Goal: Transaction & Acquisition: Purchase product/service

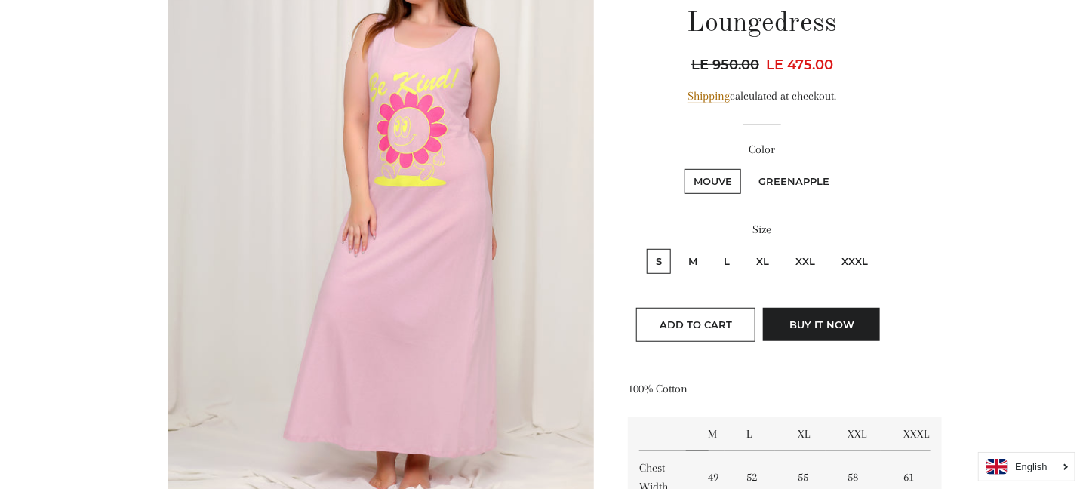
scroll to position [226, 0]
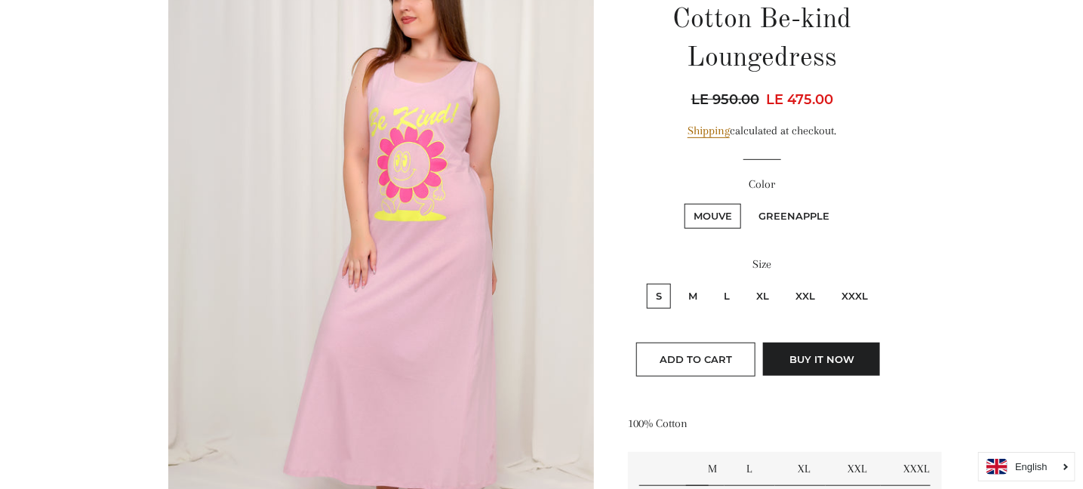
click at [855, 294] on label "XXXL" at bounding box center [855, 296] width 45 height 25
click at [831, 282] on input "XXXL" at bounding box center [831, 282] width 1 height 1
radio input "true"
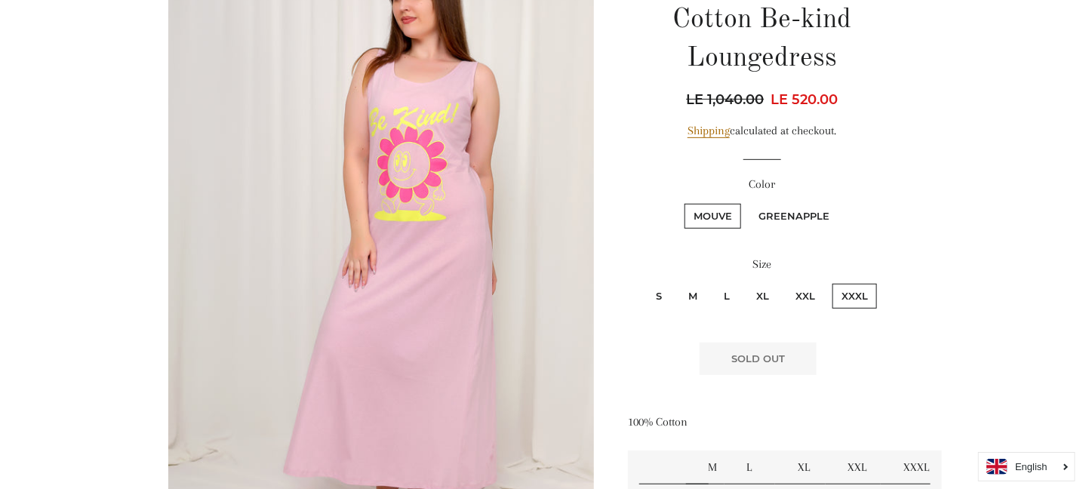
click at [804, 292] on label "XXL" at bounding box center [806, 296] width 38 height 25
click at [785, 282] on input "XXL" at bounding box center [784, 282] width 1 height 1
radio input "true"
click at [804, 292] on label "XXL" at bounding box center [806, 296] width 38 height 25
click at [785, 282] on input "XXL" at bounding box center [784, 282] width 1 height 1
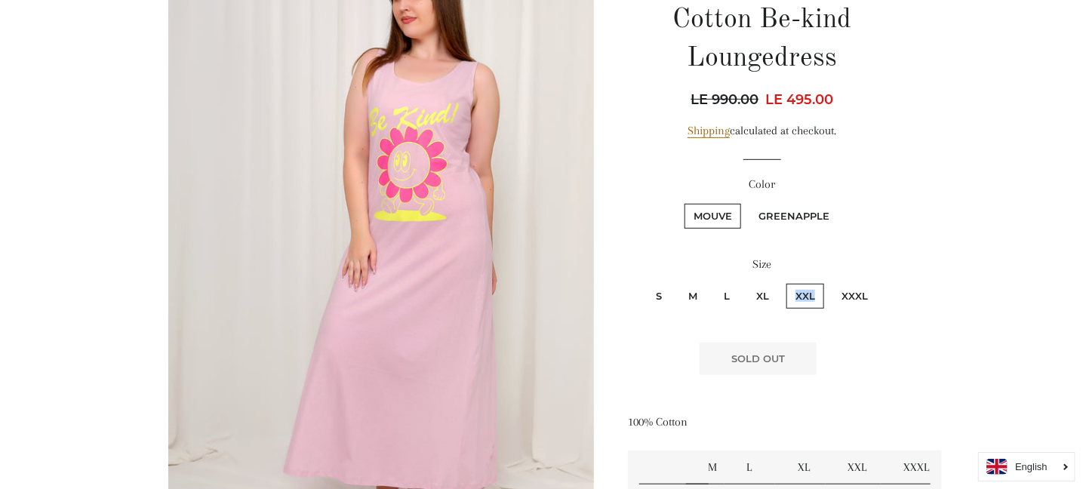
click at [774, 295] on label "XL" at bounding box center [762, 296] width 31 height 25
click at [746, 282] on input "XL" at bounding box center [745, 282] width 1 height 1
radio input "true"
click at [774, 295] on label "XL" at bounding box center [762, 296] width 31 height 25
click at [746, 282] on input "XL" at bounding box center [745, 282] width 1 height 1
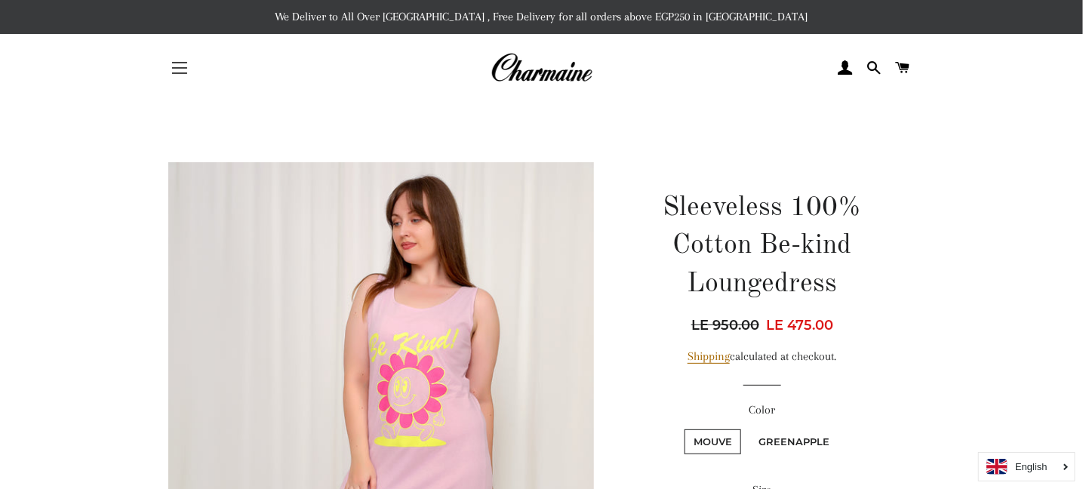
click at [176, 66] on button "Site navigation" at bounding box center [180, 68] width 38 height 38
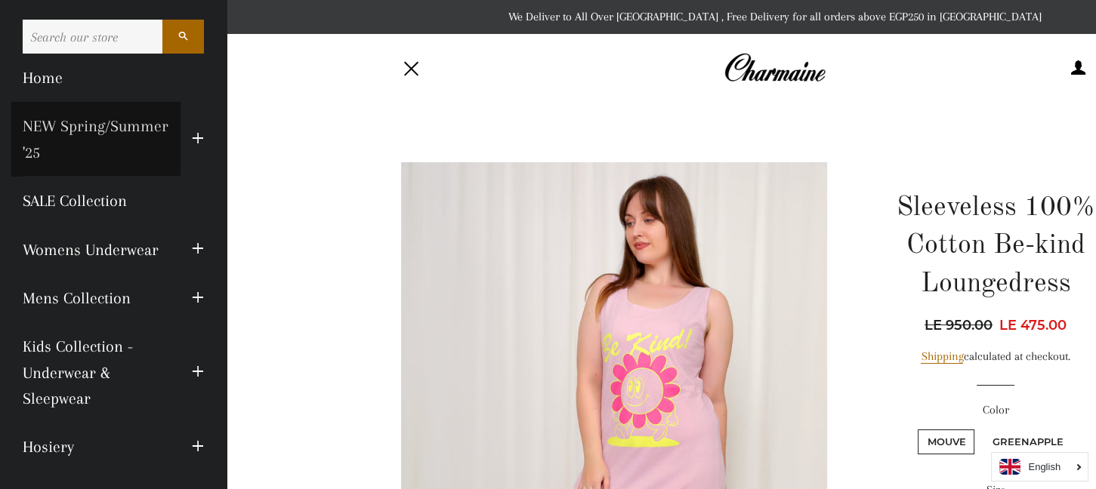
click at [71, 146] on link "NEW Spring/Summer '25" at bounding box center [95, 139] width 169 height 75
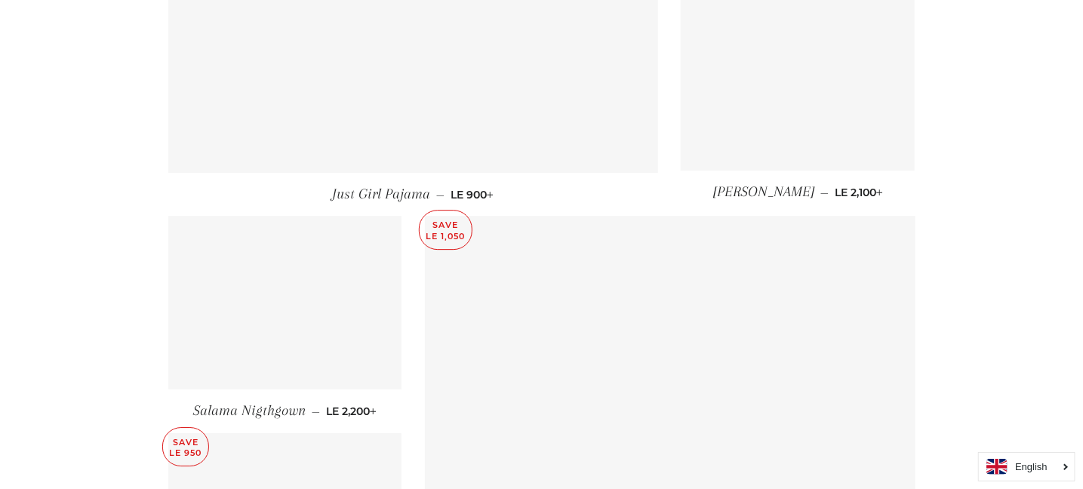
scroll to position [2038, 0]
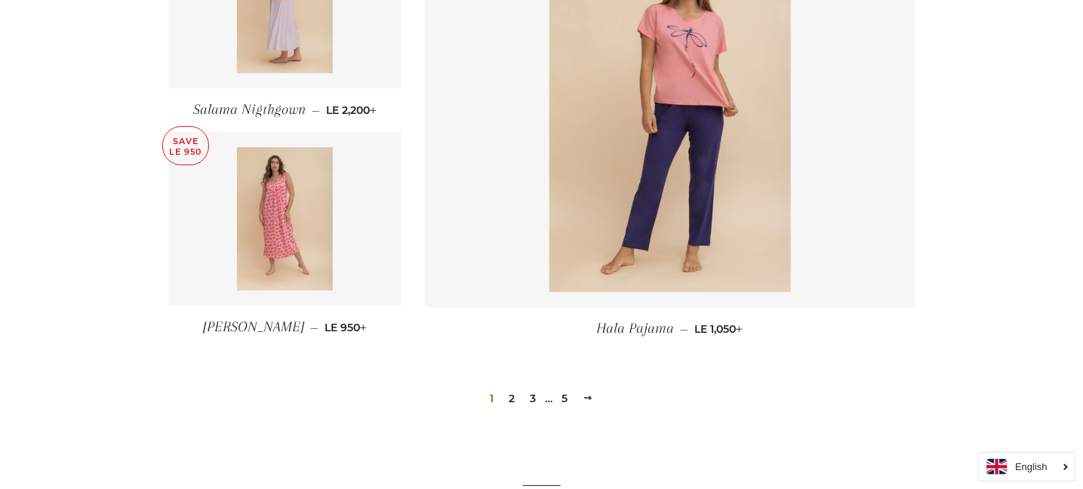
click at [514, 402] on link "2" at bounding box center [512, 398] width 18 height 23
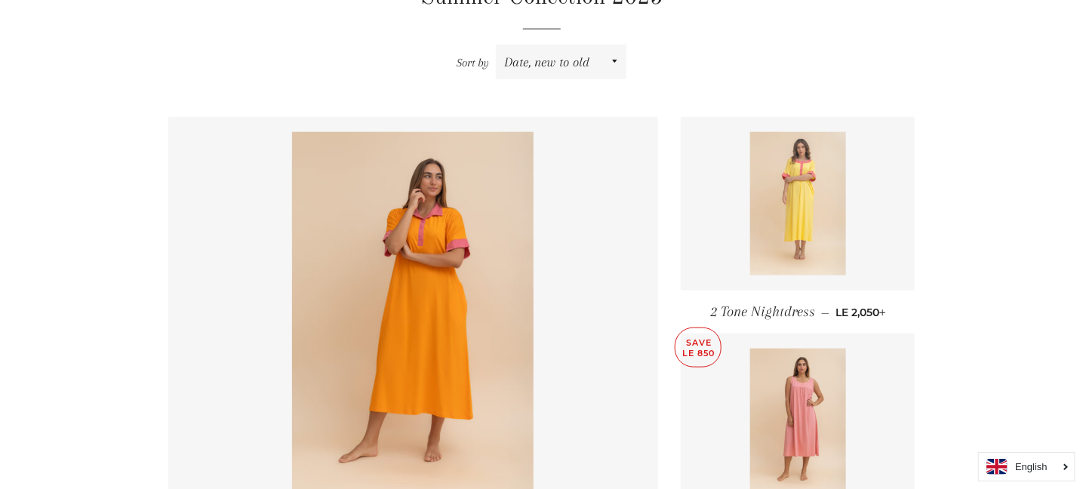
scroll to position [603, 0]
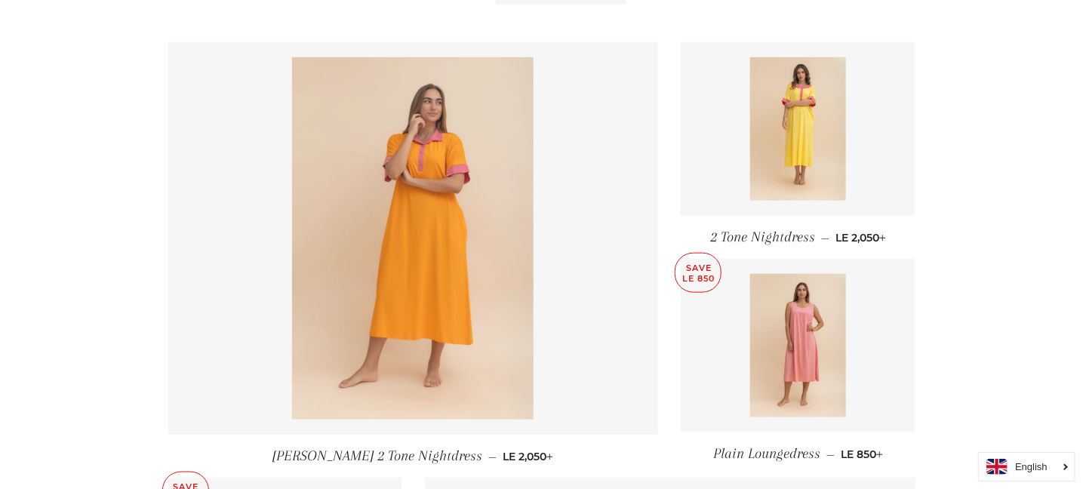
click at [436, 242] on img at bounding box center [413, 238] width 242 height 362
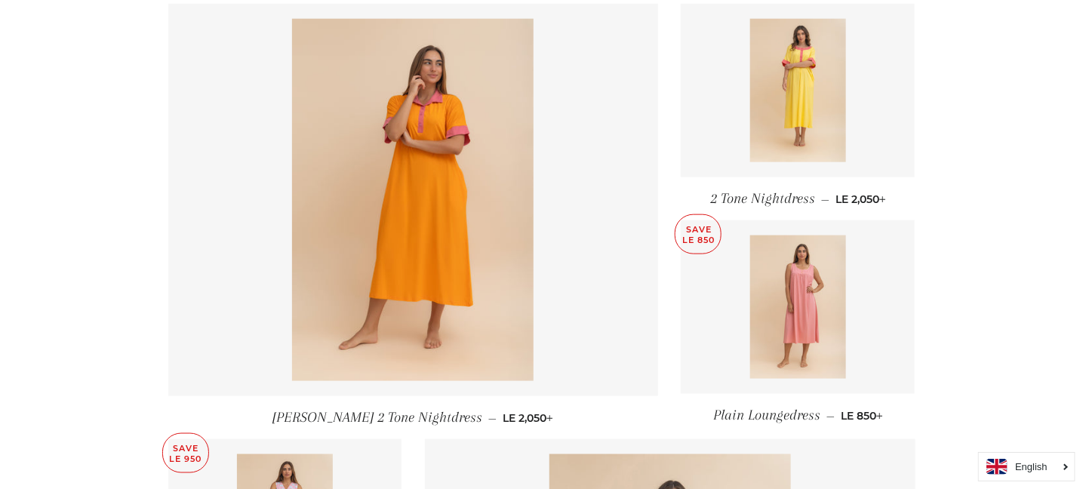
scroll to position [680, 0]
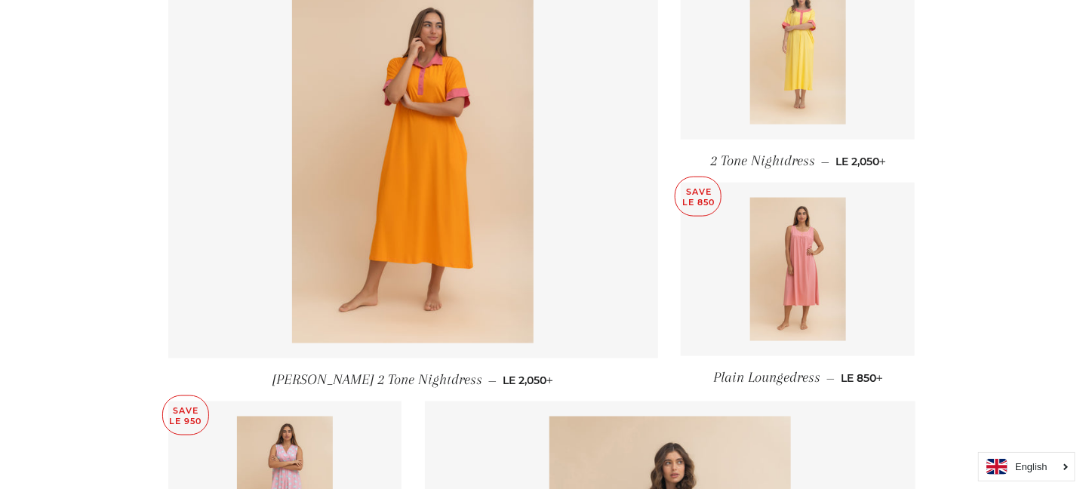
click at [797, 100] on img at bounding box center [799, 52] width 96 height 143
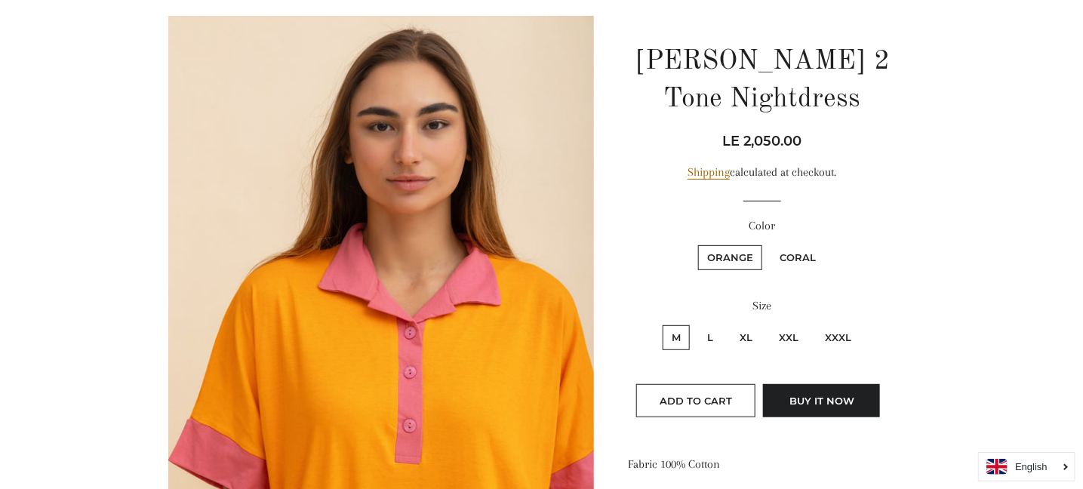
scroll to position [302, 0]
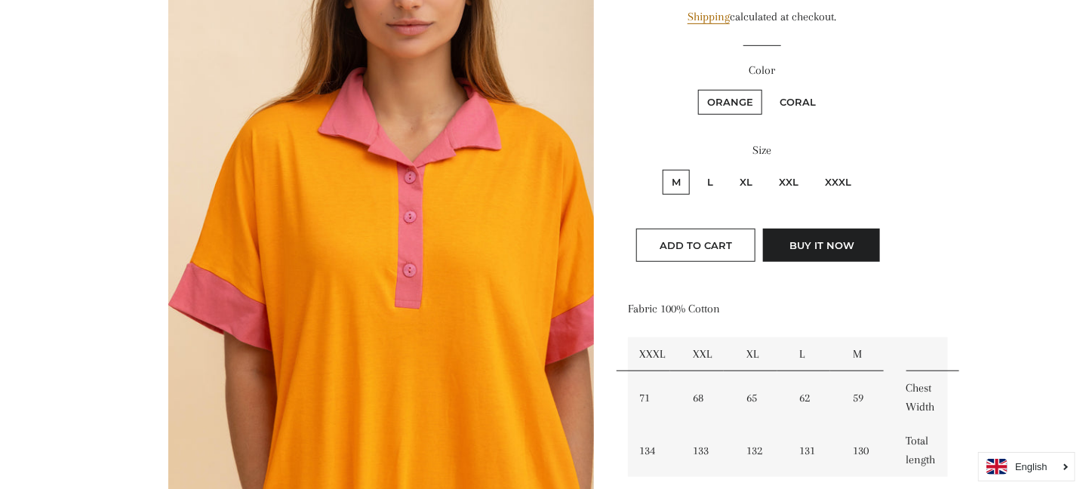
click at [837, 180] on label "XXXL" at bounding box center [838, 182] width 45 height 25
click at [815, 168] on input "XXXL" at bounding box center [814, 168] width 1 height 1
radio input "true"
click at [837, 180] on label "XXXL" at bounding box center [838, 182] width 45 height 25
click at [815, 168] on input "XXXL" at bounding box center [814, 168] width 1 height 1
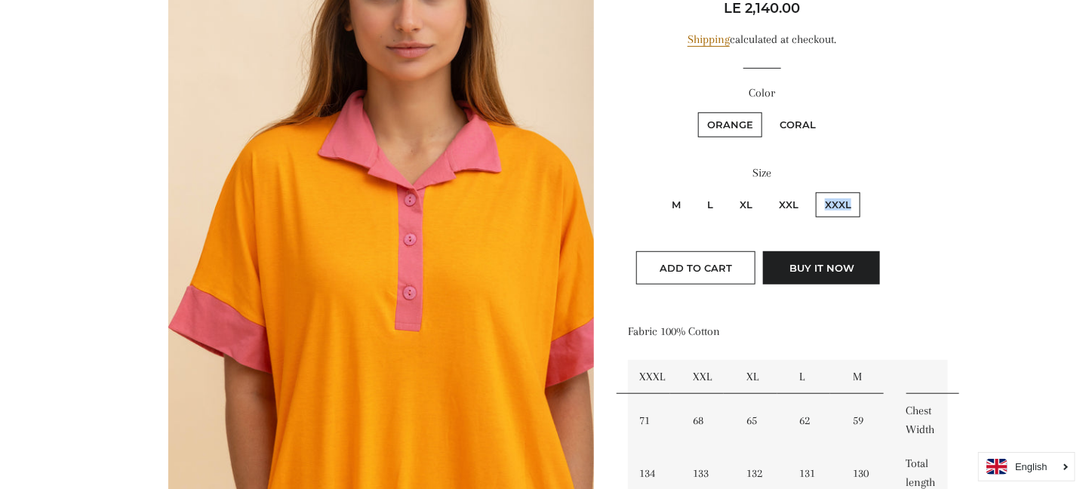
scroll to position [226, 0]
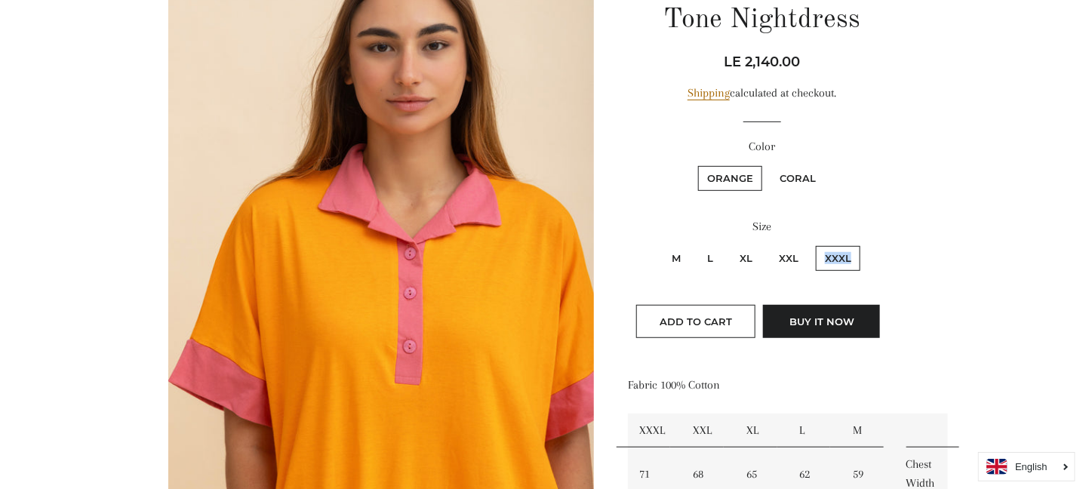
click at [794, 177] on label "Coral" at bounding box center [798, 178] width 54 height 25
click at [769, 165] on input "Coral" at bounding box center [769, 164] width 1 height 1
radio input "true"
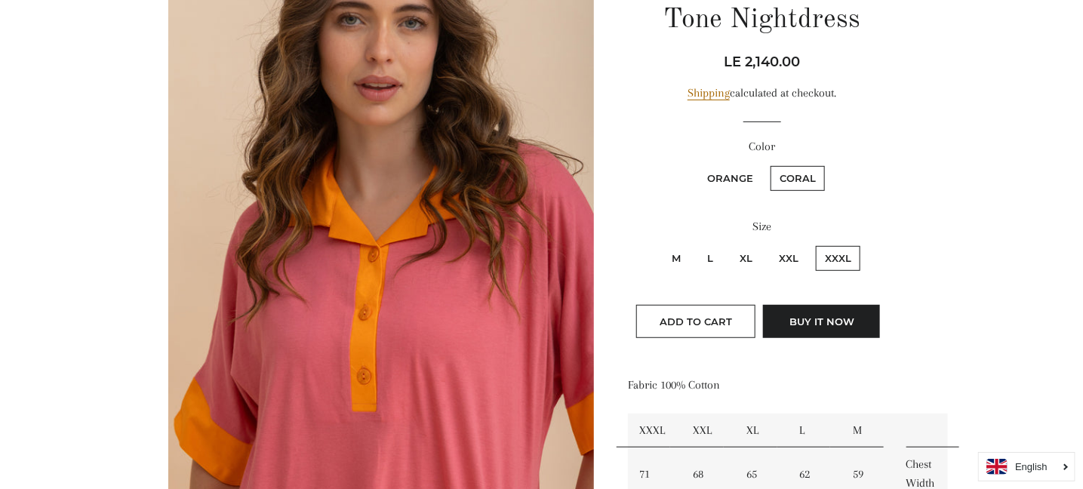
click at [729, 181] on label "Orange" at bounding box center [730, 178] width 64 height 25
click at [697, 165] on input "Orange" at bounding box center [696, 164] width 1 height 1
radio input "true"
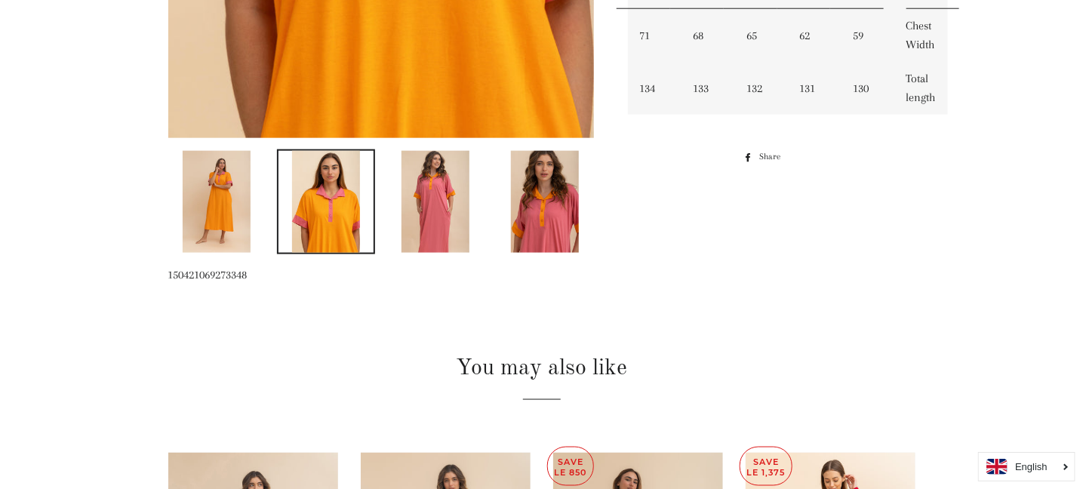
scroll to position [413, 0]
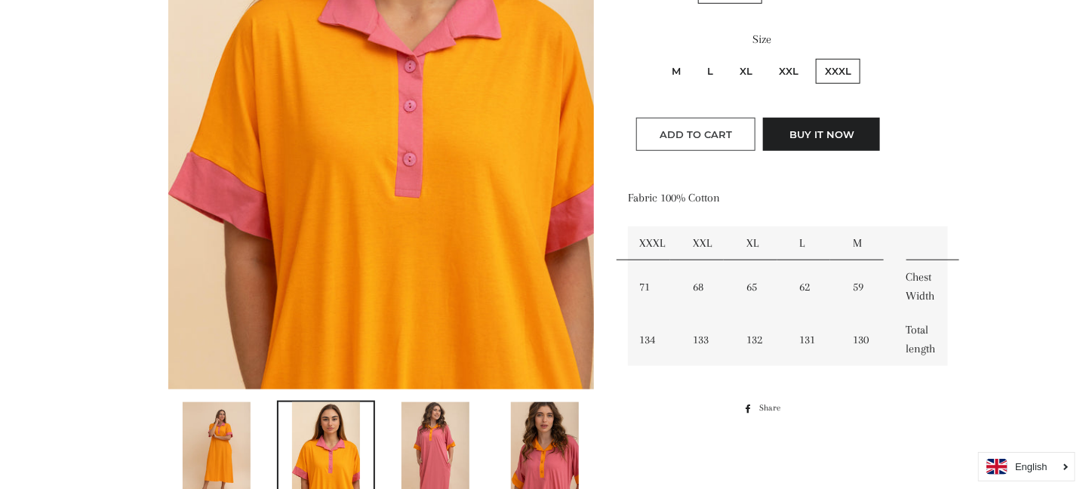
click at [662, 137] on span "Add to Cart" at bounding box center [696, 134] width 72 height 12
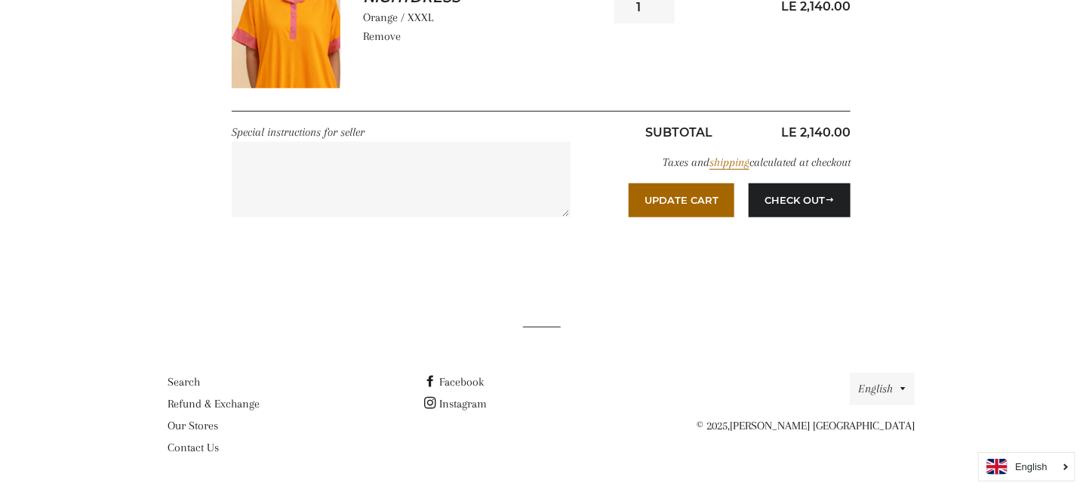
scroll to position [393, 0]
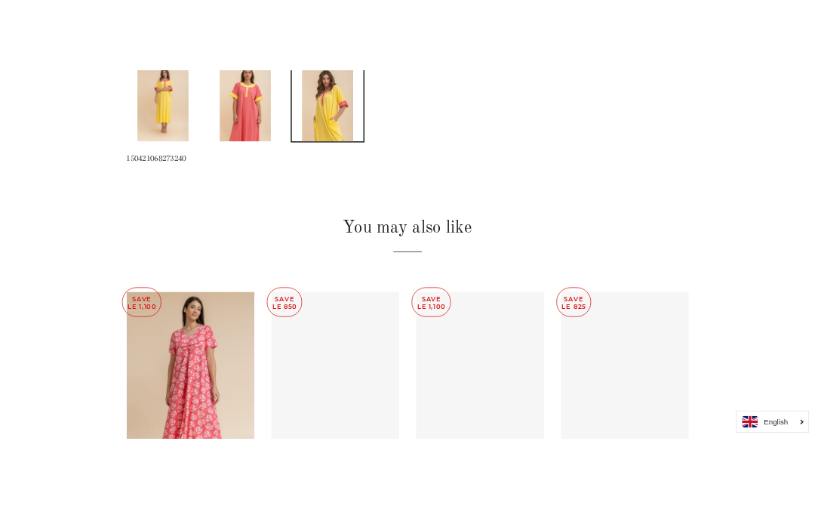
scroll to position [1057, 0]
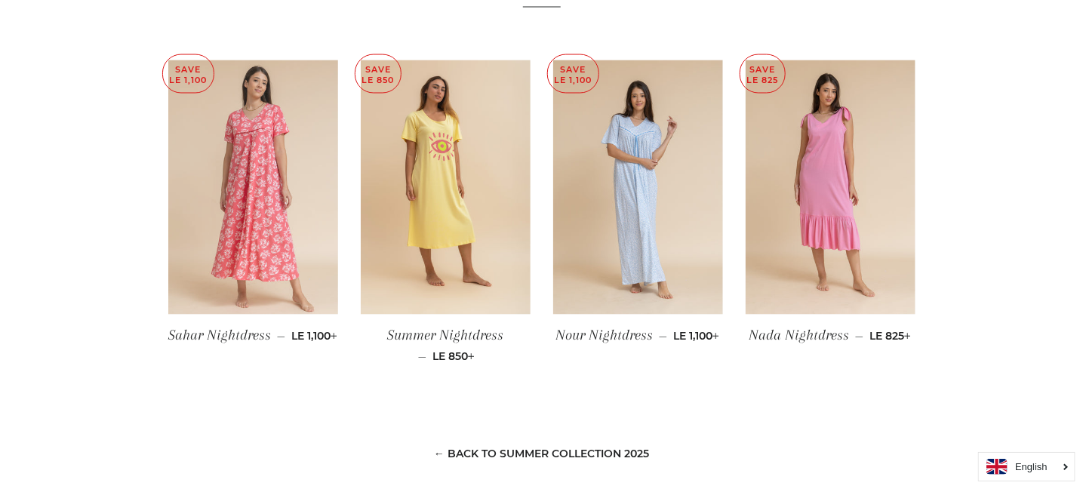
click at [273, 202] on img at bounding box center [253, 187] width 170 height 255
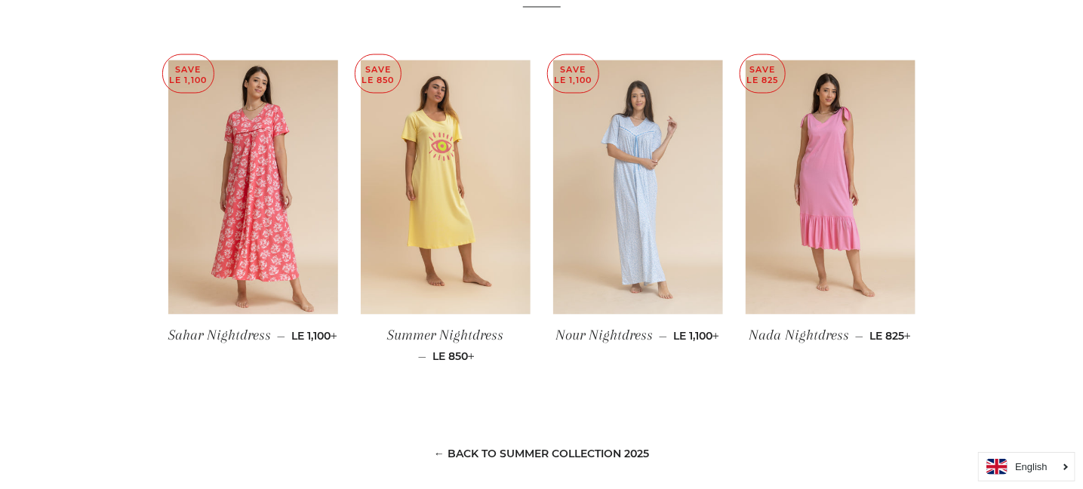
click at [661, 141] on img at bounding box center [638, 187] width 170 height 255
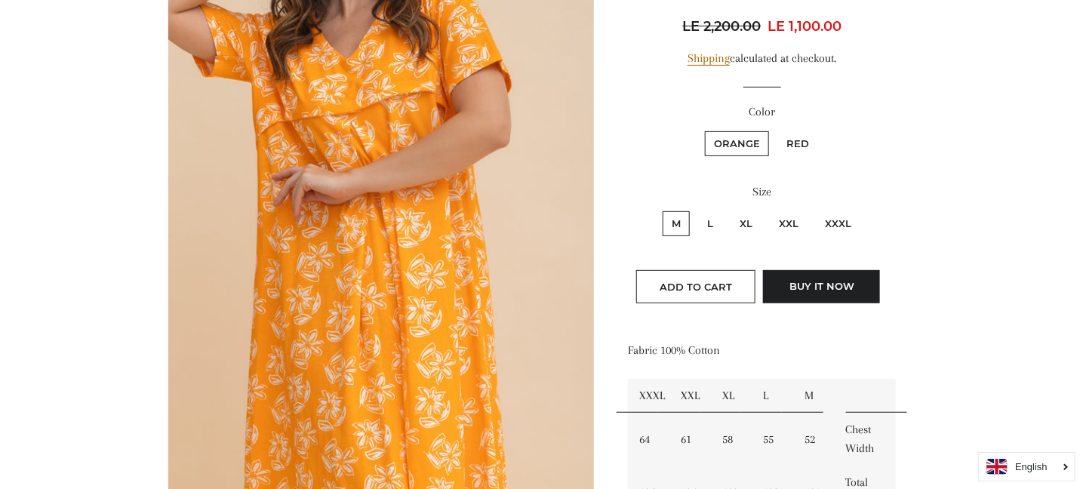
scroll to position [226, 0]
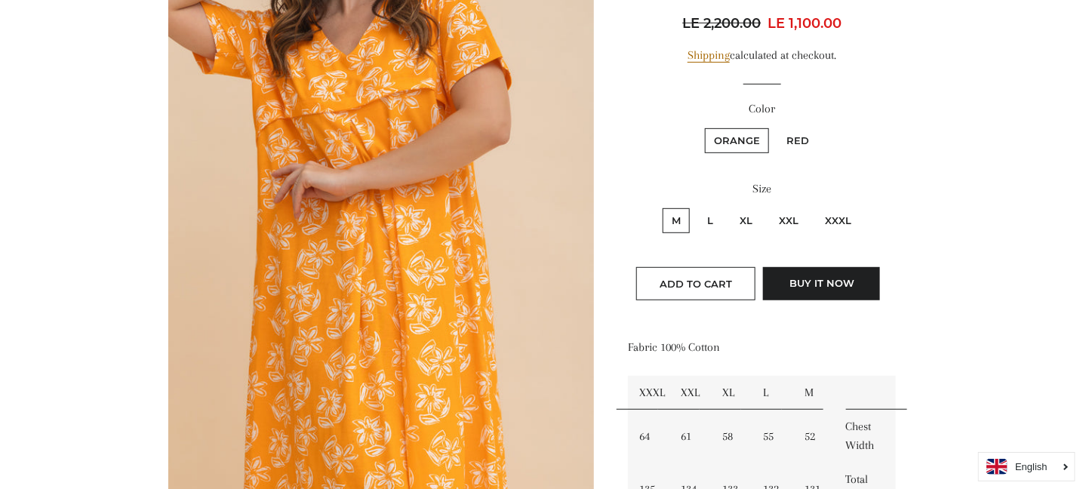
click at [800, 145] on label "Red" at bounding box center [798, 140] width 41 height 25
click at [776, 127] on input "Red" at bounding box center [775, 126] width 1 height 1
radio input "true"
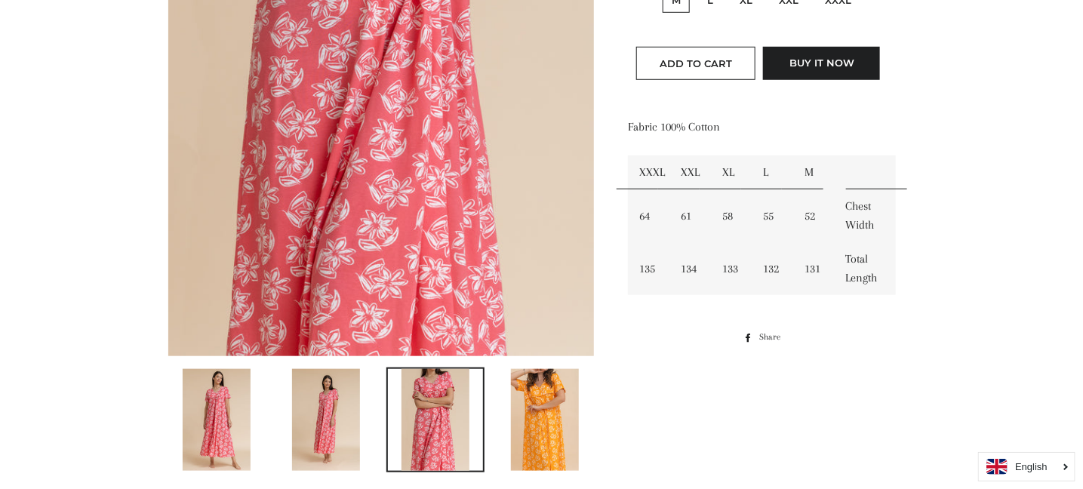
scroll to position [453, 0]
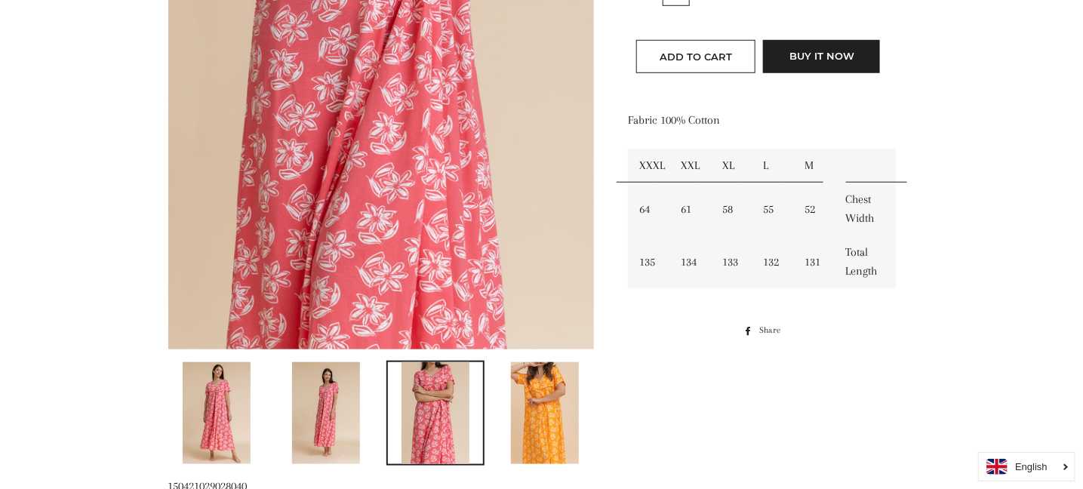
click at [511, 417] on img at bounding box center [545, 413] width 68 height 102
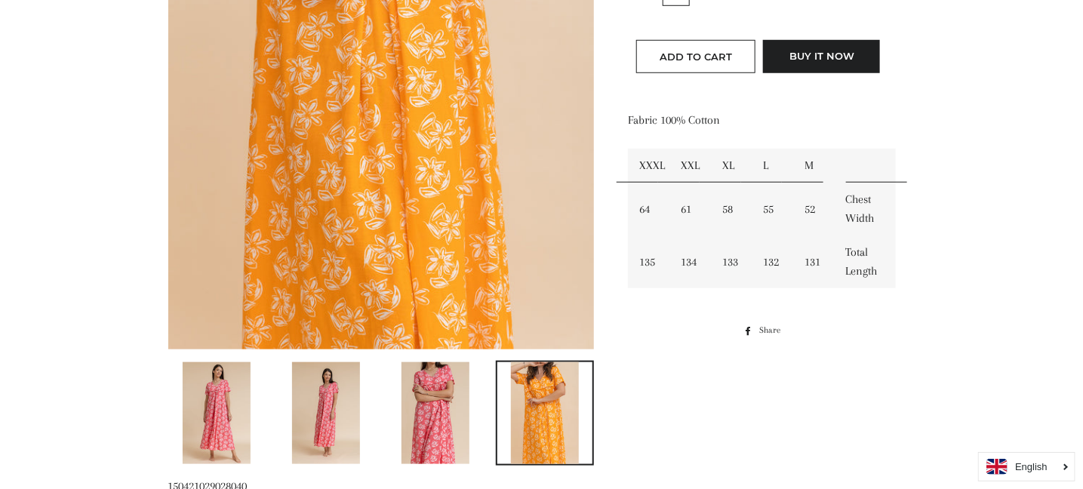
scroll to position [151, 0]
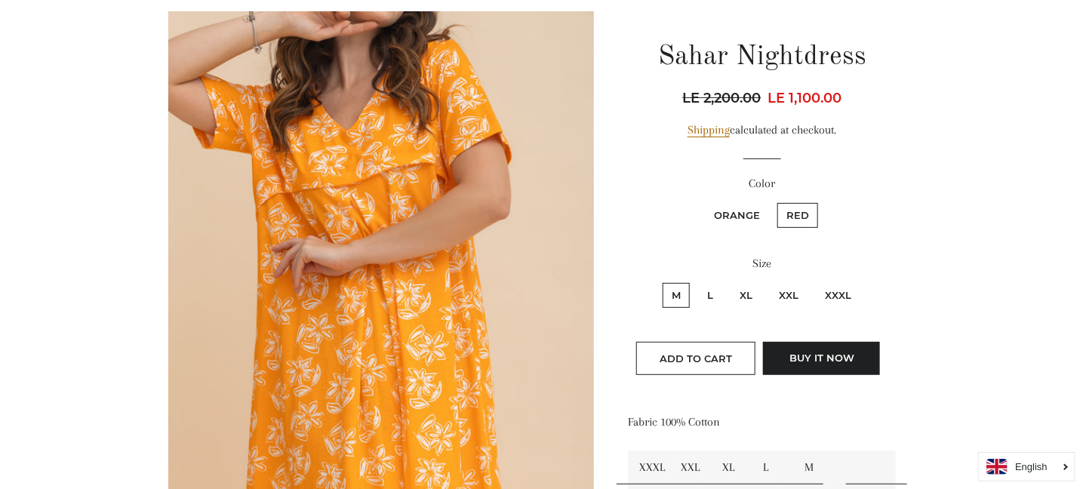
click at [841, 288] on label "XXXL" at bounding box center [838, 295] width 45 height 25
click at [815, 282] on input "XXXL" at bounding box center [814, 281] width 1 height 1
radio input "true"
click at [841, 288] on label "XXXL" at bounding box center [838, 295] width 45 height 25
click at [815, 282] on input "XXXL" at bounding box center [814, 281] width 1 height 1
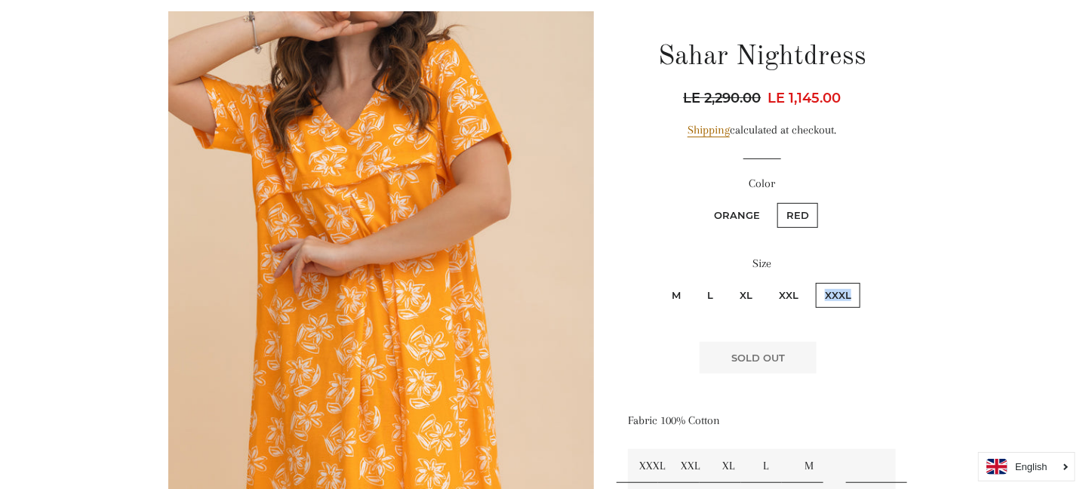
click at [791, 291] on label "XXL" at bounding box center [789, 295] width 38 height 25
click at [769, 282] on input "XXL" at bounding box center [768, 281] width 1 height 1
radio input "true"
click at [804, 210] on label "Red" at bounding box center [798, 215] width 41 height 25
click at [776, 202] on input "Red" at bounding box center [775, 201] width 1 height 1
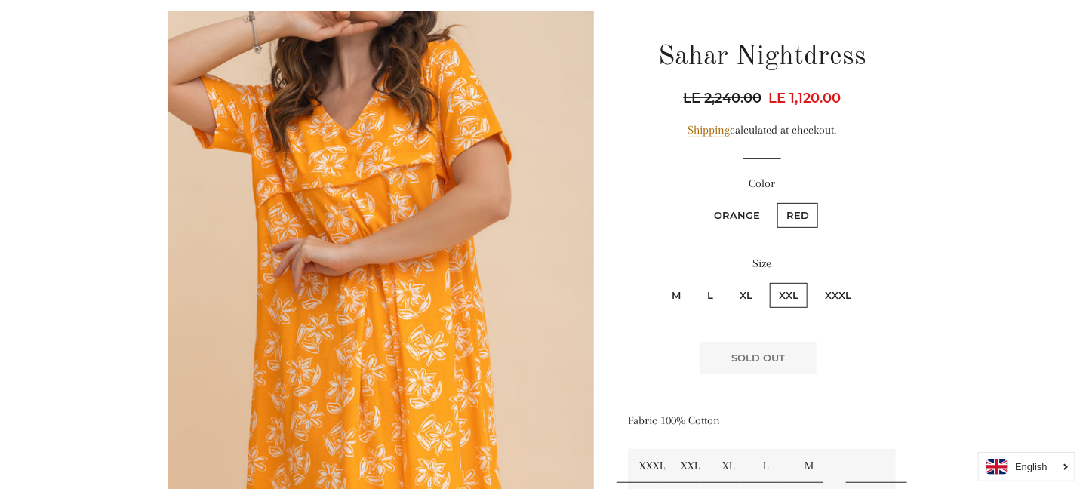
click at [741, 213] on label "Orange" at bounding box center [737, 215] width 64 height 25
click at [704, 202] on input "Orange" at bounding box center [703, 201] width 1 height 1
radio input "true"
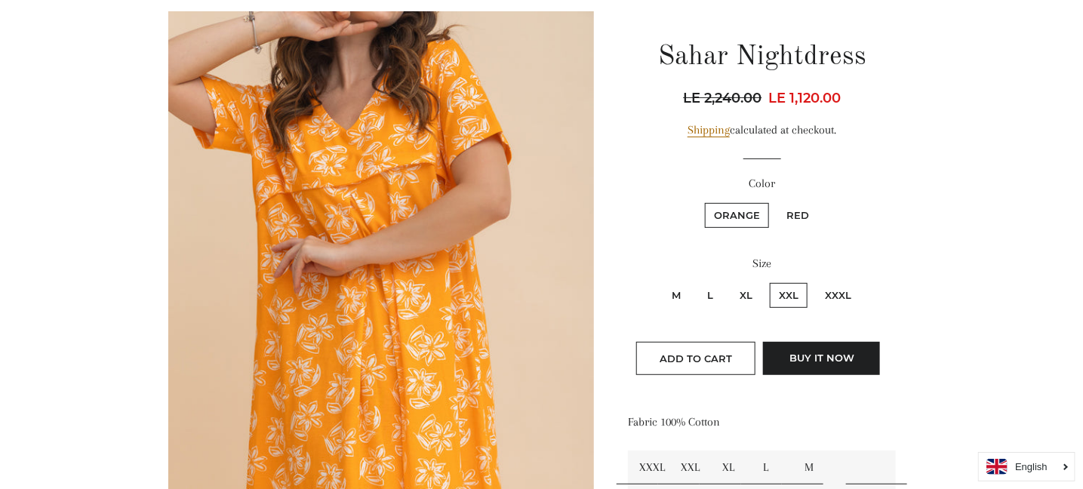
click at [852, 292] on label "XXXL" at bounding box center [838, 295] width 45 height 25
click at [815, 282] on input "XXXL" at bounding box center [814, 281] width 1 height 1
radio input "true"
click at [852, 292] on label "XXXL" at bounding box center [838, 295] width 45 height 25
click at [815, 282] on input "XXXL" at bounding box center [814, 281] width 1 height 1
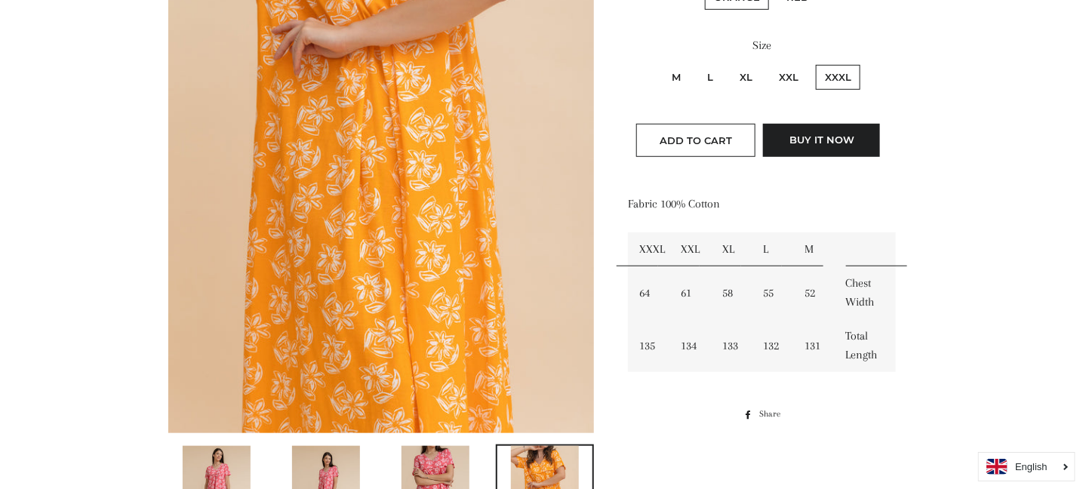
scroll to position [377, 0]
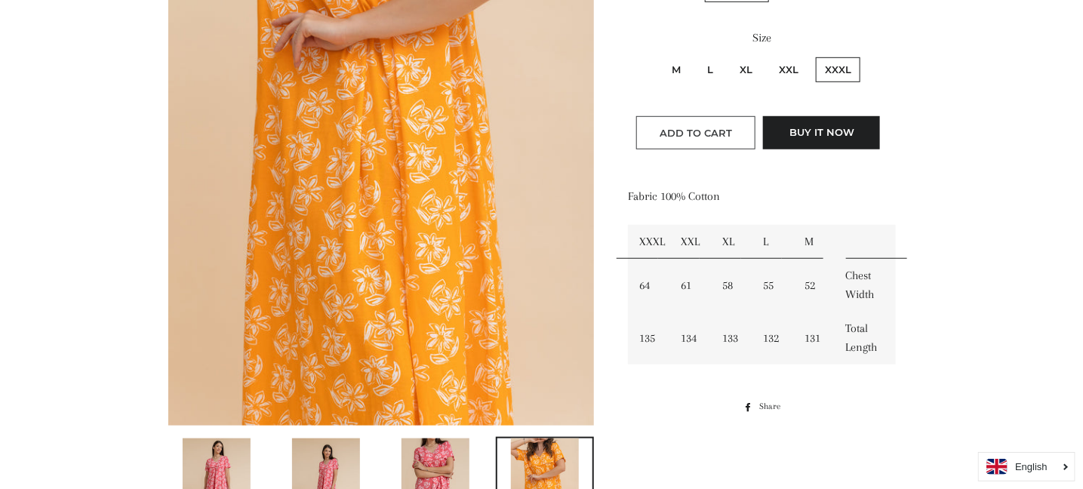
click at [701, 127] on span "Add to Cart" at bounding box center [696, 133] width 72 height 12
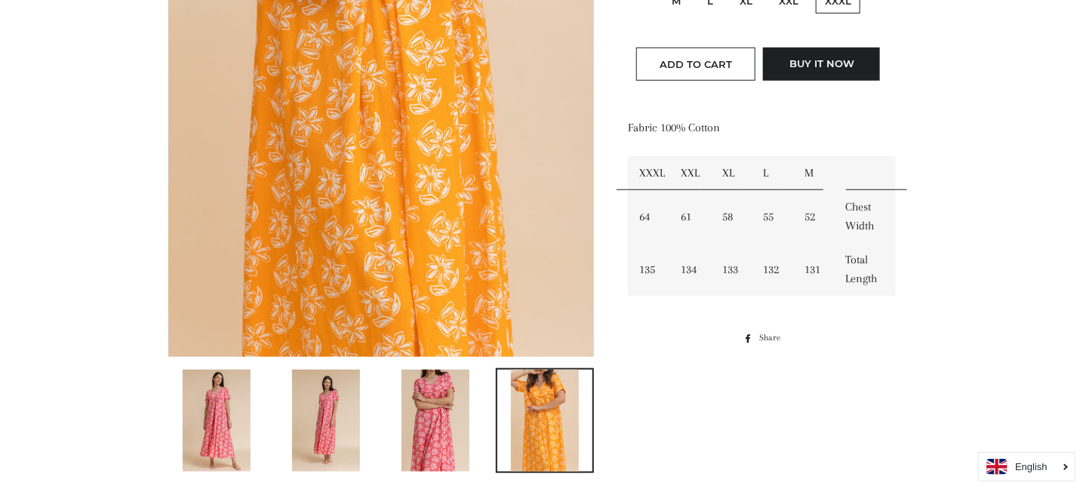
scroll to position [453, 0]
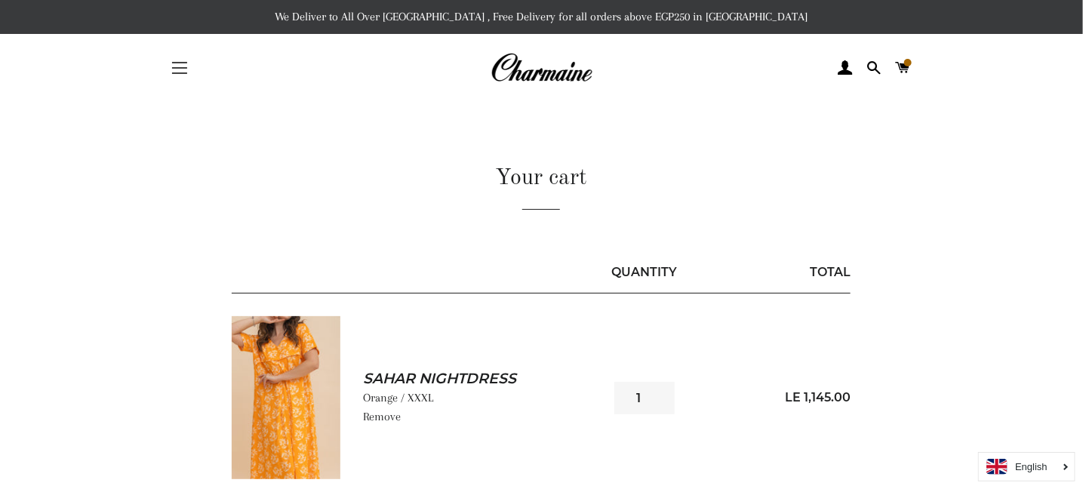
click at [180, 66] on button "Site navigation" at bounding box center [180, 68] width 38 height 38
click at [185, 70] on button "Site navigation" at bounding box center [180, 68] width 38 height 38
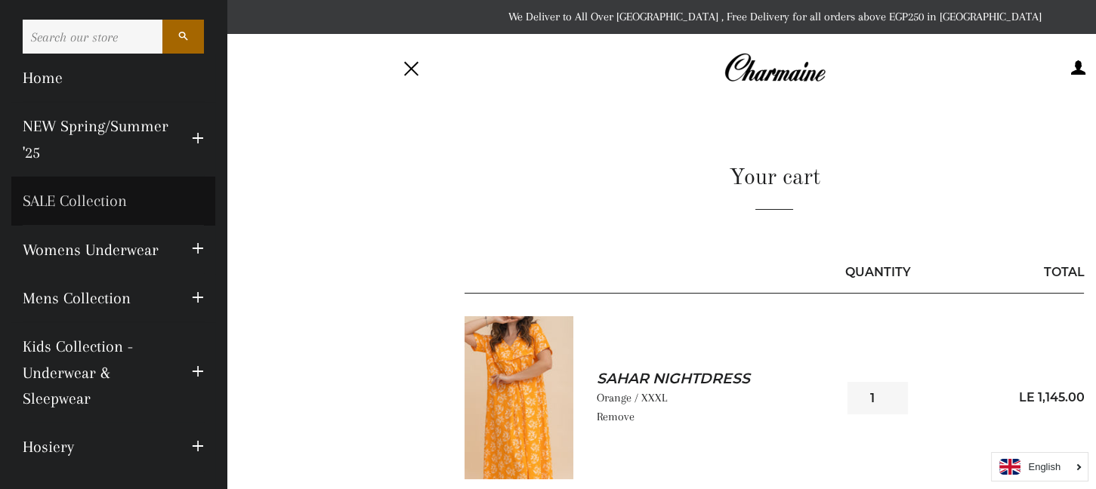
click at [69, 200] on link "SALE Collection" at bounding box center [113, 201] width 204 height 48
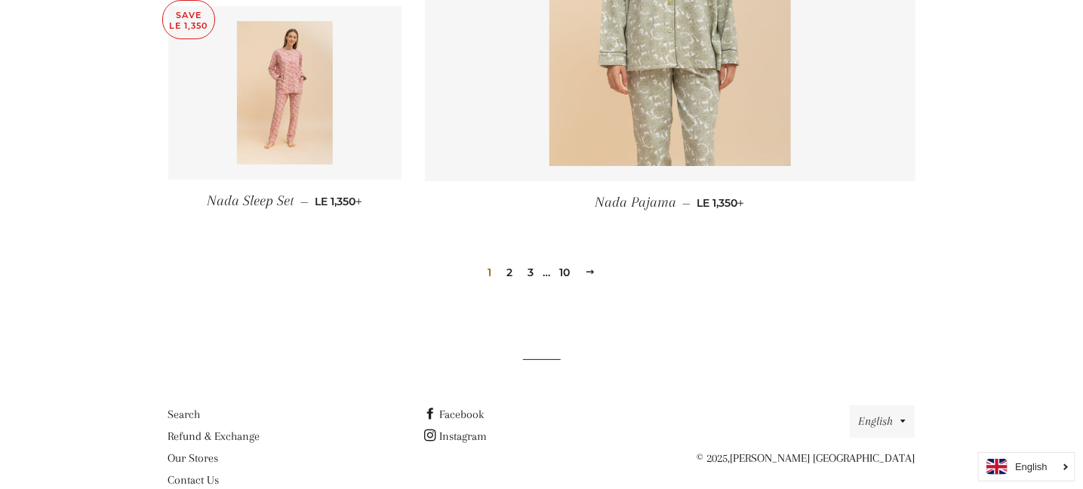
scroll to position [2239, 0]
click at [562, 260] on link "10" at bounding box center [564, 271] width 23 height 23
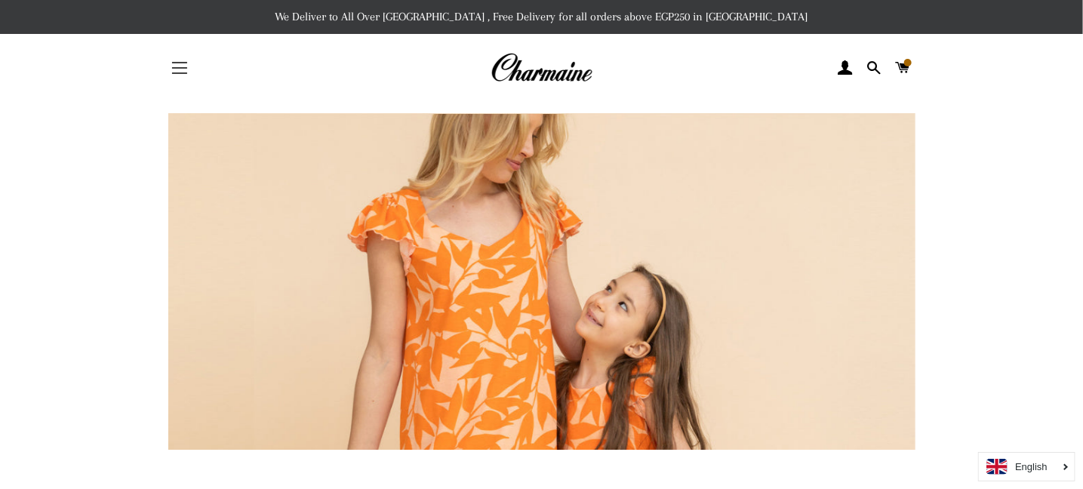
click at [183, 72] on span "button" at bounding box center [179, 73] width 15 height 2
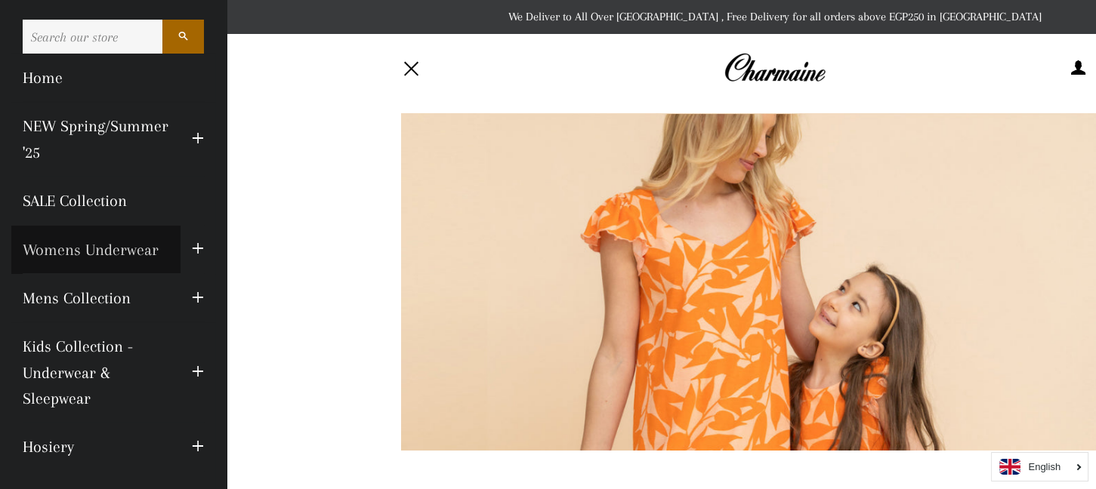
click at [158, 247] on link "Womens Underwear" at bounding box center [95, 250] width 169 height 48
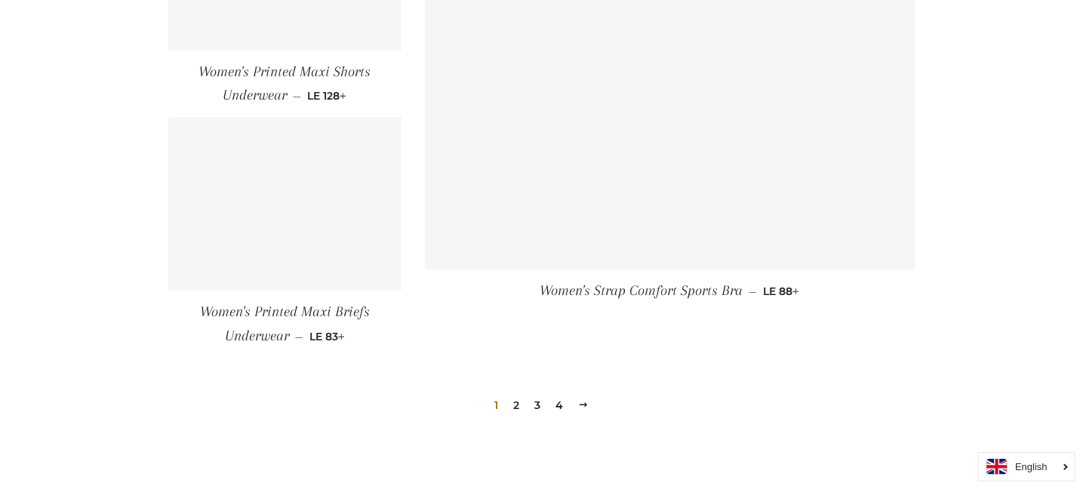
scroll to position [2189, 0]
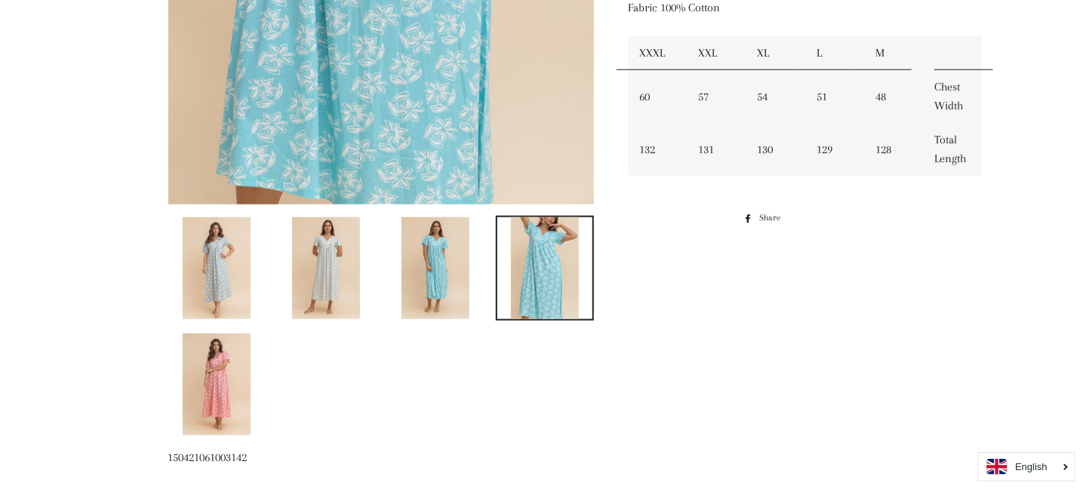
scroll to position [603, 0]
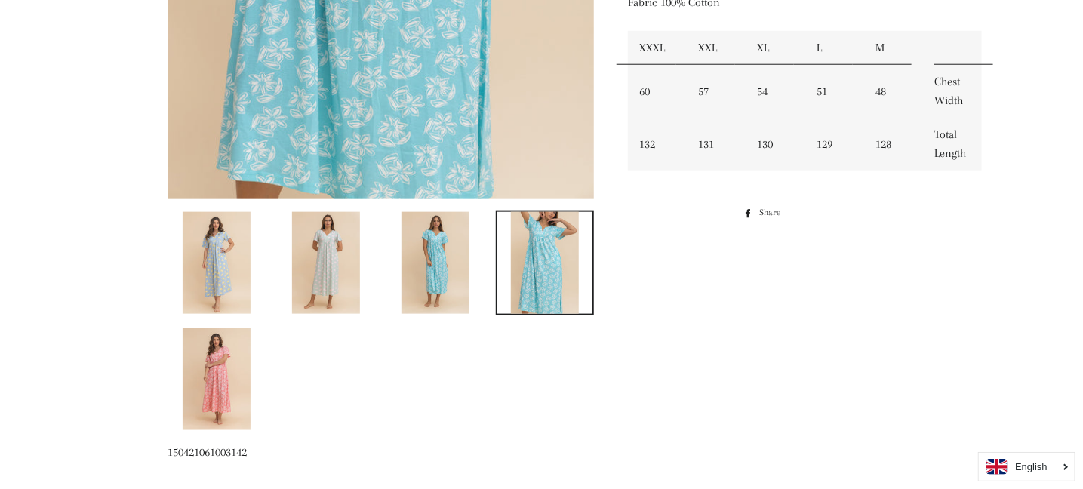
click at [341, 275] on img at bounding box center [326, 263] width 68 height 102
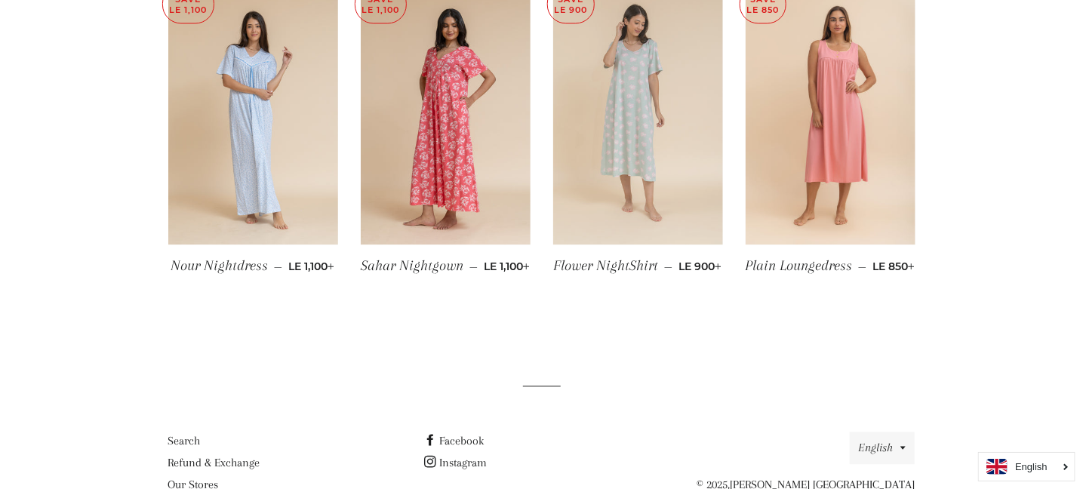
click at [645, 113] on img at bounding box center [638, 117] width 170 height 255
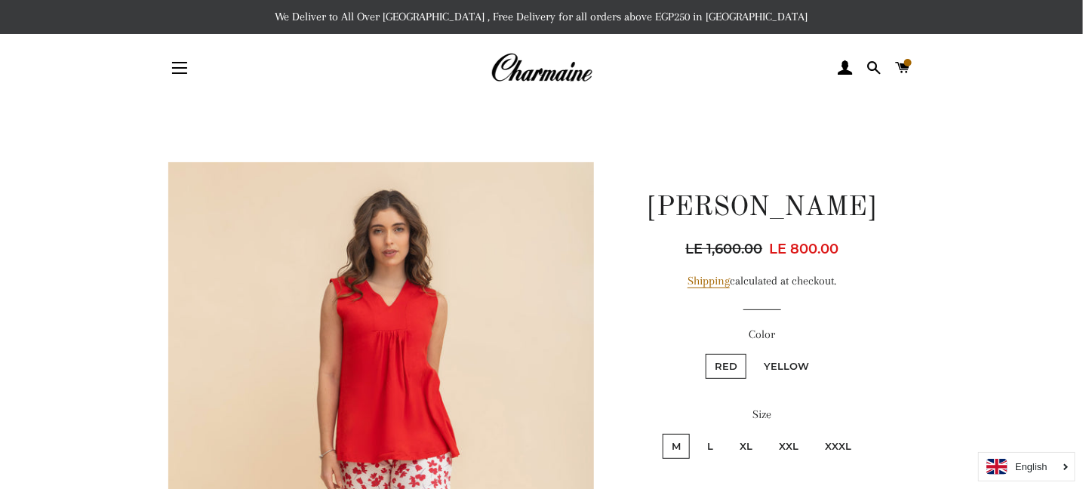
scroll to position [151, 0]
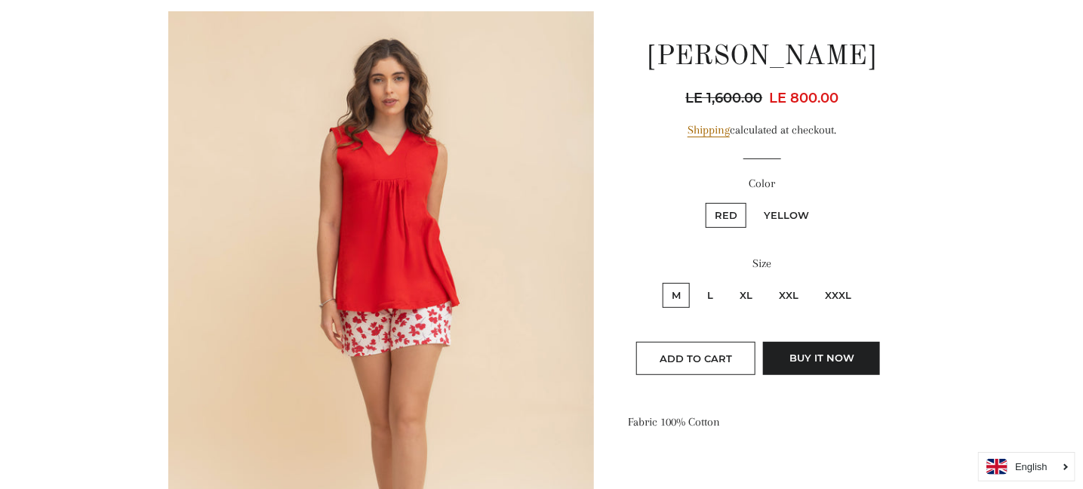
click at [848, 295] on label "XXXL" at bounding box center [838, 295] width 45 height 25
click at [815, 282] on input "XXXL" at bounding box center [814, 281] width 1 height 1
radio input "true"
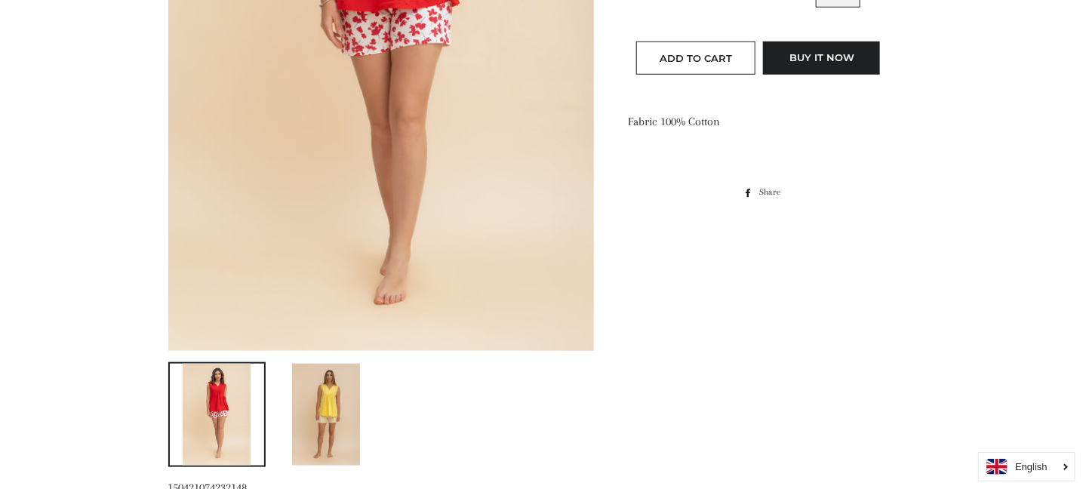
scroll to position [453, 0]
click at [335, 404] on img at bounding box center [326, 413] width 68 height 102
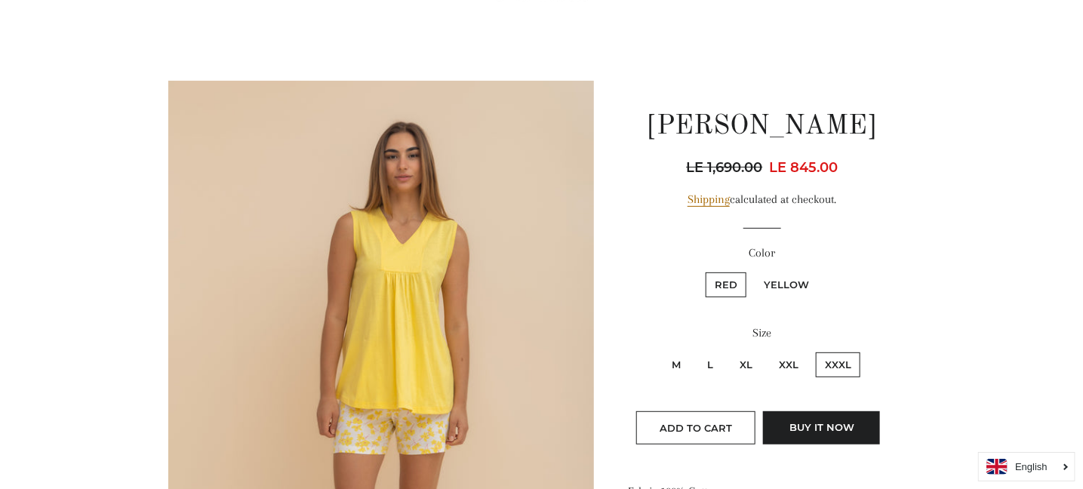
scroll to position [75, 0]
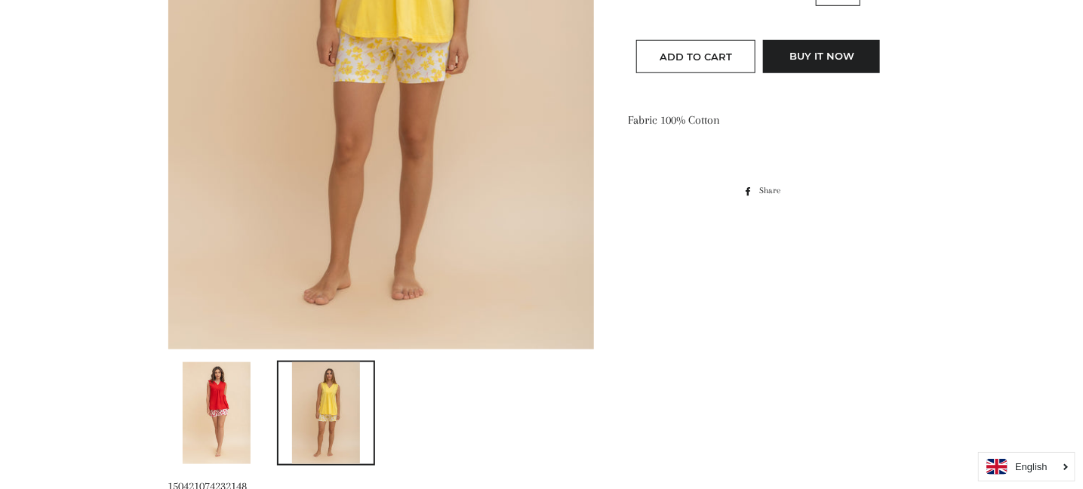
click at [217, 406] on img at bounding box center [217, 413] width 68 height 102
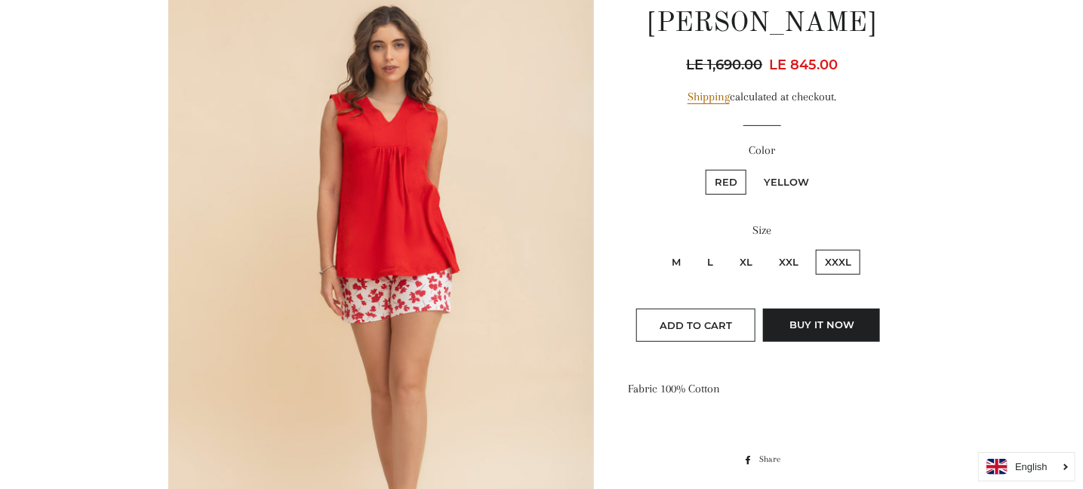
scroll to position [0, 0]
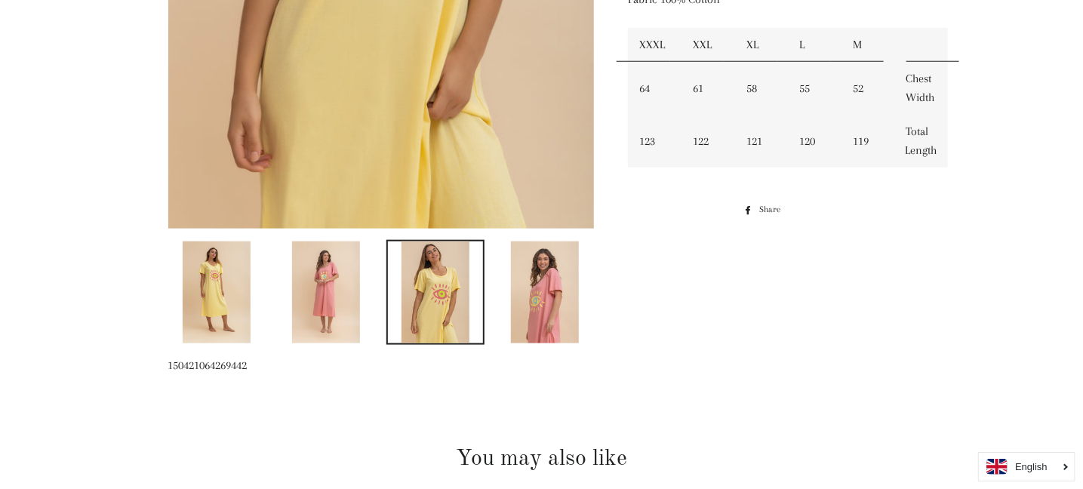
scroll to position [603, 0]
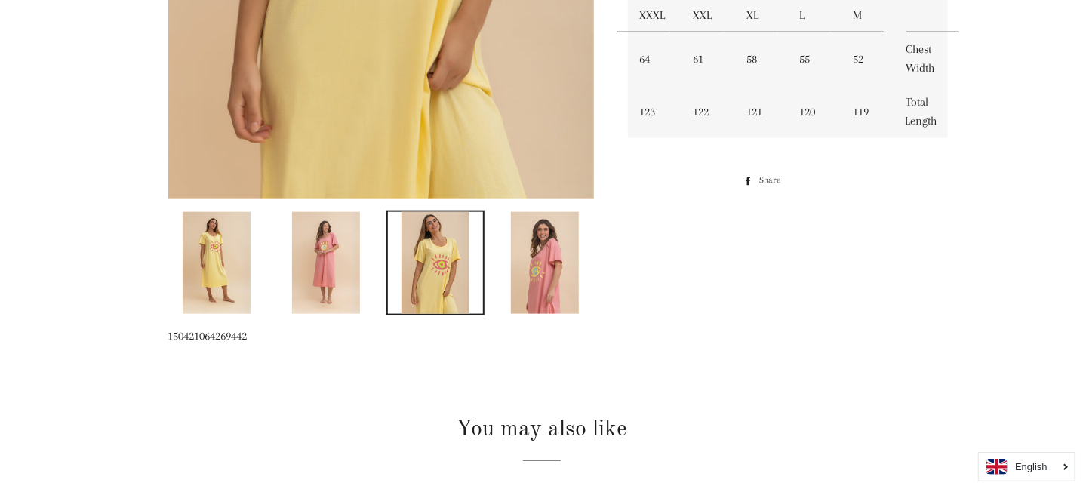
click at [548, 276] on img at bounding box center [545, 263] width 68 height 102
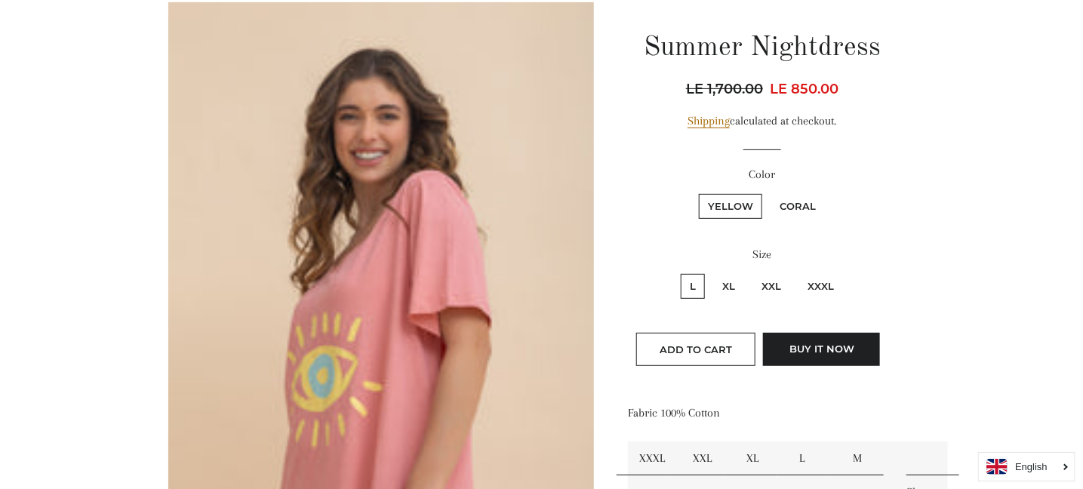
scroll to position [151, 0]
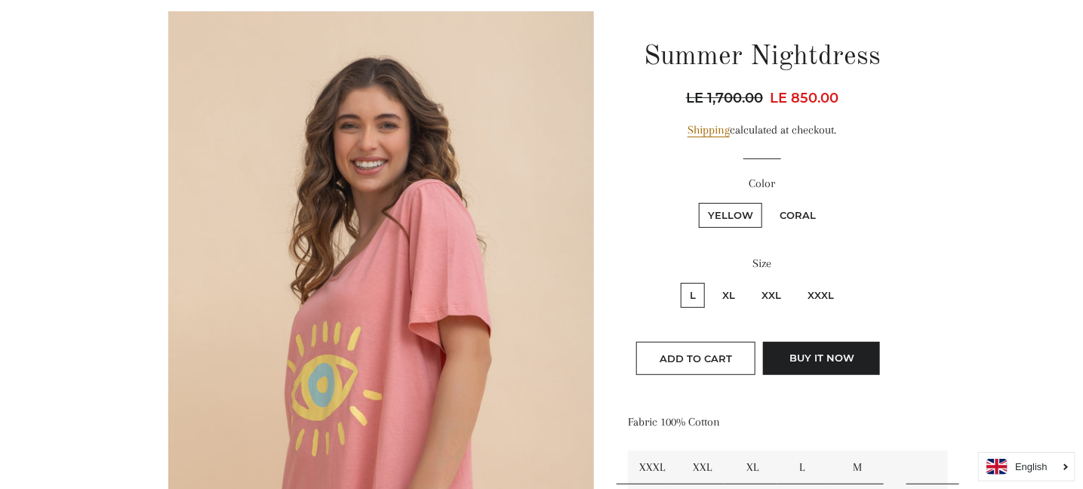
click at [824, 285] on label "XXXL" at bounding box center [821, 295] width 45 height 25
click at [797, 282] on input "XXXL" at bounding box center [797, 281] width 1 height 1
radio input "true"
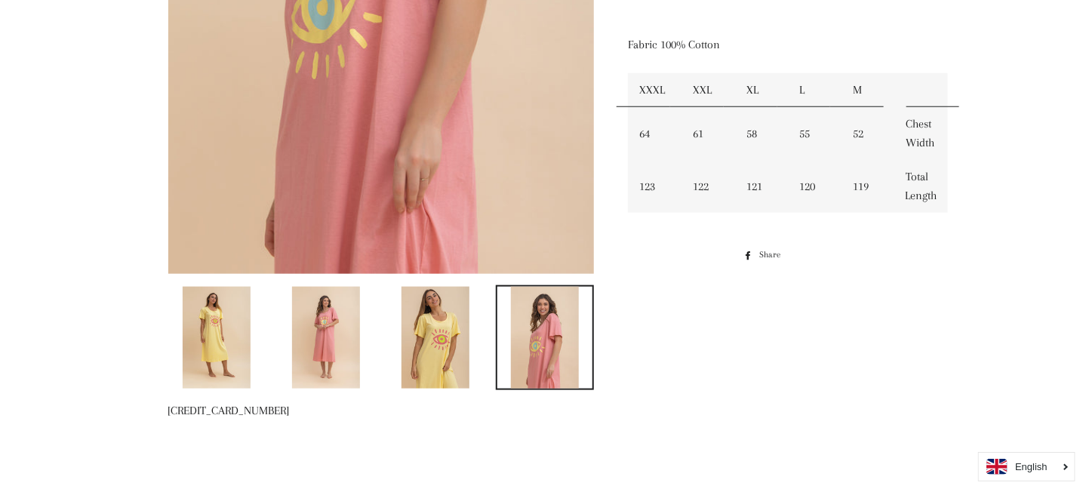
click at [326, 328] on img at bounding box center [326, 338] width 68 height 102
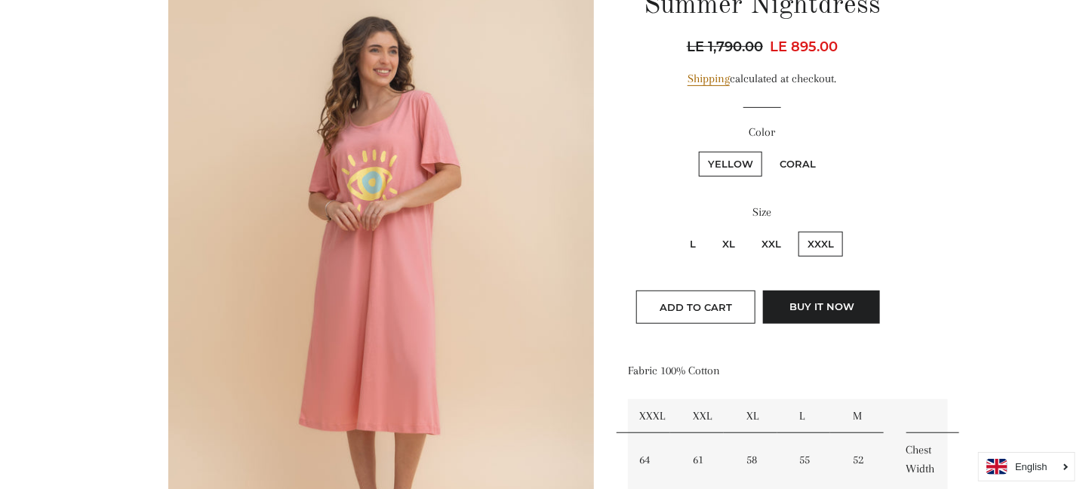
scroll to position [111, 0]
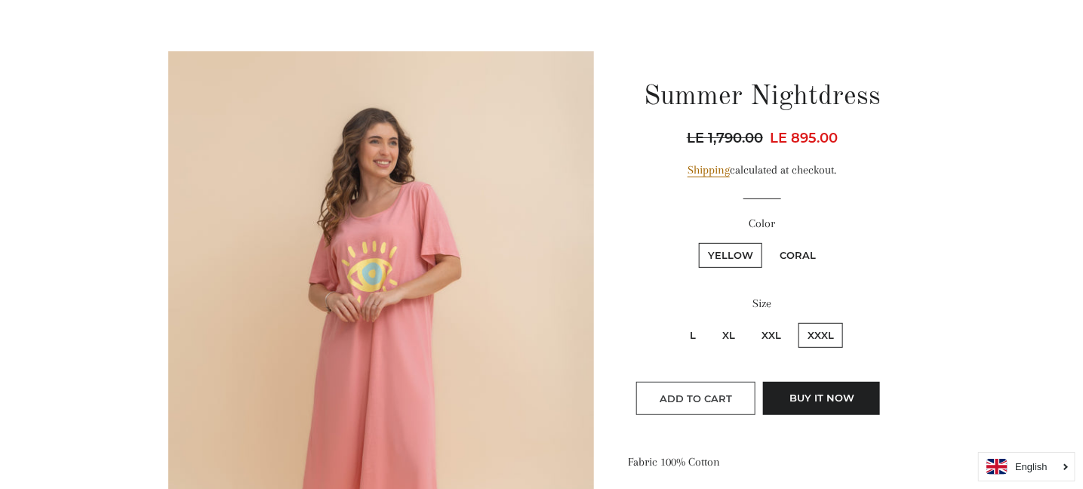
click at [710, 402] on span "Add to Cart" at bounding box center [696, 399] width 72 height 12
click at [809, 256] on label "Coral" at bounding box center [798, 255] width 54 height 25
click at [769, 242] on input "Coral" at bounding box center [769, 241] width 1 height 1
radio input "true"
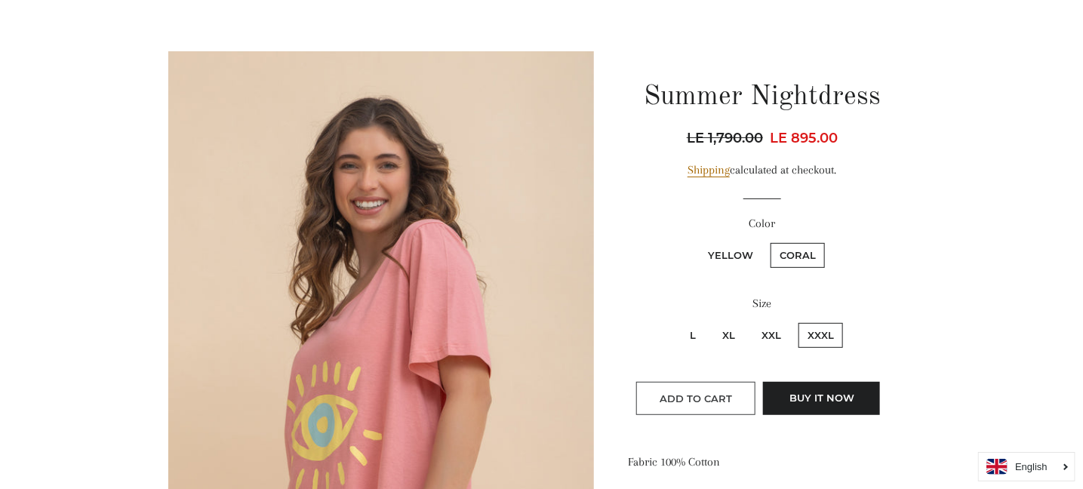
click at [708, 402] on span "Add to Cart" at bounding box center [696, 399] width 72 height 12
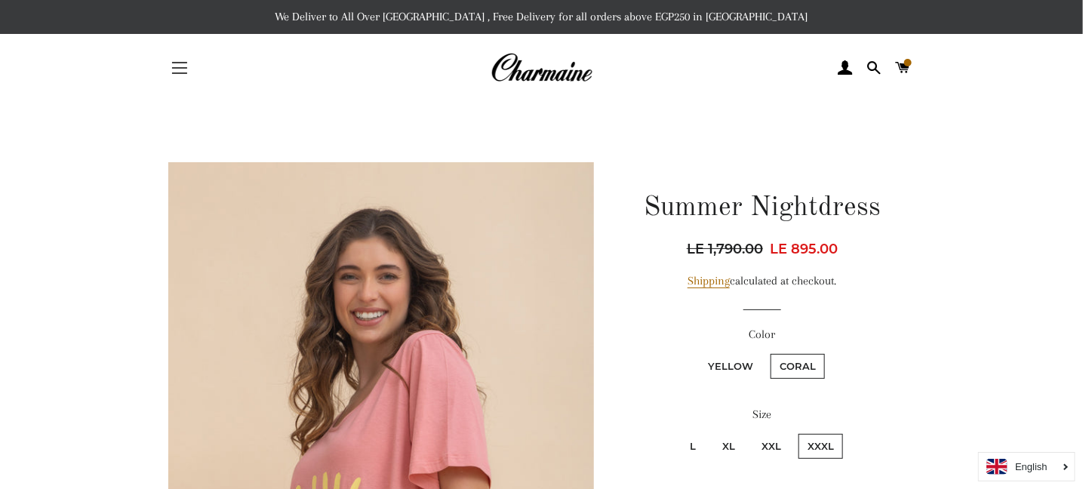
click at [180, 71] on button "Site navigation" at bounding box center [180, 68] width 38 height 38
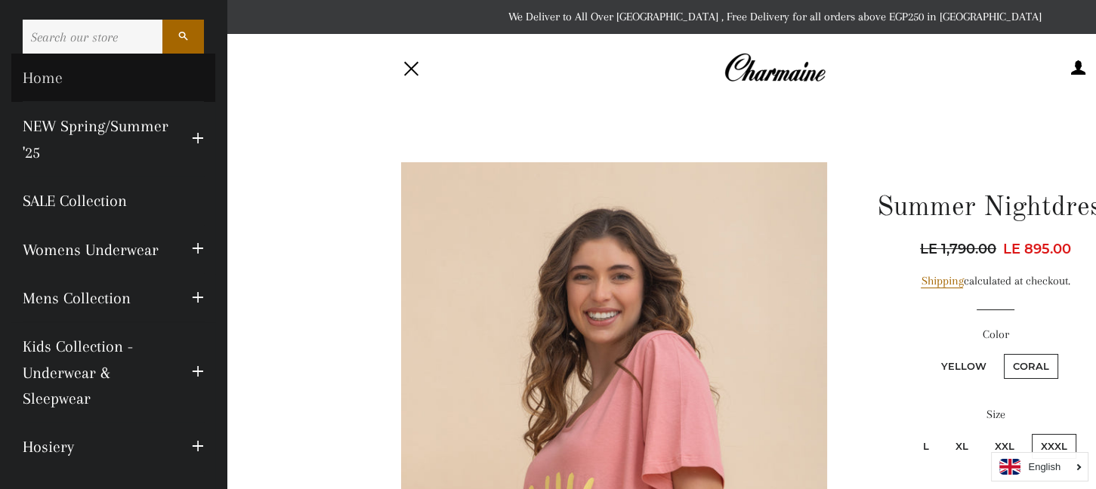
click at [57, 75] on link "Home" at bounding box center [113, 78] width 204 height 48
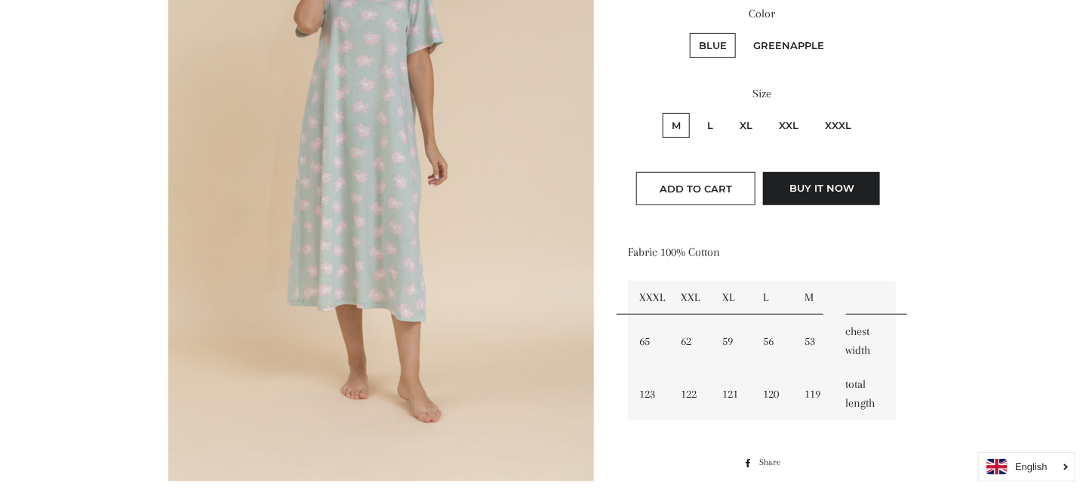
scroll to position [75, 0]
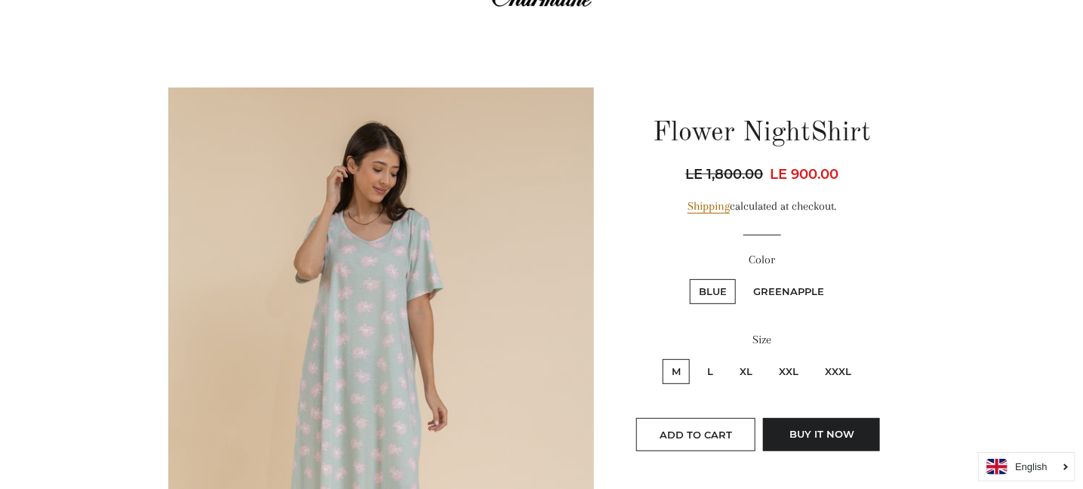
click at [787, 291] on label "Greenapple" at bounding box center [788, 291] width 89 height 25
click at [743, 278] on input "Greenapple" at bounding box center [742, 277] width 1 height 1
radio input "true"
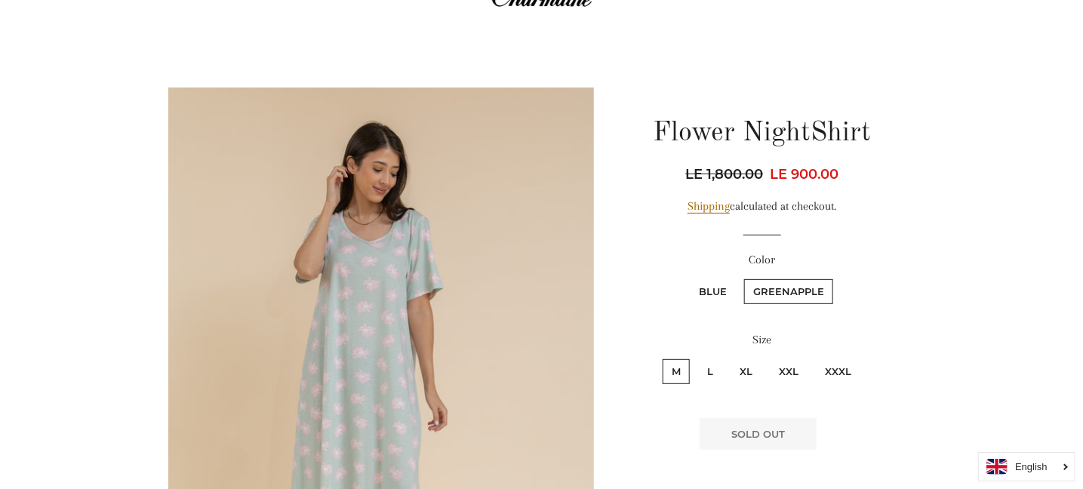
click at [710, 291] on label "Blue" at bounding box center [713, 291] width 46 height 25
click at [689, 278] on input "Blue" at bounding box center [688, 277] width 1 height 1
radio input "true"
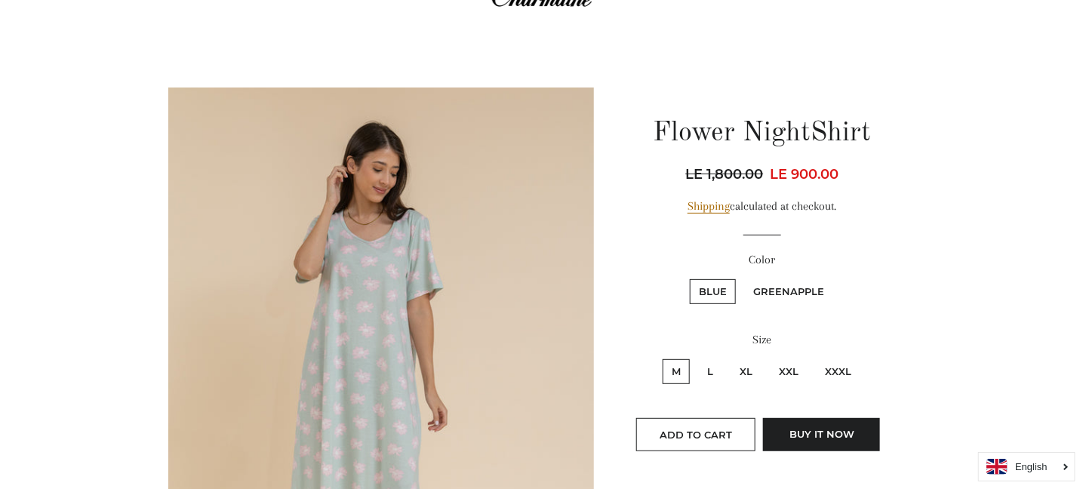
click at [847, 368] on label "XXXL" at bounding box center [838, 371] width 45 height 25
click at [815, 358] on input "XXXL" at bounding box center [814, 357] width 1 height 1
radio input "true"
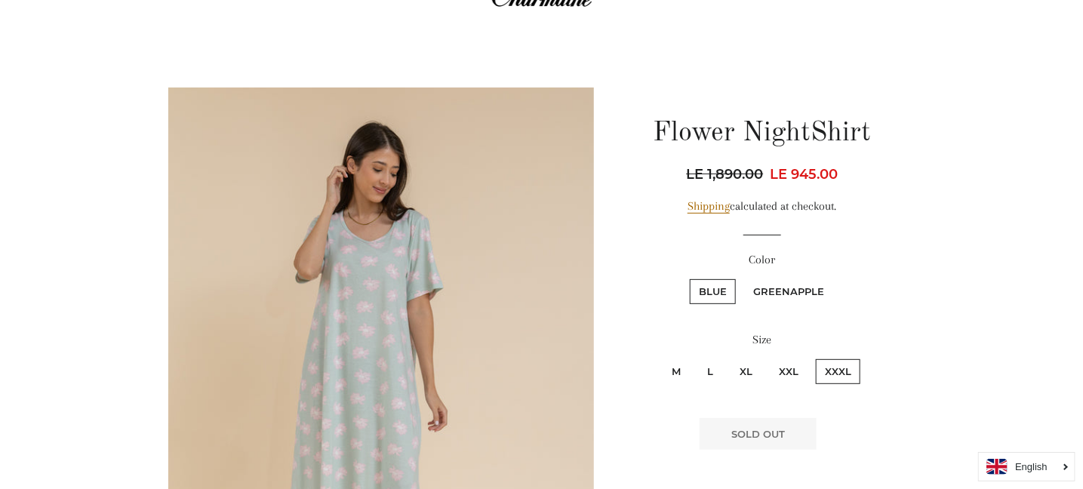
click at [782, 369] on label "XXL" at bounding box center [789, 371] width 38 height 25
click at [769, 358] on input "XXL" at bounding box center [768, 357] width 1 height 1
radio input "true"
click at [753, 370] on label "XL" at bounding box center [746, 371] width 31 height 25
click at [729, 358] on input "XL" at bounding box center [729, 357] width 1 height 1
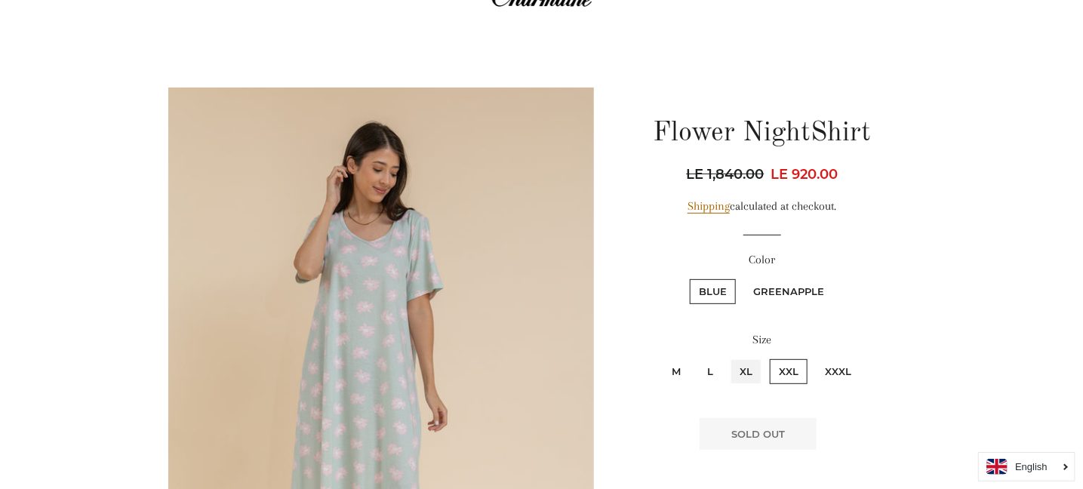
radio input "true"
click at [784, 294] on label "Greenapple" at bounding box center [788, 291] width 89 height 25
click at [743, 278] on input "Greenapple" at bounding box center [742, 277] width 1 height 1
radio input "true"
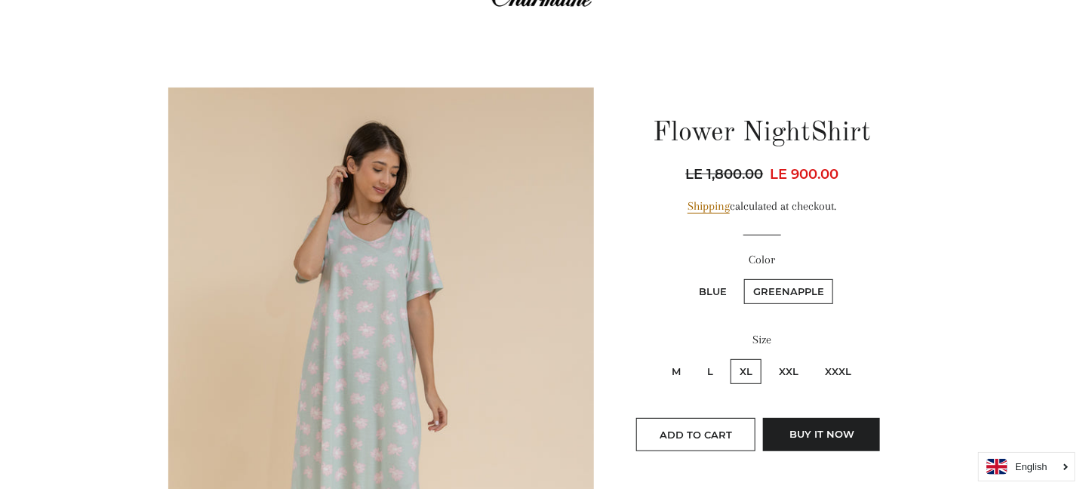
click at [841, 371] on label "XXXL" at bounding box center [838, 371] width 45 height 25
click at [815, 358] on input "XXXL" at bounding box center [814, 357] width 1 height 1
radio input "true"
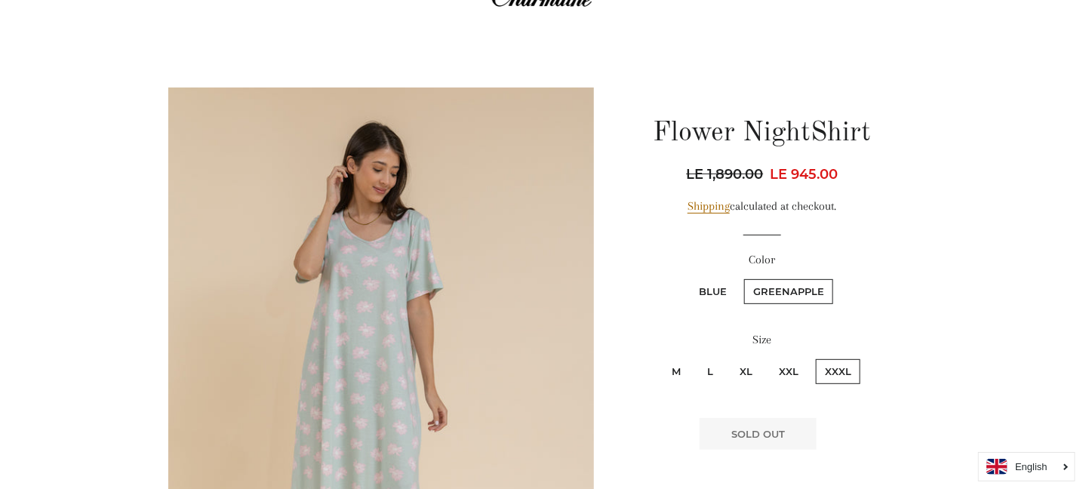
click at [797, 374] on label "XXL" at bounding box center [789, 371] width 38 height 25
click at [769, 358] on input "XXL" at bounding box center [768, 357] width 1 height 1
radio input "true"
click at [735, 368] on label "XL" at bounding box center [746, 371] width 31 height 25
click at [729, 358] on input "XL" at bounding box center [729, 357] width 1 height 1
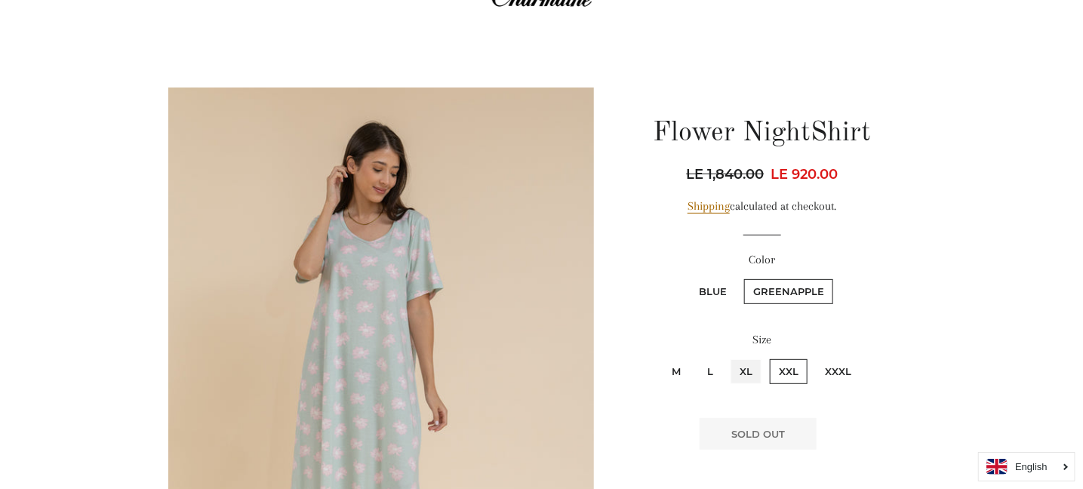
radio input "true"
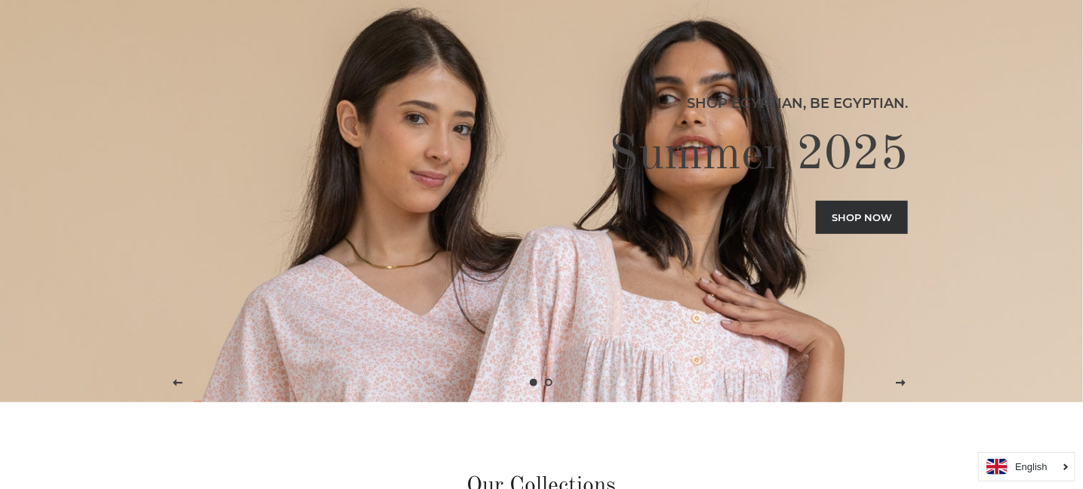
scroll to position [75, 0]
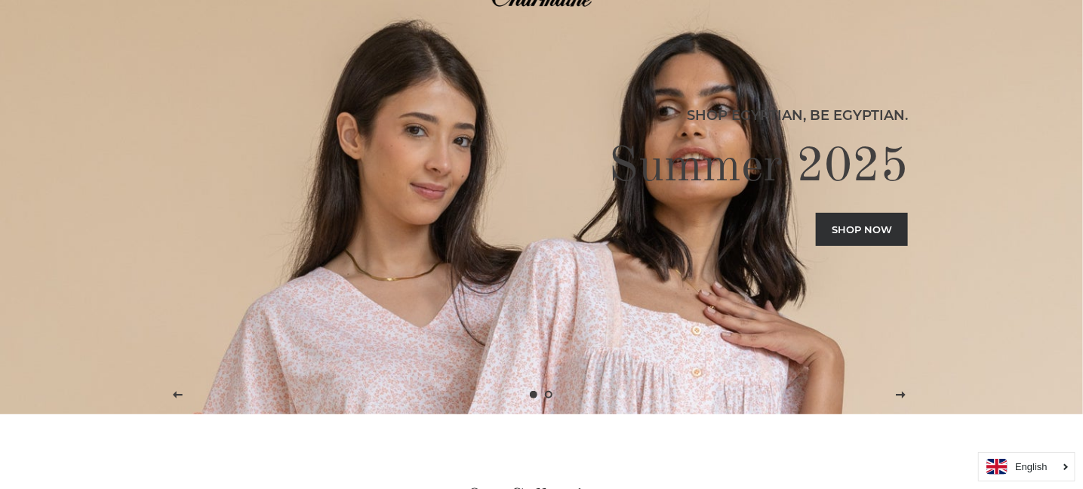
click at [884, 220] on link "Shop now" at bounding box center [862, 229] width 92 height 33
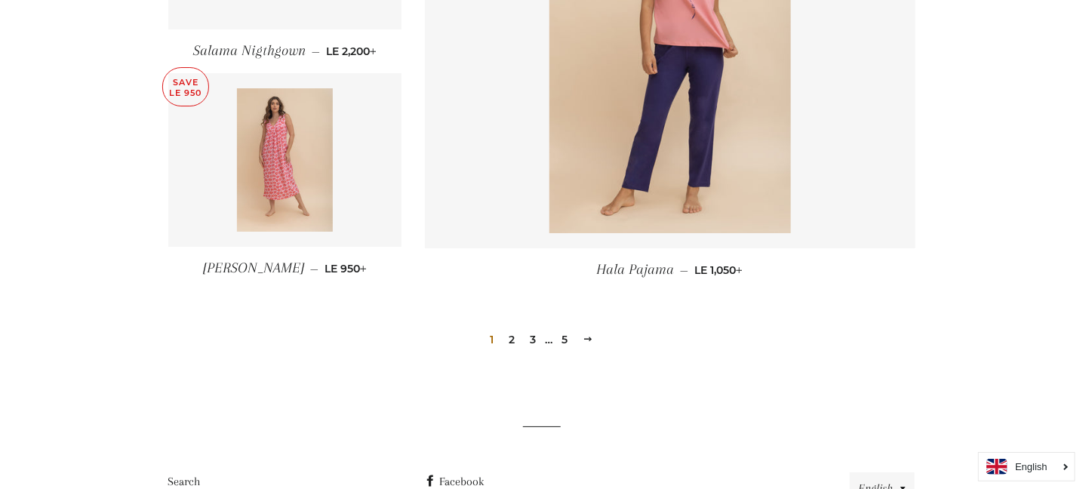
scroll to position [2189, 0]
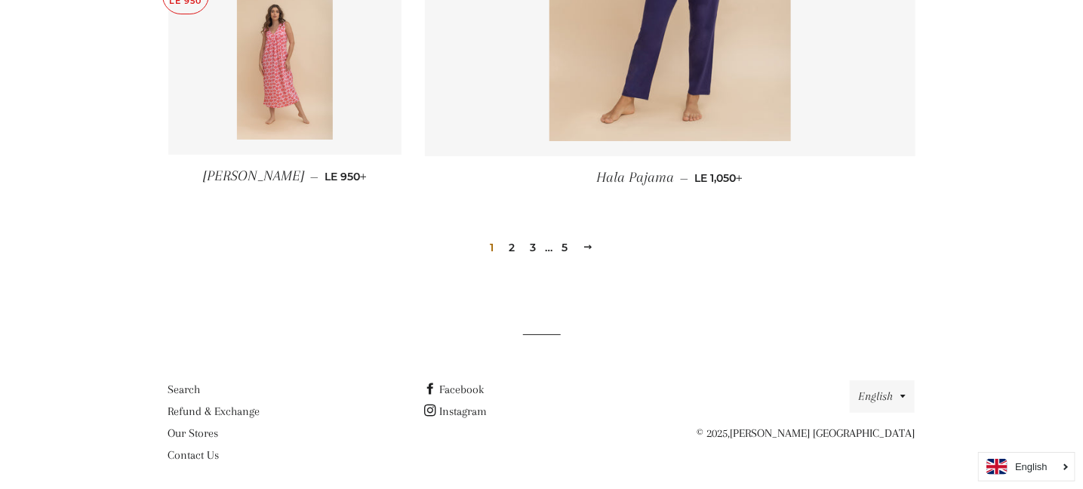
click at [510, 240] on link "2" at bounding box center [512, 247] width 18 height 23
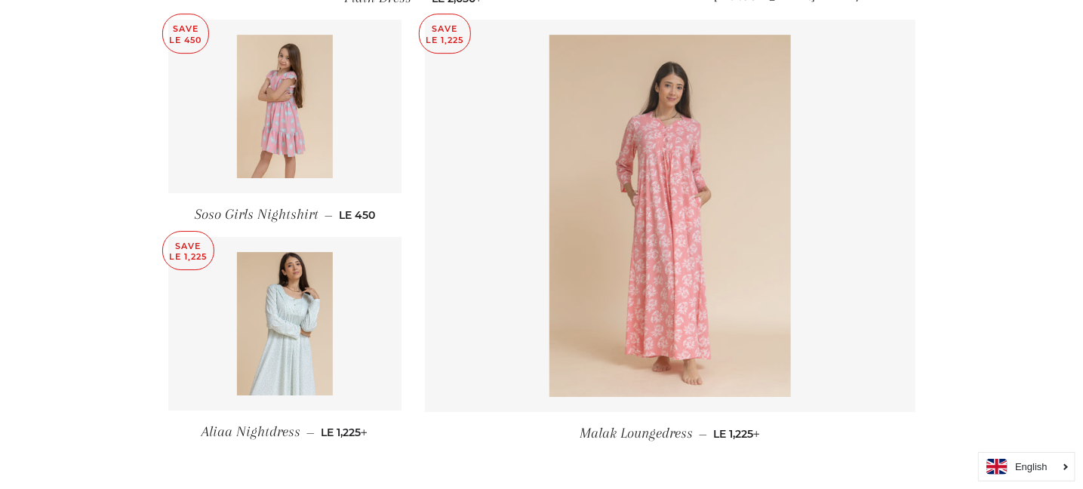
scroll to position [2189, 0]
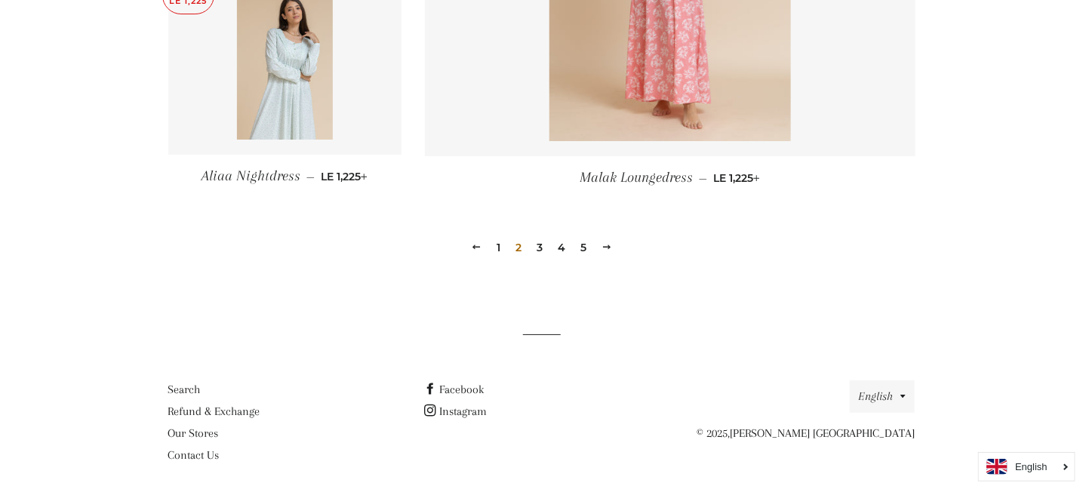
click at [540, 247] on link "3" at bounding box center [540, 247] width 18 height 23
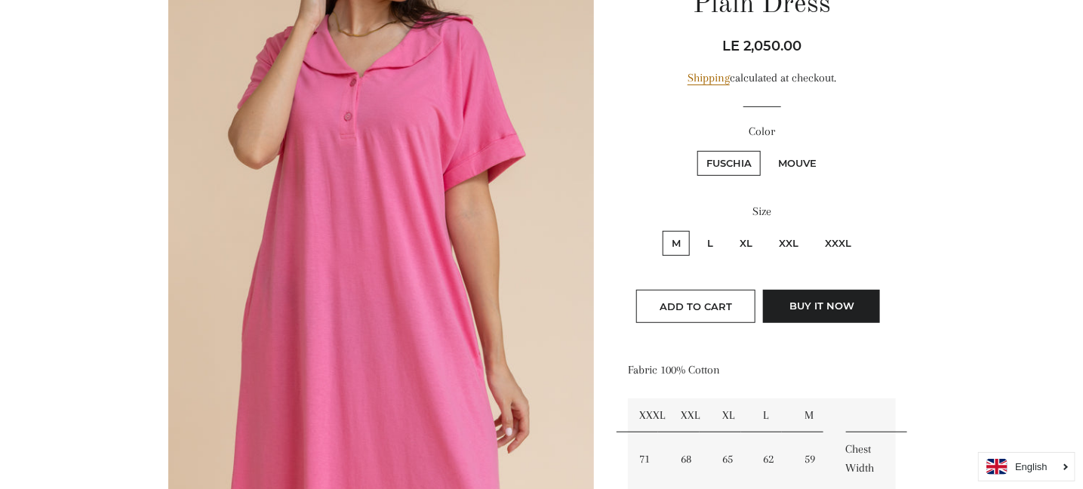
scroll to position [226, 0]
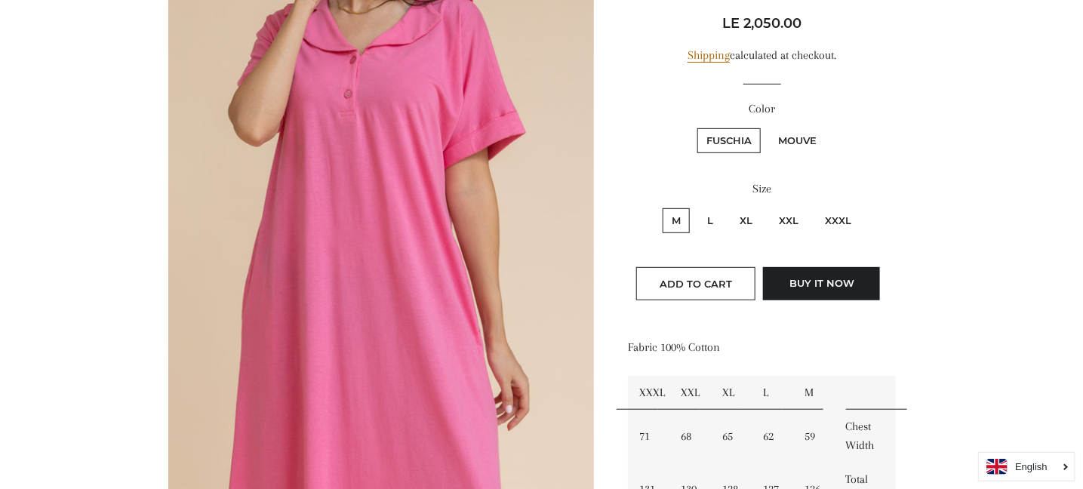
click at [792, 219] on label "XXL" at bounding box center [789, 220] width 38 height 25
click at [769, 207] on input "XXL" at bounding box center [768, 206] width 1 height 1
radio input "true"
click at [840, 221] on label "XXXL" at bounding box center [838, 220] width 45 height 25
click at [815, 207] on input "XXXL" at bounding box center [814, 206] width 1 height 1
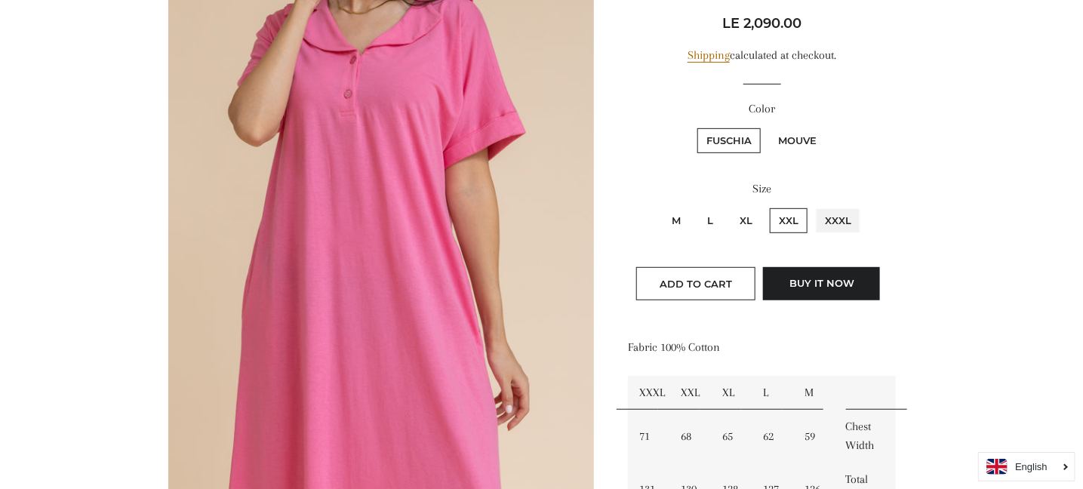
radio input "true"
click at [685, 279] on span "Add to Cart" at bounding box center [696, 284] width 72 height 12
click at [796, 139] on label "Mouve" at bounding box center [797, 140] width 57 height 25
click at [768, 127] on input "Mouve" at bounding box center [767, 126] width 1 height 1
radio input "true"
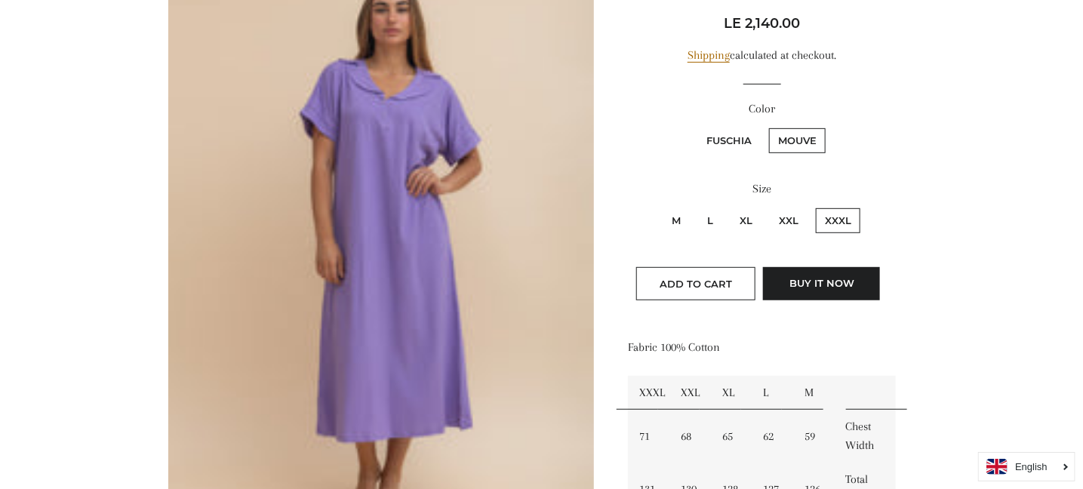
click at [796, 139] on label "Mouve" at bounding box center [797, 140] width 57 height 25
click at [768, 127] on input "Mouve" at bounding box center [767, 126] width 1 height 1
click at [725, 288] on button "Add to Cart" at bounding box center [695, 283] width 119 height 33
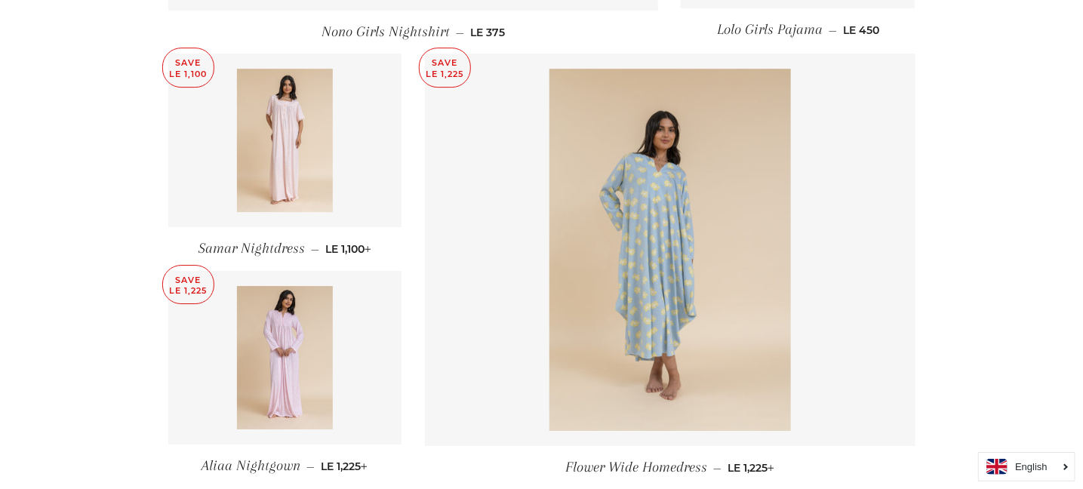
scroll to position [1963, 0]
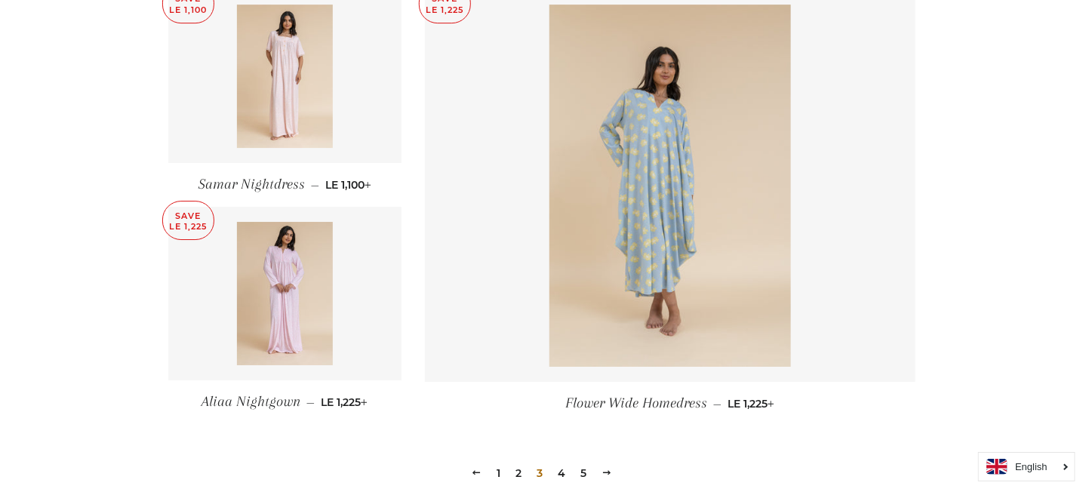
click at [564, 473] on link "4" at bounding box center [562, 473] width 20 height 23
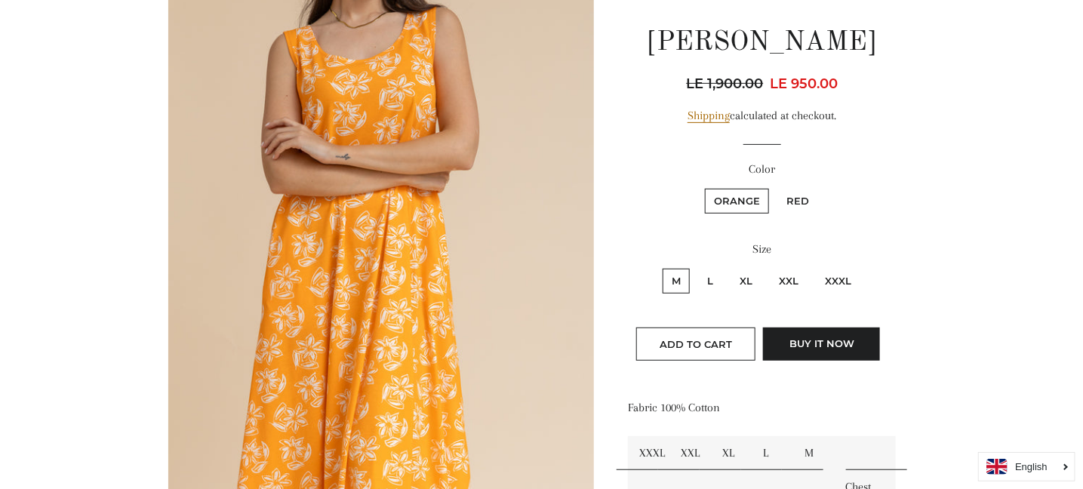
scroll to position [151, 0]
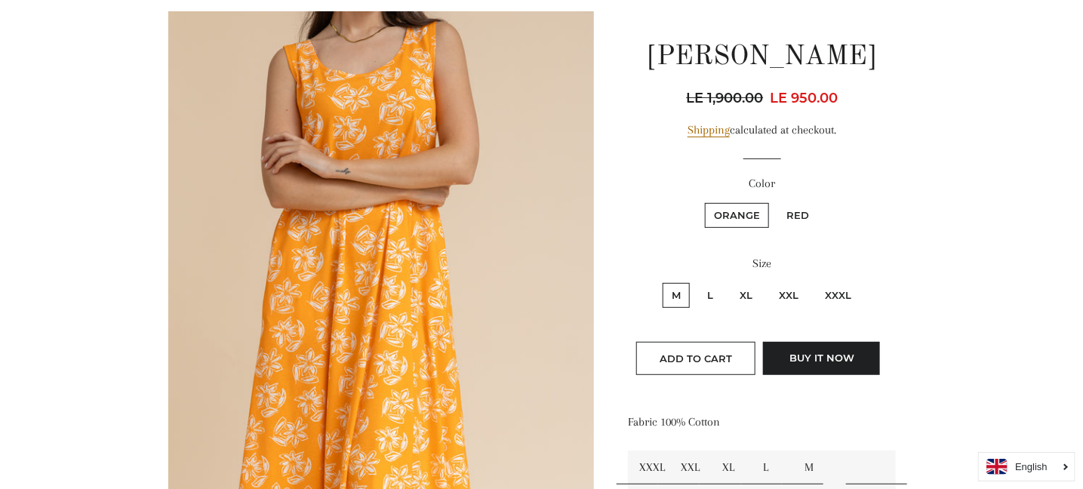
click at [836, 295] on label "XXXL" at bounding box center [838, 295] width 45 height 25
click at [815, 282] on input "XXXL" at bounding box center [814, 281] width 1 height 1
radio input "true"
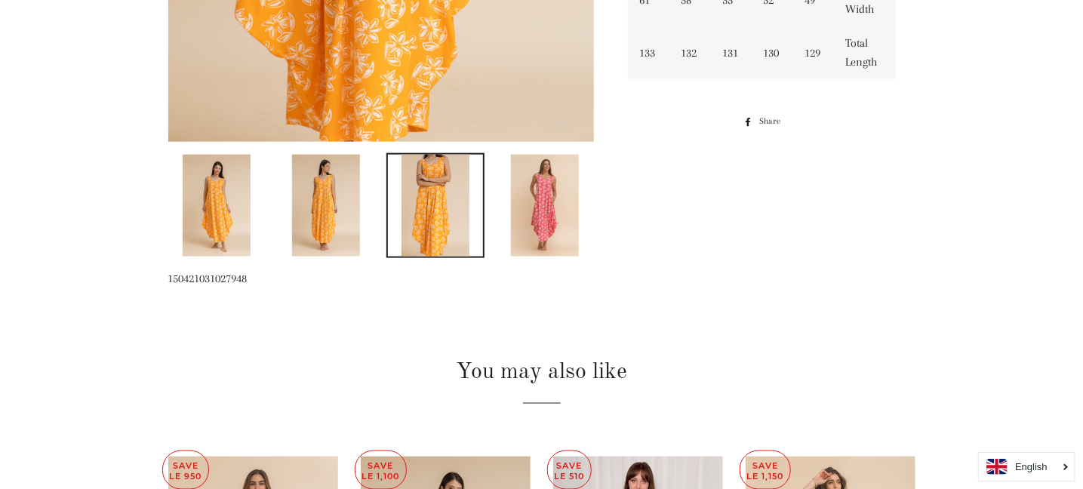
scroll to position [680, 0]
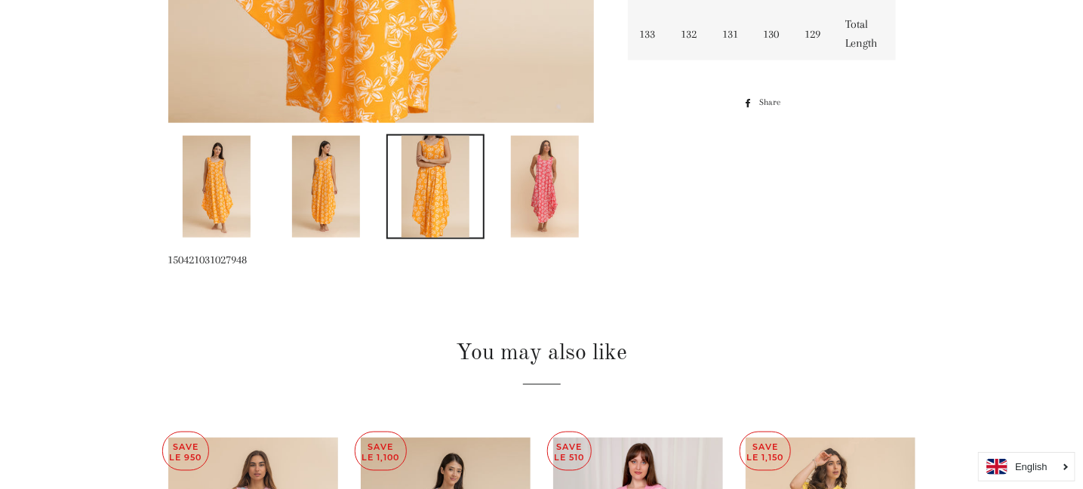
click at [329, 171] on img at bounding box center [326, 187] width 68 height 102
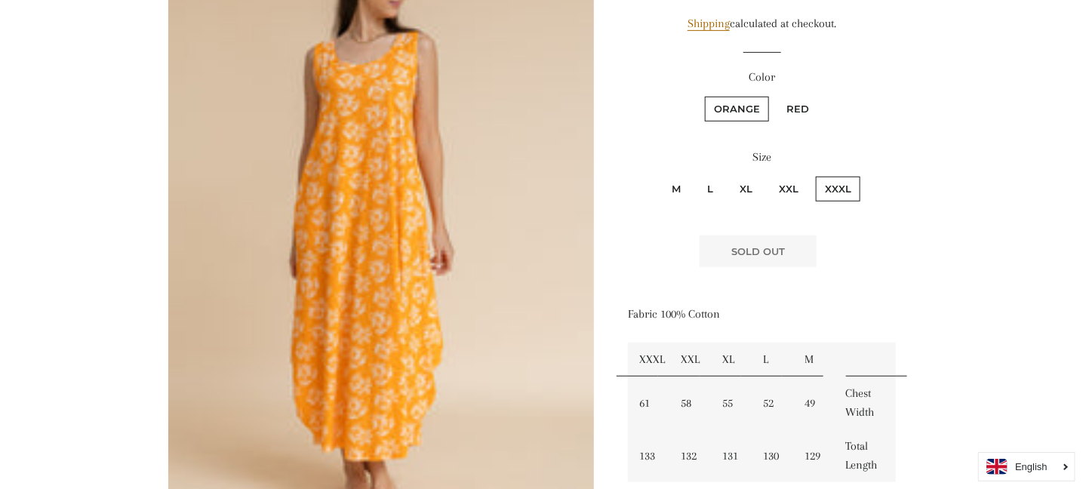
scroll to position [531, 0]
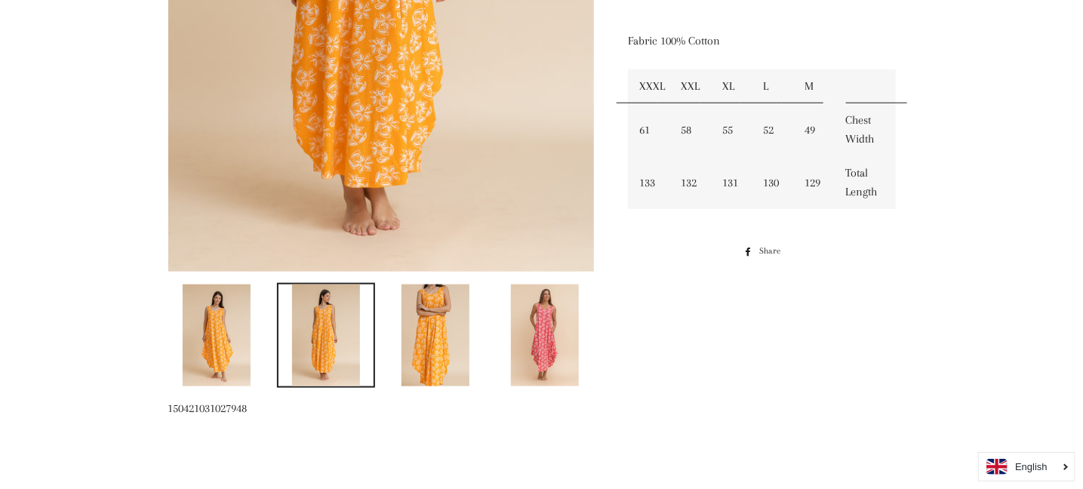
click at [544, 333] on img at bounding box center [545, 336] width 68 height 102
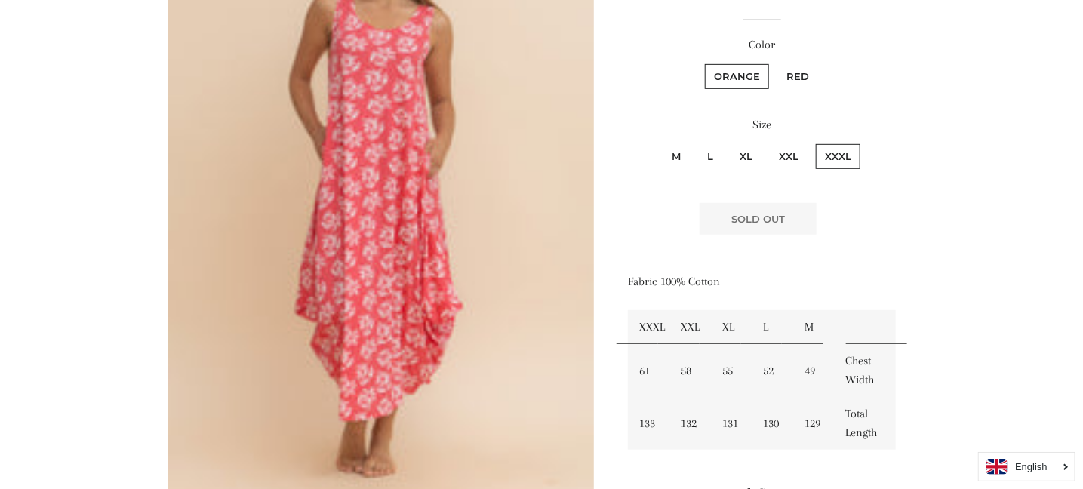
scroll to position [380, 0]
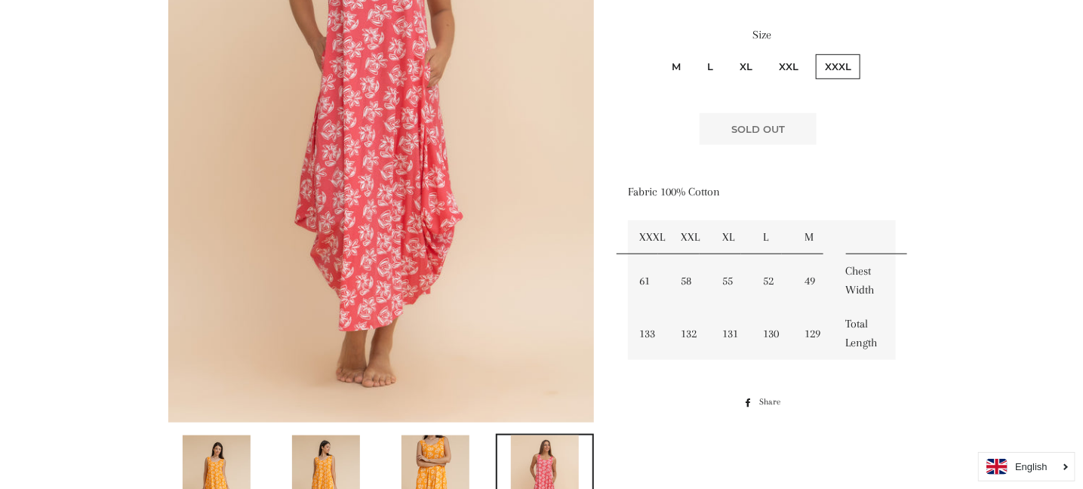
click at [421, 458] on img at bounding box center [436, 487] width 68 height 102
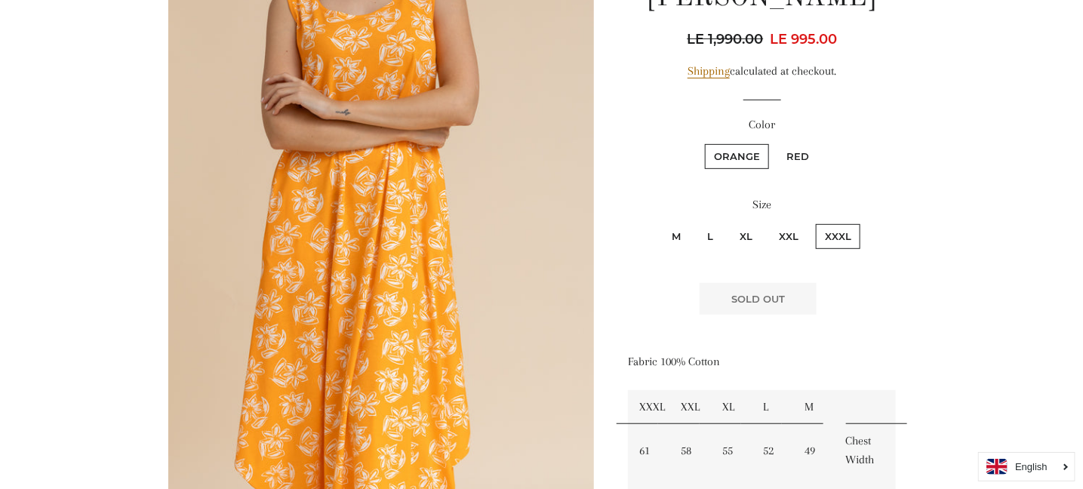
scroll to position [226, 0]
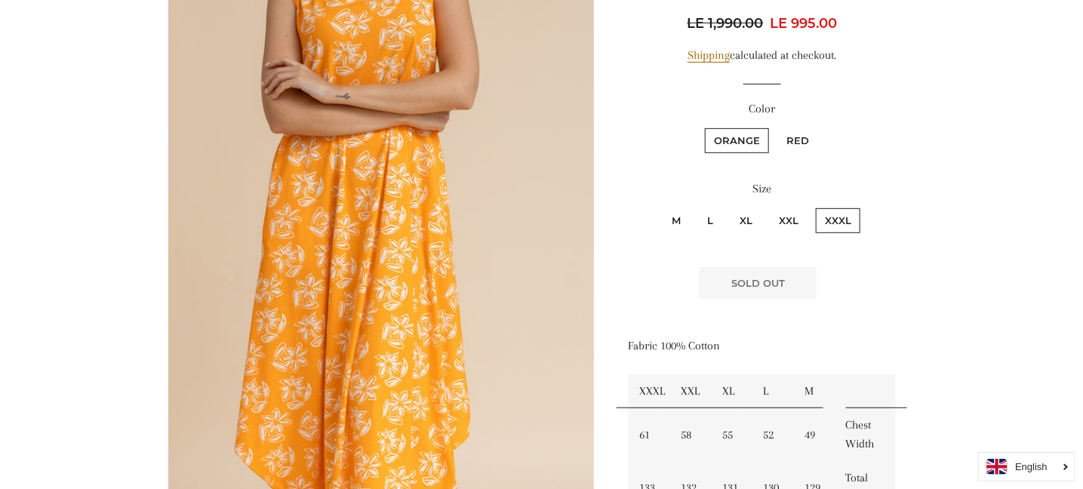
click at [786, 213] on label "XXL" at bounding box center [789, 220] width 38 height 25
click at [769, 207] on input "XXL" at bounding box center [768, 206] width 1 height 1
radio input "true"
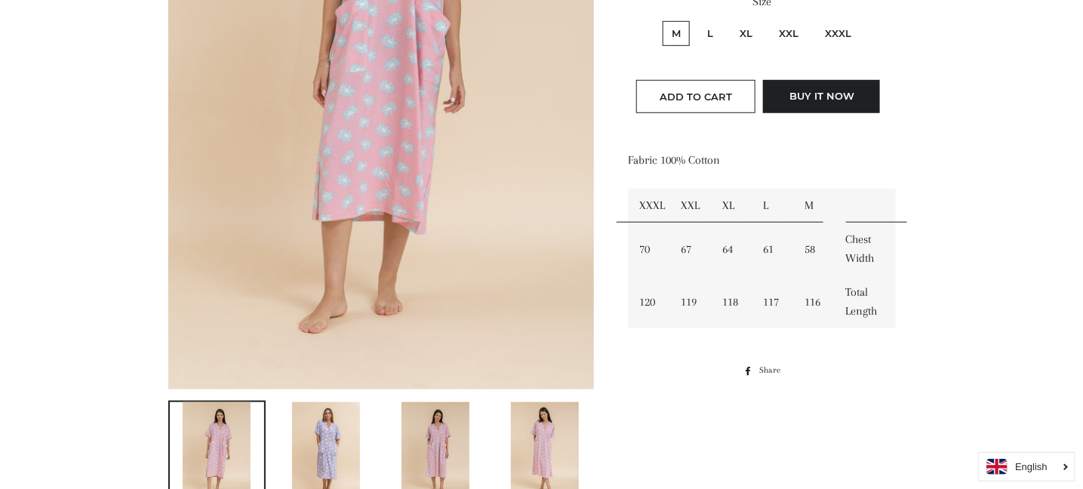
scroll to position [680, 0]
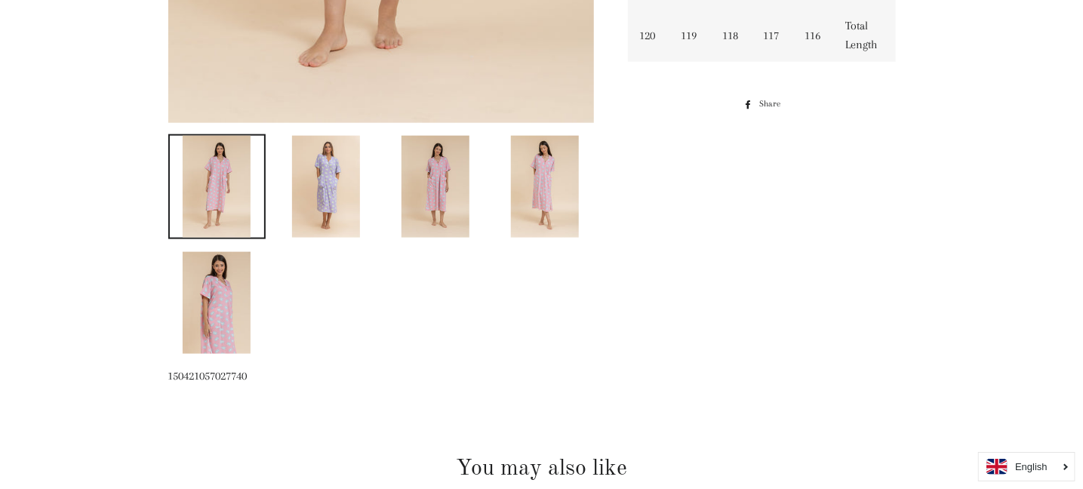
drag, startPoint x: 285, startPoint y: 190, endPoint x: 306, endPoint y: 190, distance: 20.4
click at [285, 190] on link at bounding box center [326, 186] width 98 height 105
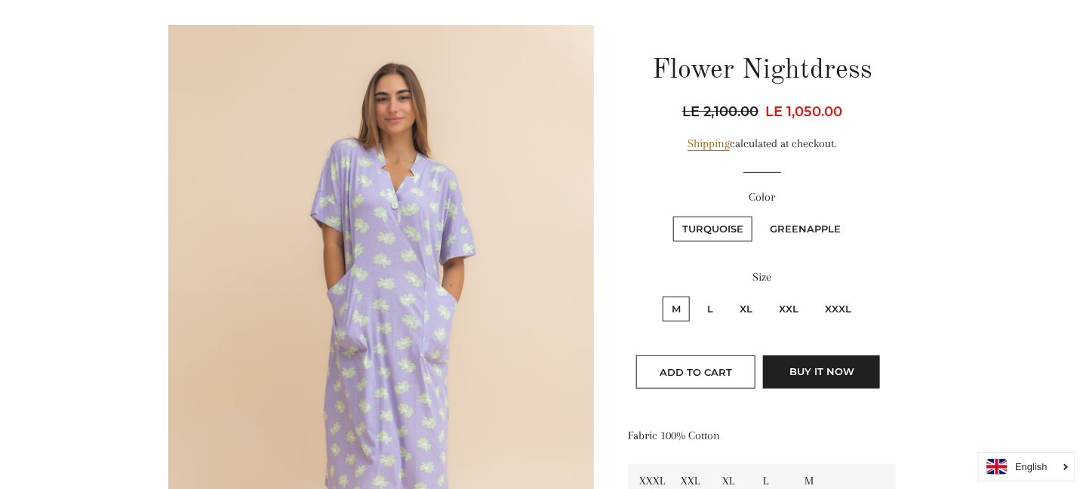
scroll to position [226, 0]
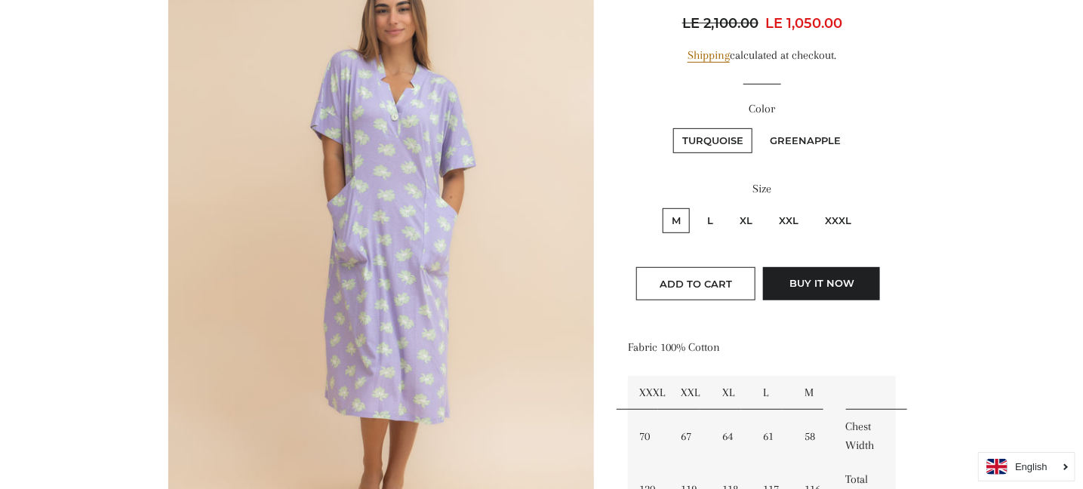
click at [809, 140] on label "Greenapple" at bounding box center [805, 140] width 89 height 25
click at [760, 127] on input "Greenapple" at bounding box center [759, 126] width 1 height 1
radio input "true"
click at [809, 140] on label "Greenapple" at bounding box center [805, 140] width 89 height 25
click at [760, 127] on input "Greenapple" at bounding box center [759, 126] width 1 height 1
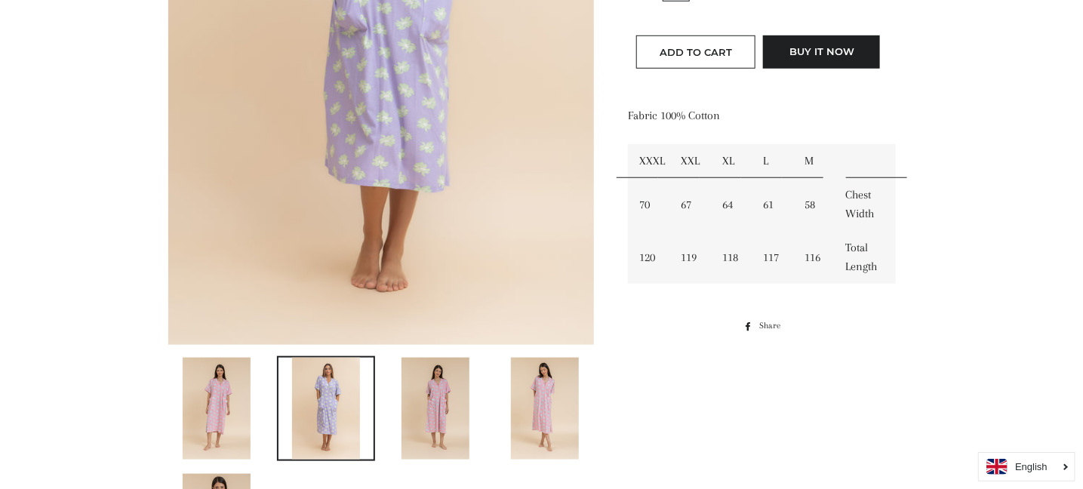
scroll to position [529, 0]
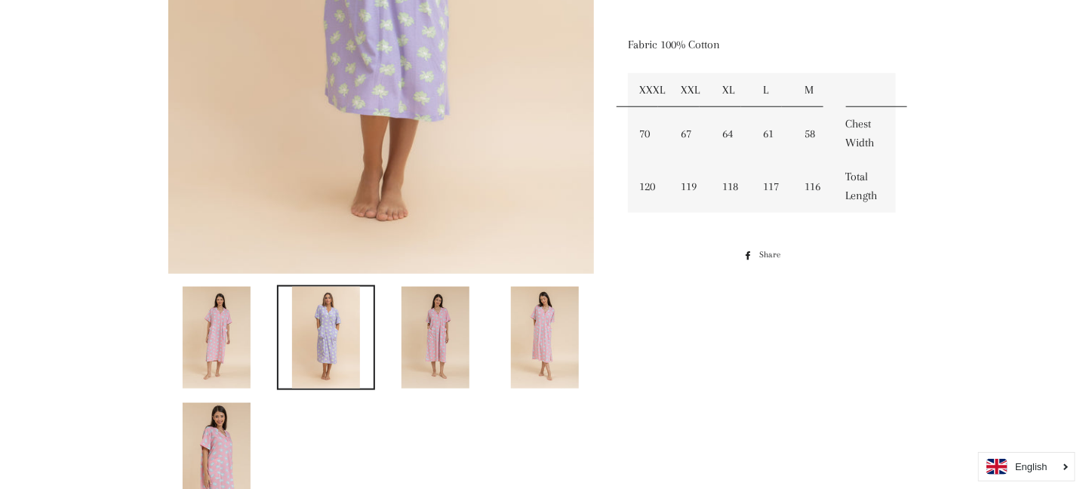
click at [439, 362] on img at bounding box center [436, 338] width 68 height 102
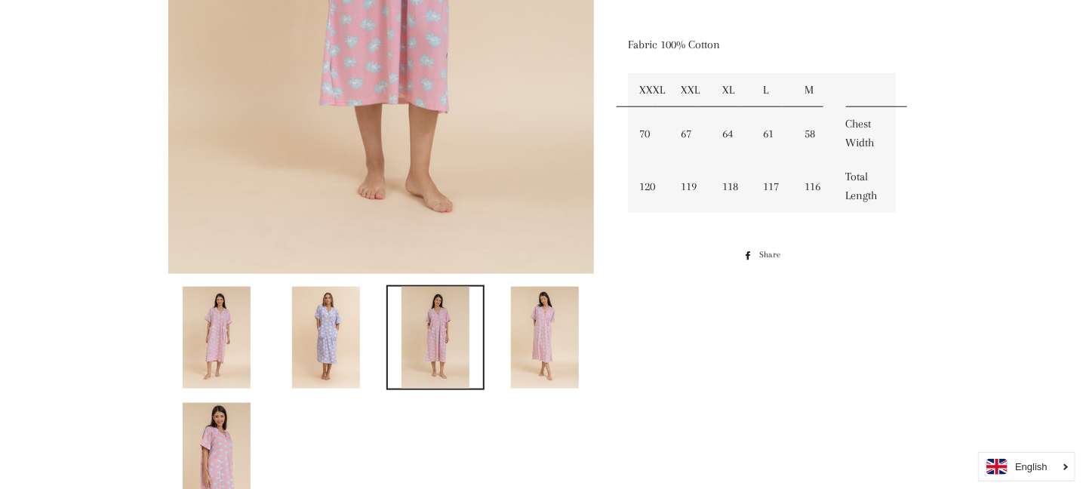
click at [350, 337] on img at bounding box center [326, 338] width 68 height 102
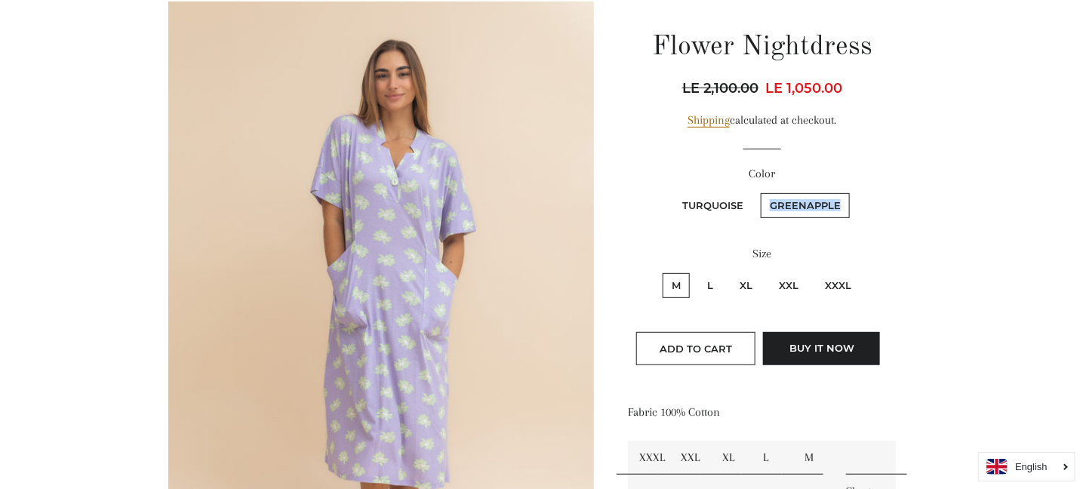
scroll to position [187, 0]
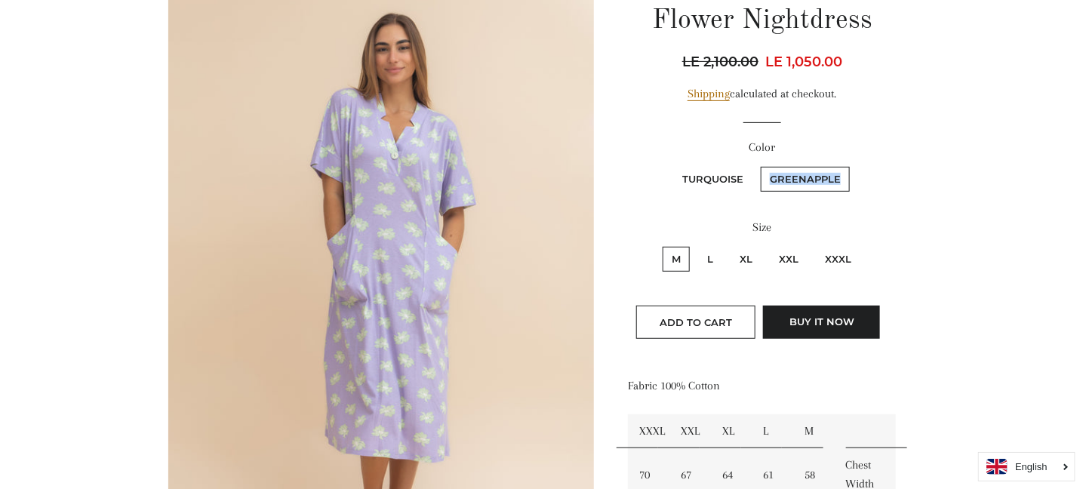
click at [844, 261] on label "XXXL" at bounding box center [838, 259] width 45 height 25
click at [815, 245] on input "XXXL" at bounding box center [814, 245] width 1 height 1
radio input "true"
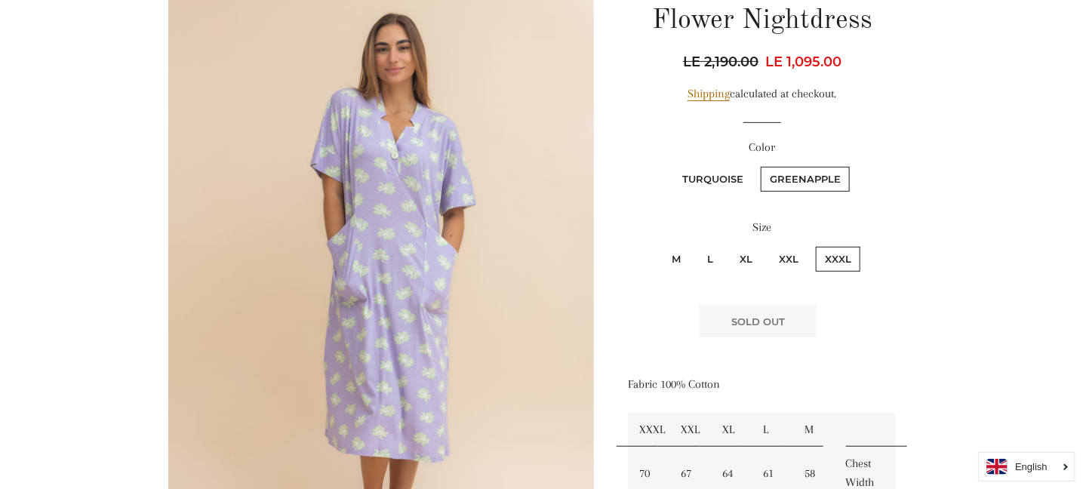
click at [710, 174] on label "Turquoise" at bounding box center [712, 179] width 79 height 25
click at [672, 165] on input "Turquoise" at bounding box center [671, 165] width 1 height 1
radio input "true"
click at [838, 259] on label "XXXL" at bounding box center [838, 259] width 45 height 25
click at [815, 245] on input "XXXL" at bounding box center [814, 245] width 1 height 1
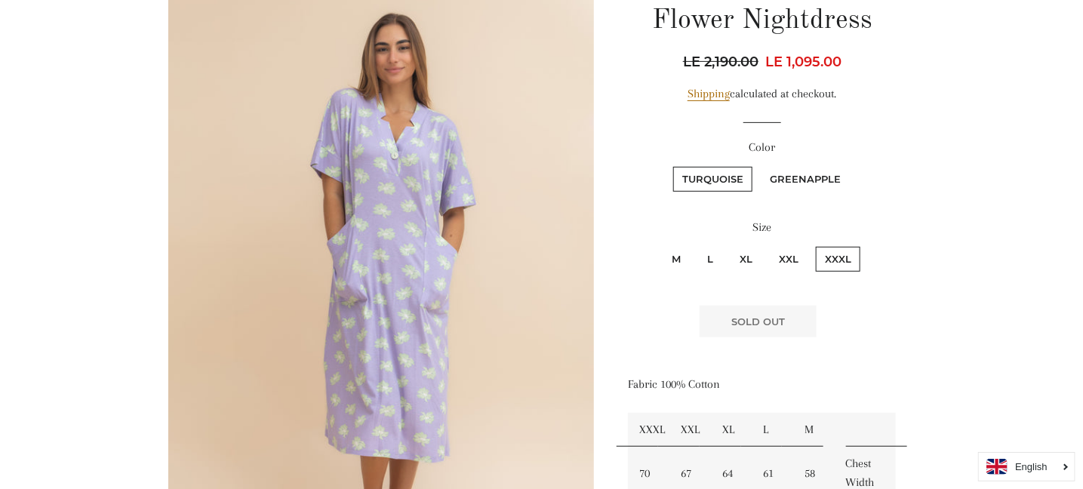
click at [838, 259] on label "XXXL" at bounding box center [838, 259] width 45 height 25
click at [815, 245] on input "XXXL" at bounding box center [814, 245] width 1 height 1
click at [794, 258] on label "XXL" at bounding box center [789, 259] width 38 height 25
click at [769, 245] on input "XXL" at bounding box center [768, 245] width 1 height 1
radio input "true"
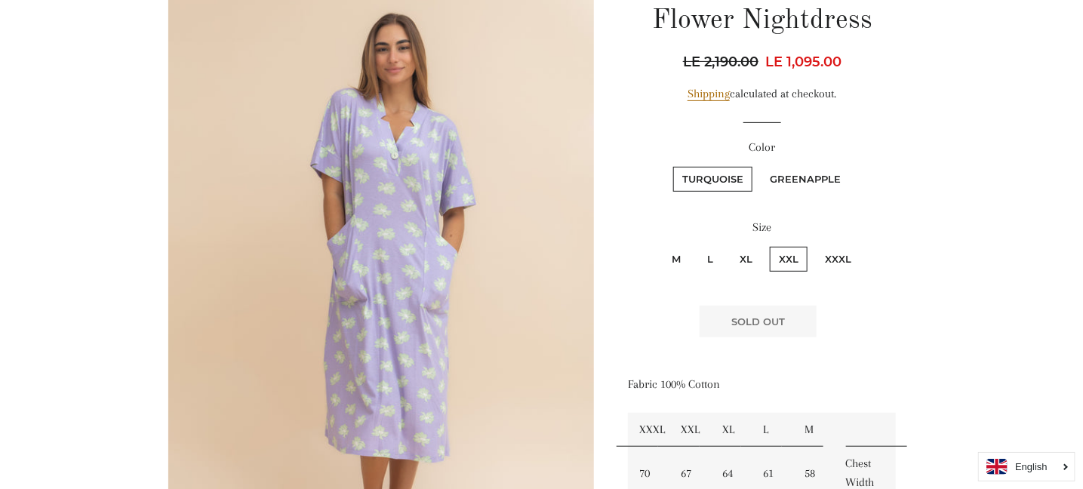
click at [794, 258] on label "XXL" at bounding box center [789, 259] width 38 height 25
click at [769, 245] on input "XXL" at bounding box center [768, 245] width 1 height 1
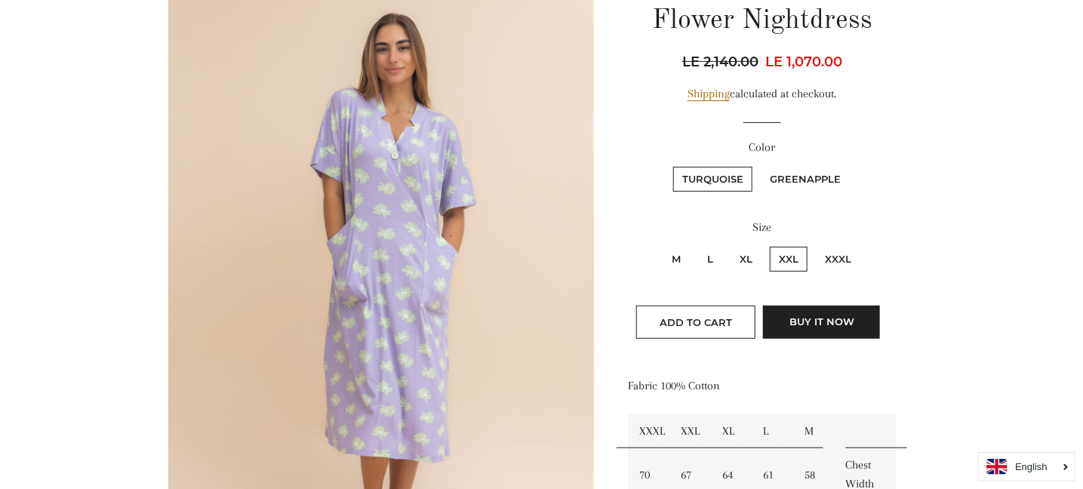
click at [812, 177] on label "Greenapple" at bounding box center [805, 179] width 89 height 25
click at [760, 165] on input "Greenapple" at bounding box center [759, 165] width 1 height 1
radio input "true"
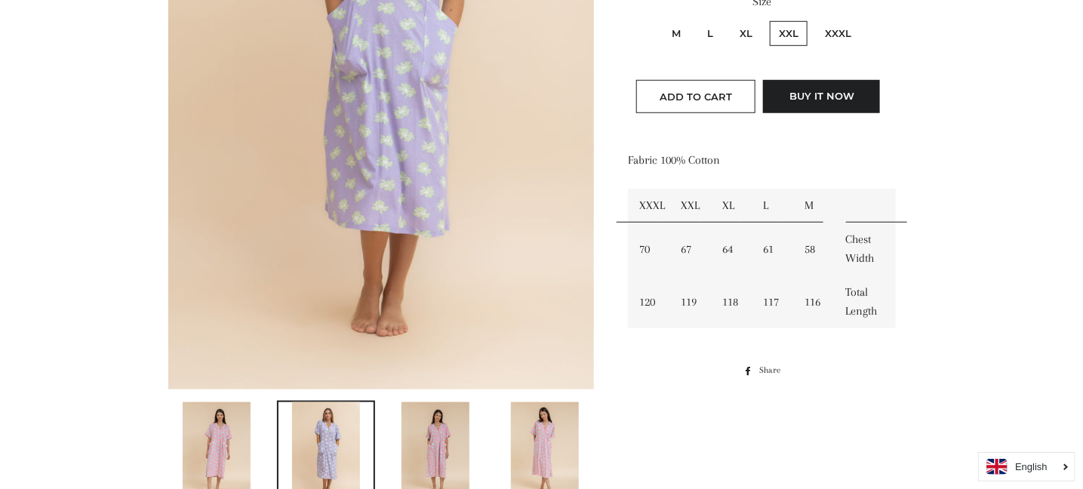
scroll to position [715, 0]
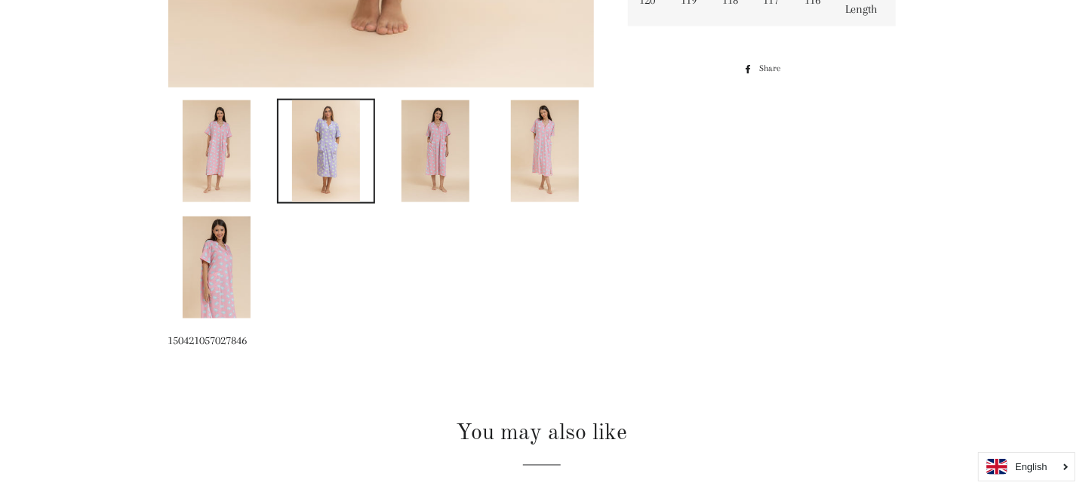
click at [356, 165] on img at bounding box center [326, 151] width 68 height 102
click at [222, 169] on img at bounding box center [217, 151] width 68 height 102
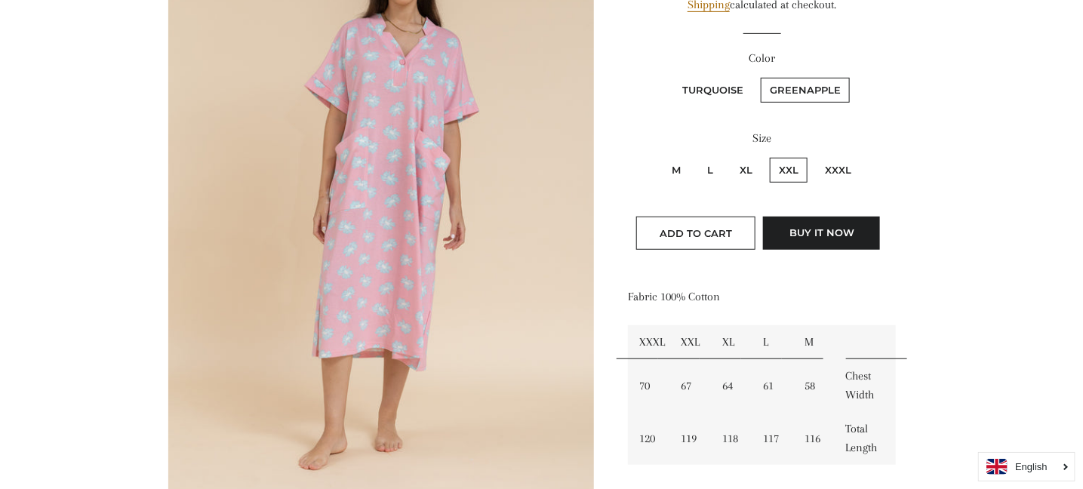
scroll to position [525, 0]
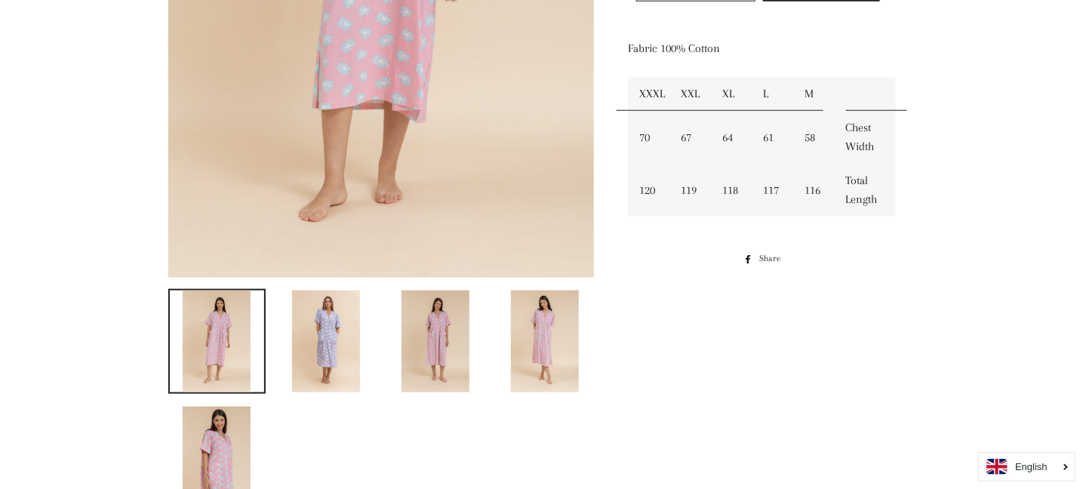
click at [337, 339] on img at bounding box center [326, 342] width 68 height 102
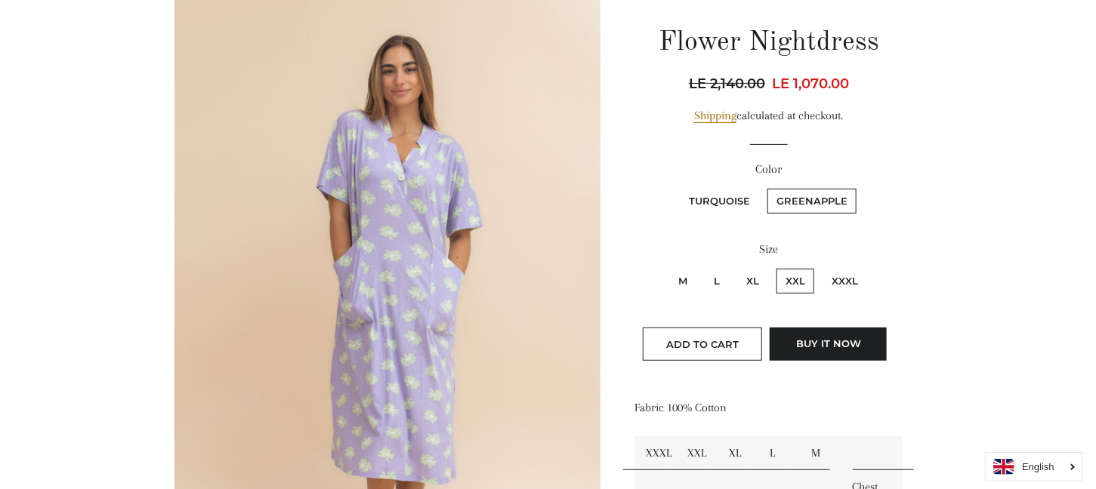
scroll to position [147, 0]
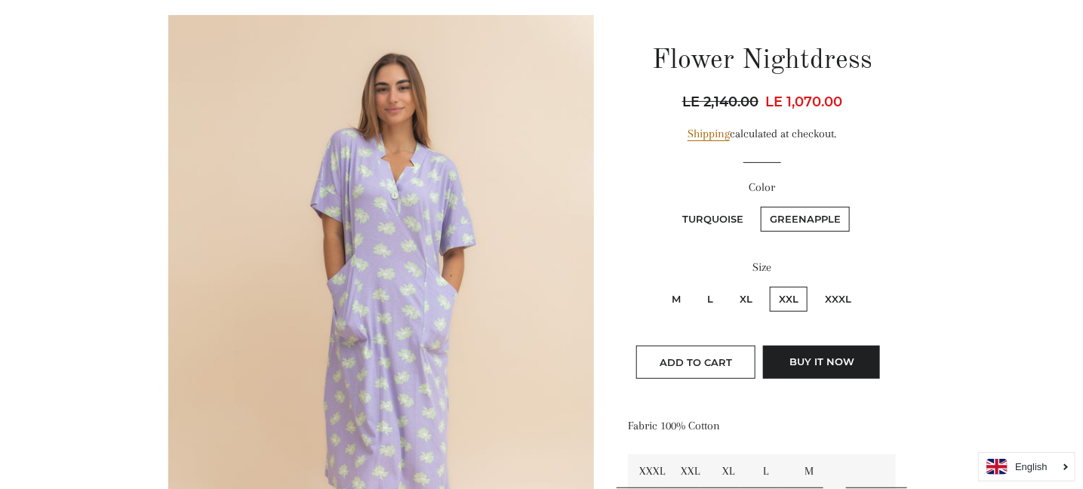
click at [390, 252] on img at bounding box center [381, 335] width 427 height 640
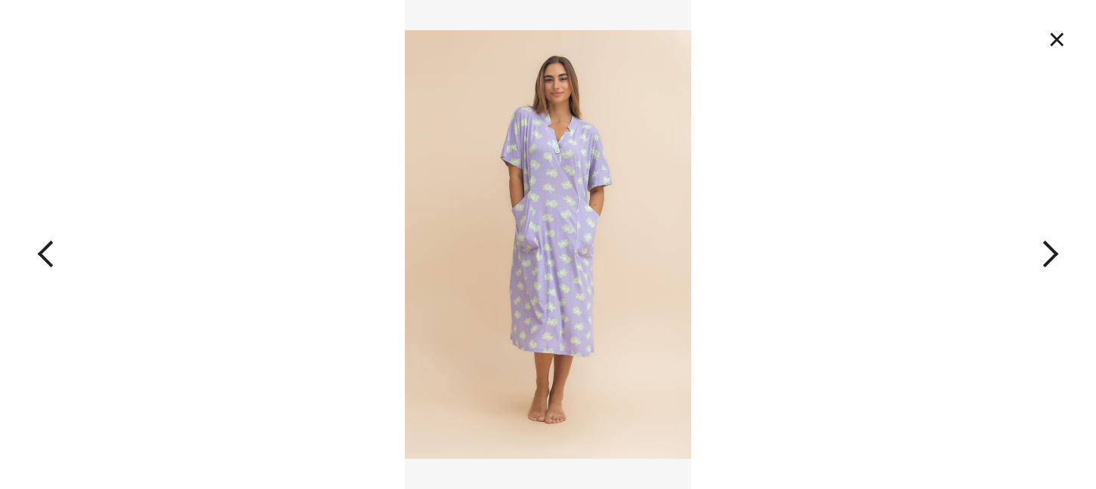
click at [1058, 40] on button "×" at bounding box center [1056, 39] width 33 height 33
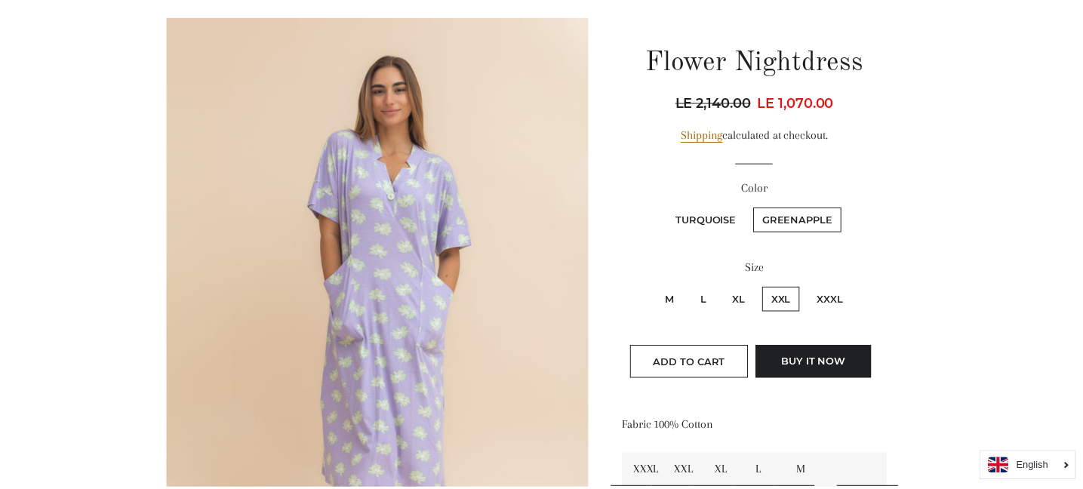
scroll to position [162, 0]
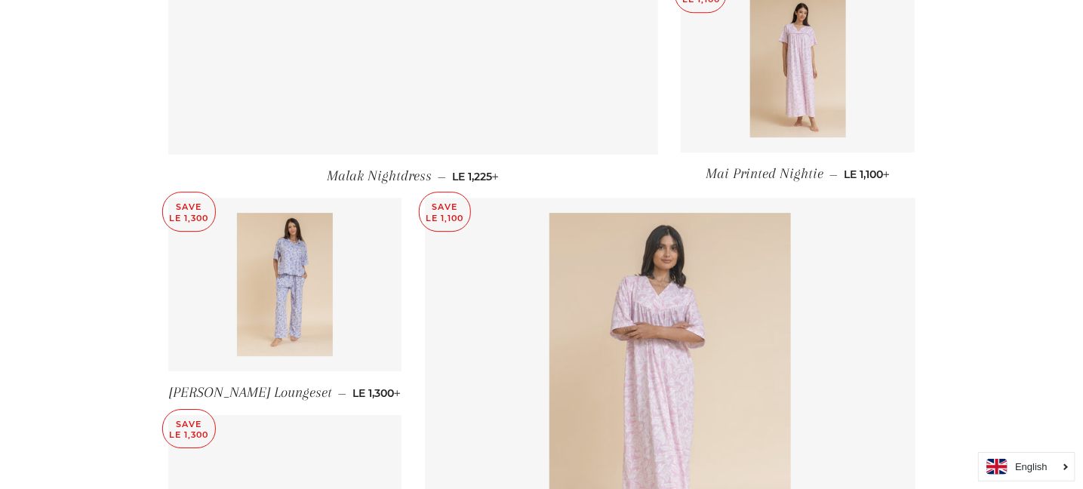
scroll to position [1660, 0]
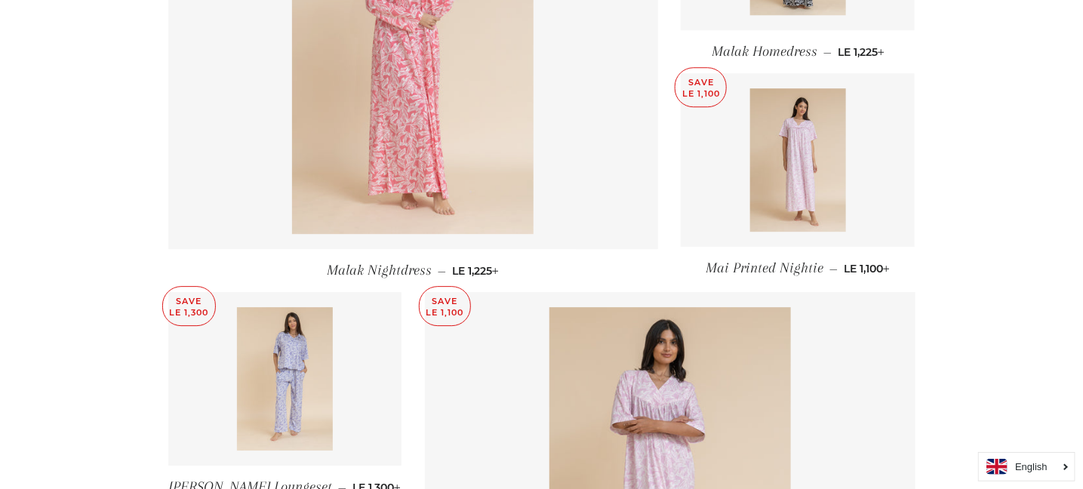
click at [430, 132] on img at bounding box center [413, 53] width 242 height 362
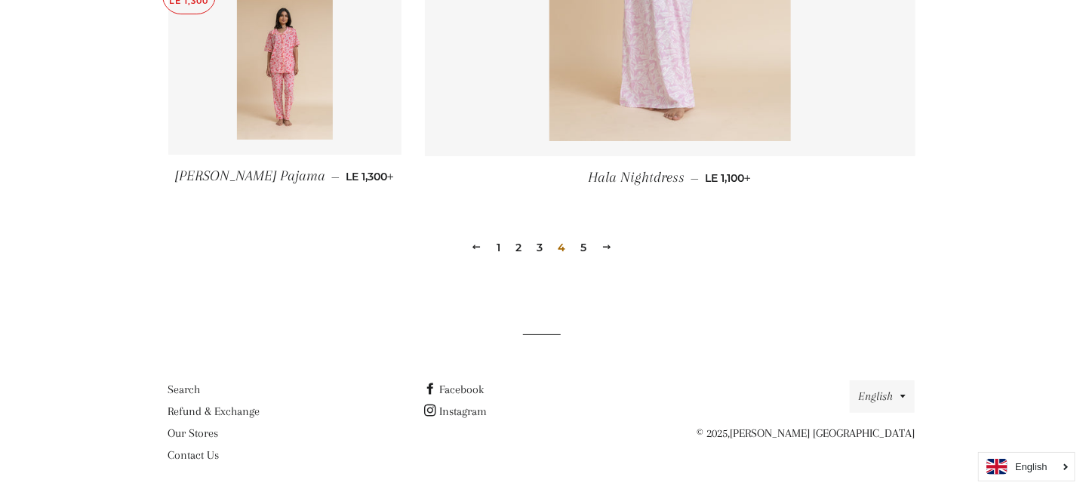
scroll to position [2198, 0]
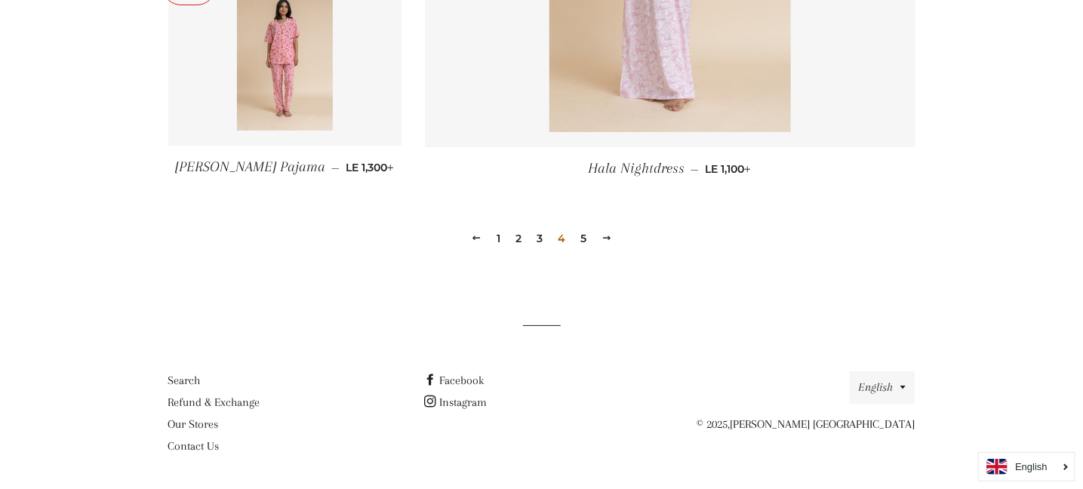
click at [581, 235] on link "5" at bounding box center [584, 238] width 18 height 23
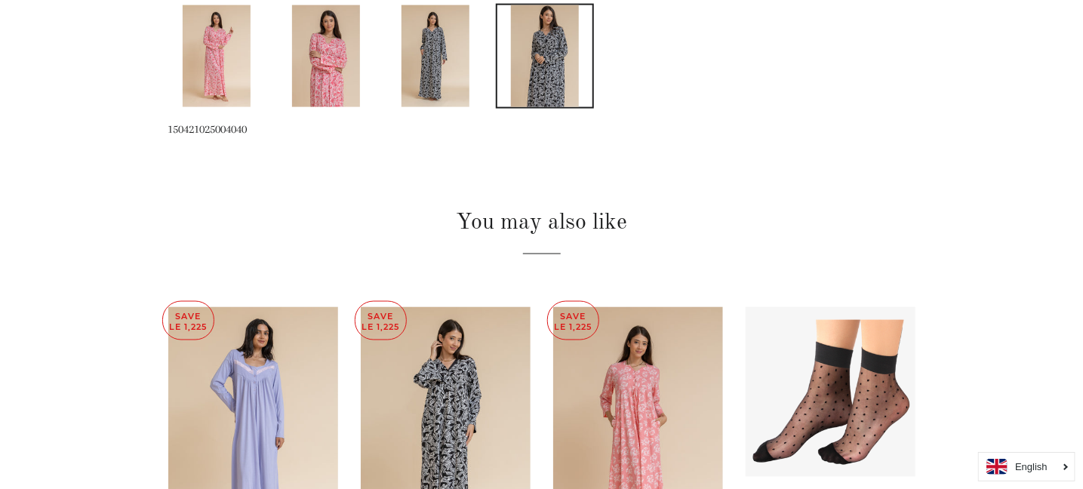
scroll to position [1132, 0]
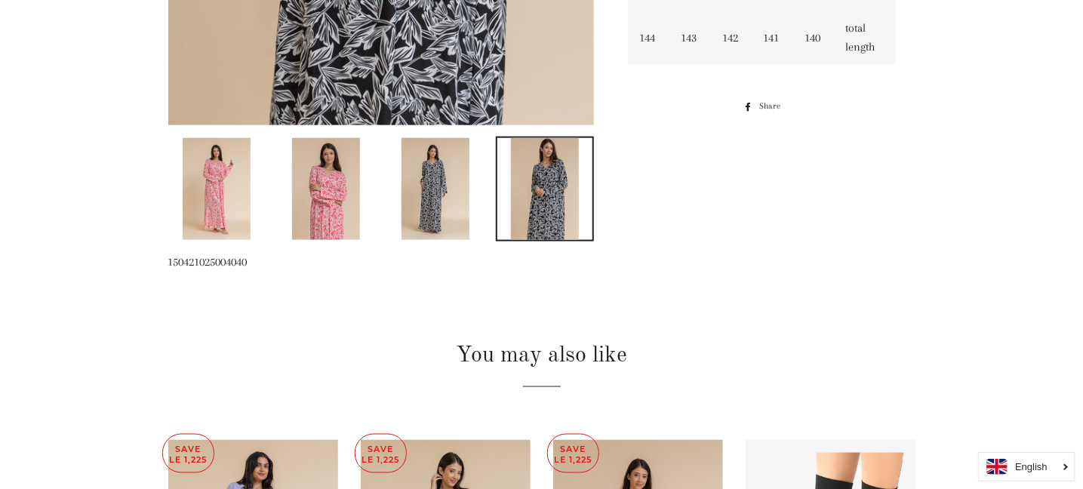
scroll to position [680, 0]
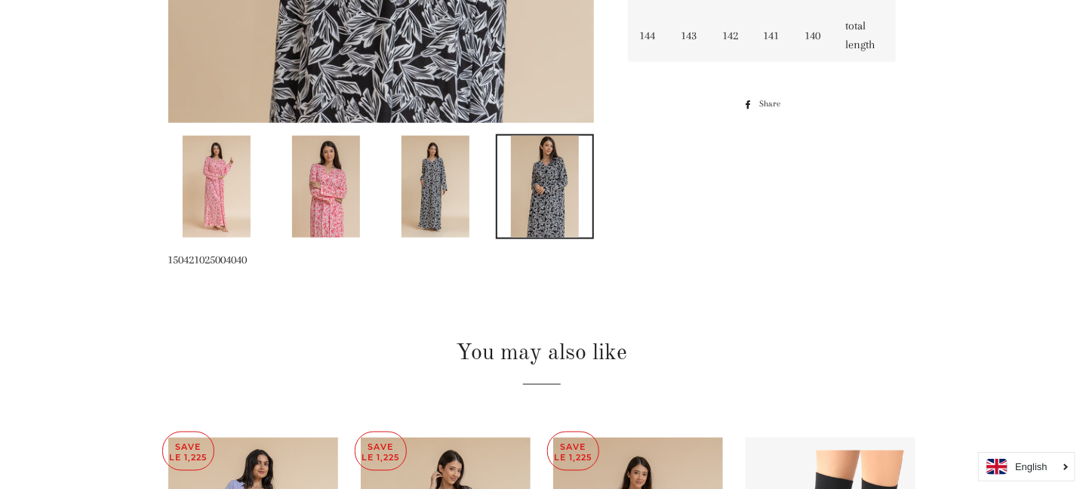
click at [316, 174] on img at bounding box center [326, 187] width 68 height 102
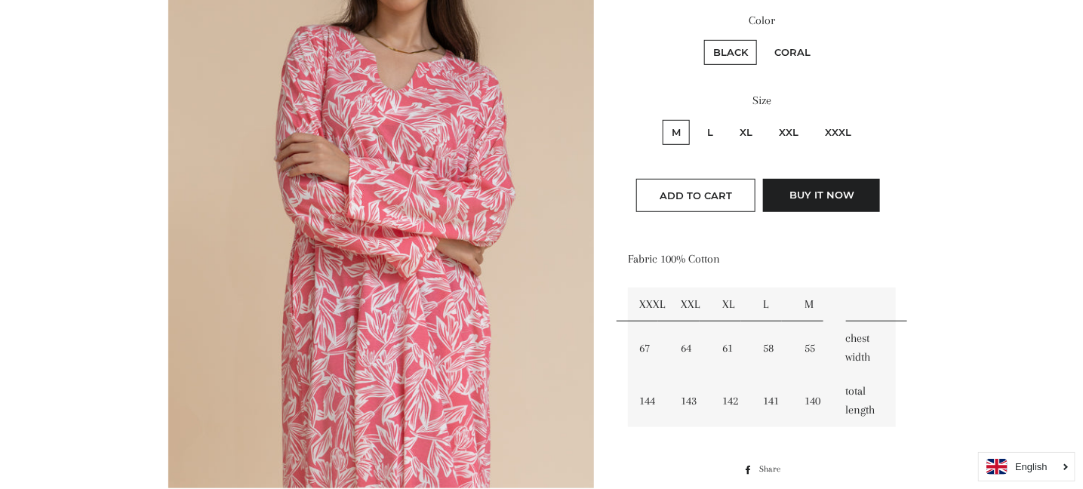
scroll to position [290, 0]
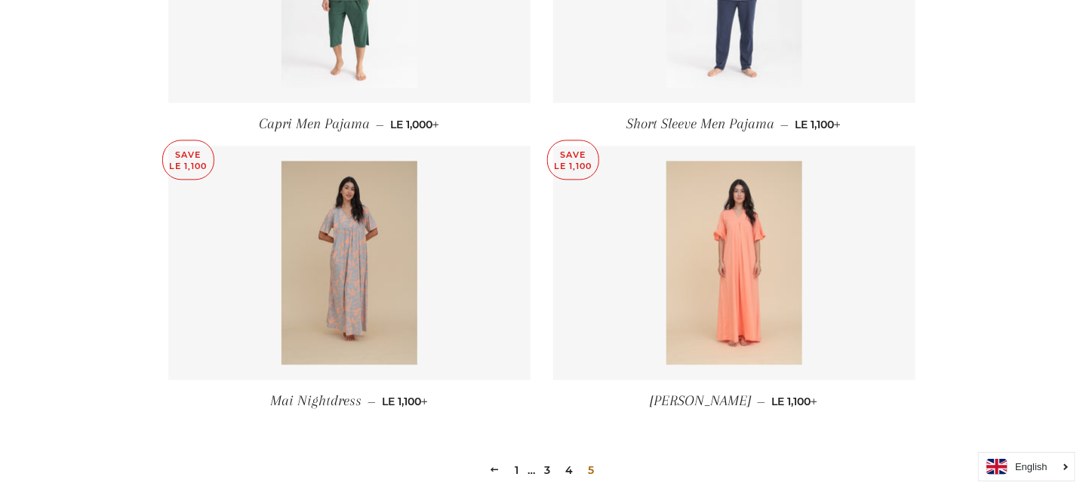
scroll to position [1358, 0]
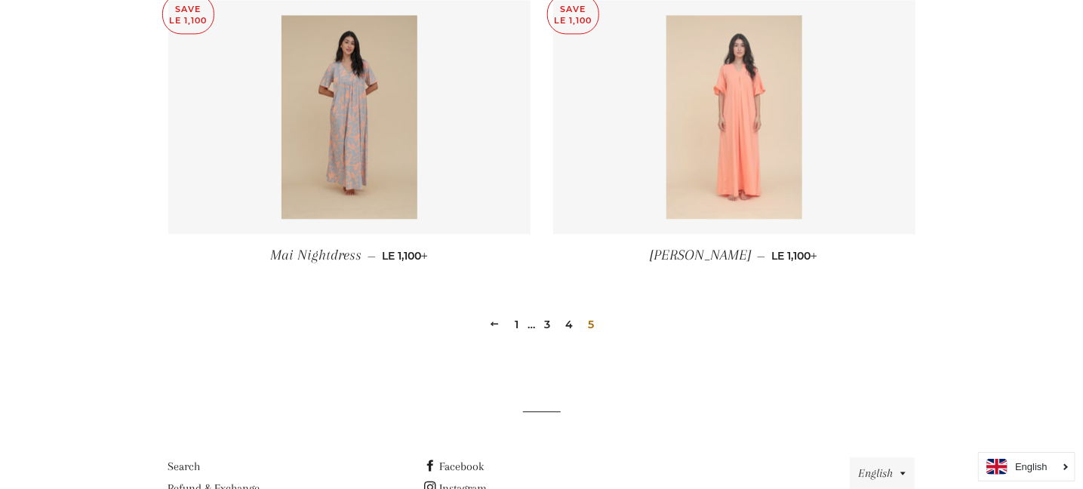
click at [745, 137] on img at bounding box center [735, 117] width 136 height 204
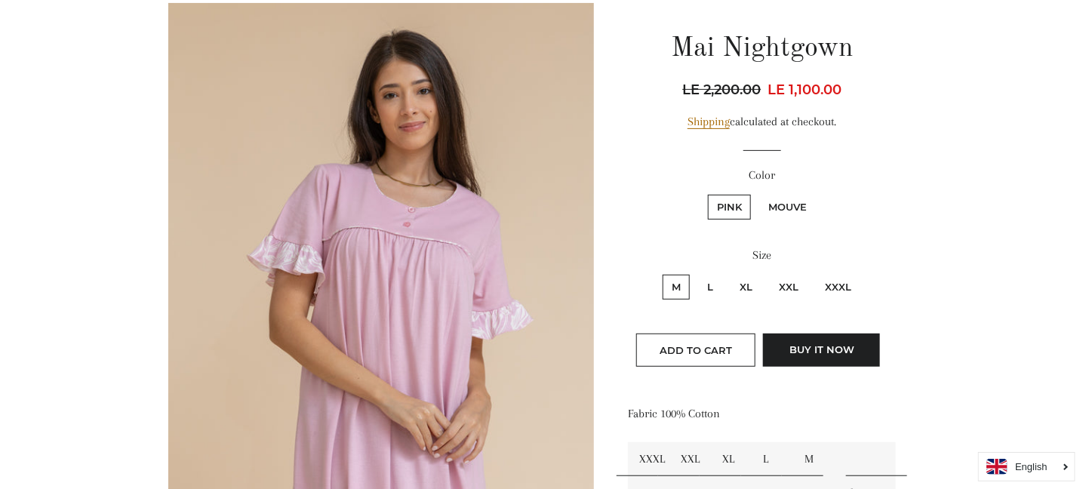
scroll to position [151, 0]
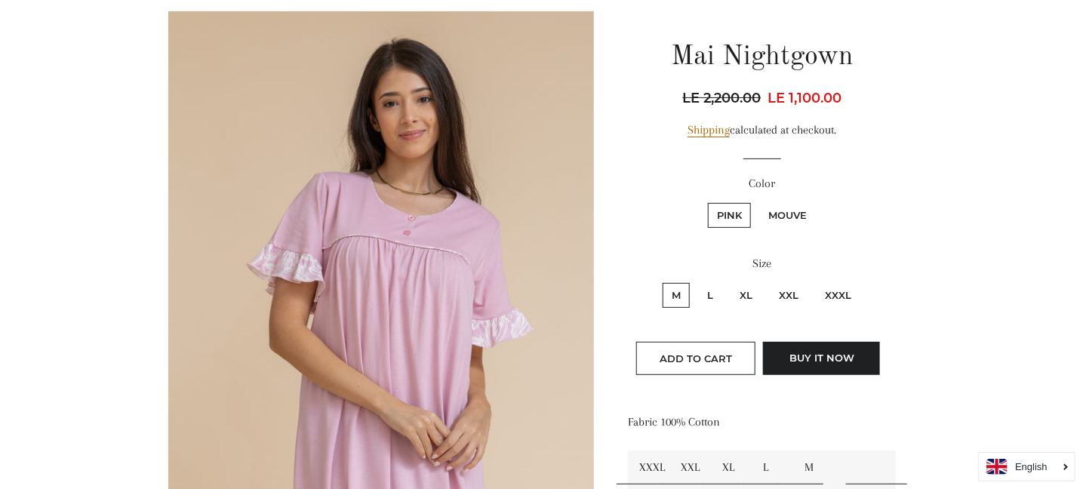
click at [832, 299] on label "XXXL" at bounding box center [838, 295] width 45 height 25
click at [815, 282] on input "XXXL" at bounding box center [814, 281] width 1 height 1
radio input "true"
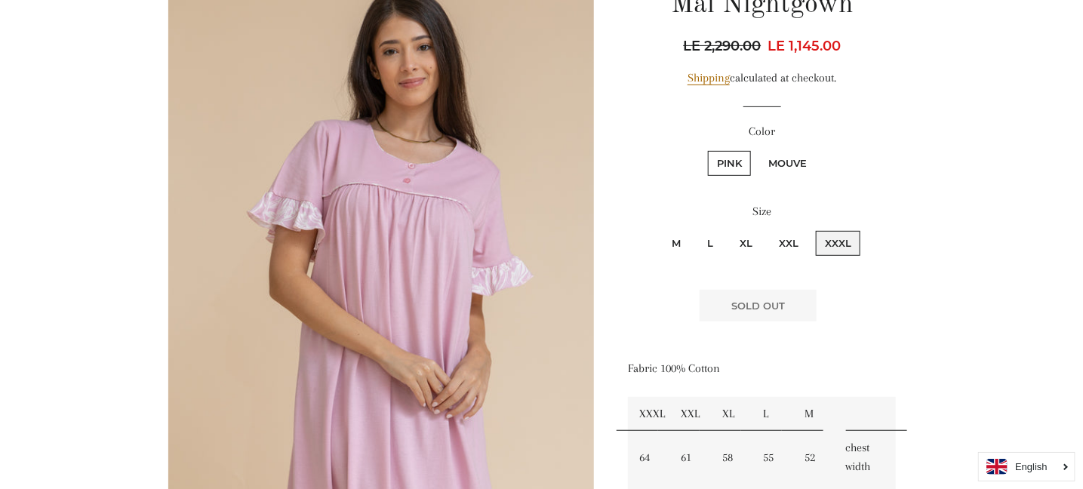
scroll to position [226, 0]
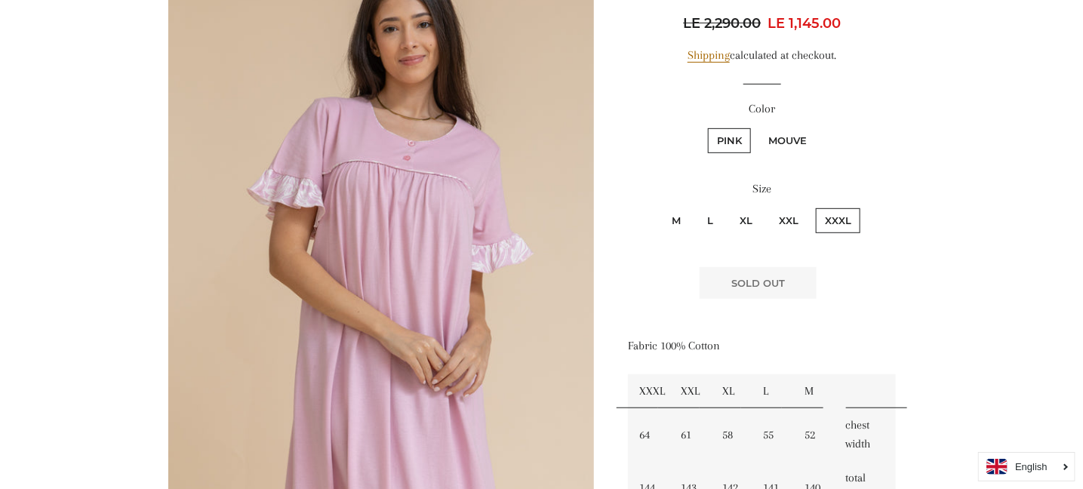
click at [787, 217] on label "XXL" at bounding box center [789, 220] width 38 height 25
click at [769, 207] on input "XXL" at bounding box center [768, 206] width 1 height 1
radio input "true"
click at [794, 137] on label "Mouve" at bounding box center [788, 140] width 57 height 25
click at [758, 127] on input "Mouve" at bounding box center [757, 126] width 1 height 1
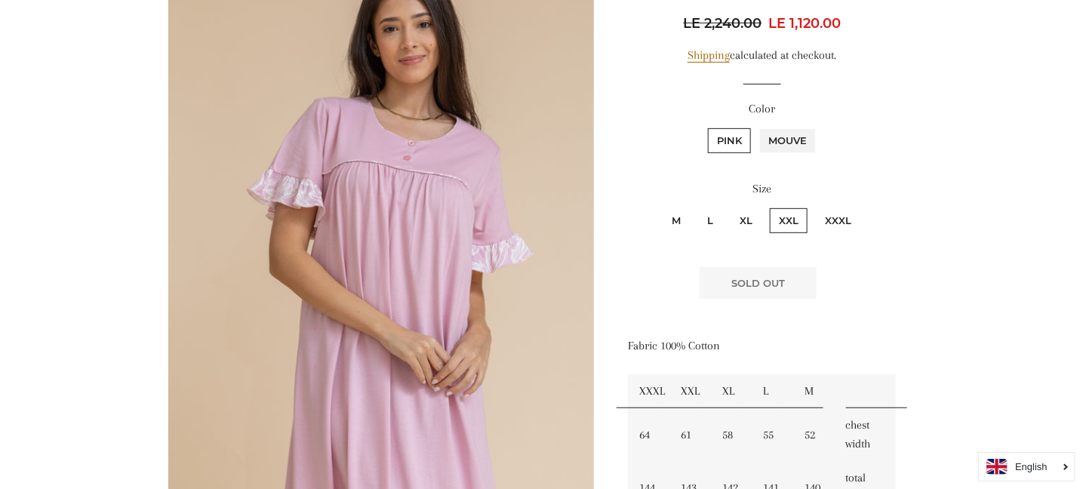
radio input "true"
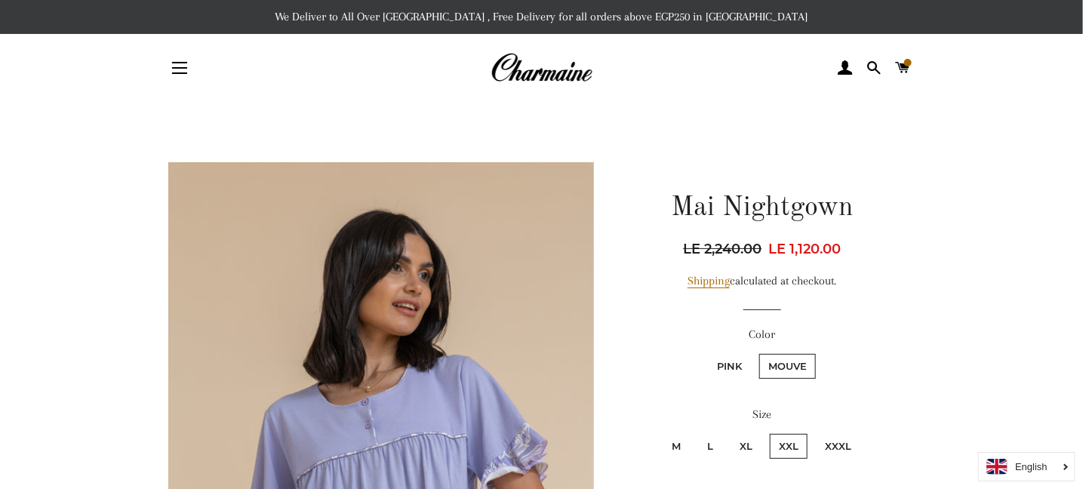
click at [840, 445] on label "XXXL" at bounding box center [838, 446] width 45 height 25
click at [815, 433] on input "XXXL" at bounding box center [814, 432] width 1 height 1
radio input "true"
click at [840, 445] on label "XXXL" at bounding box center [838, 446] width 45 height 25
click at [815, 433] on input "XXXL" at bounding box center [814, 432] width 1 height 1
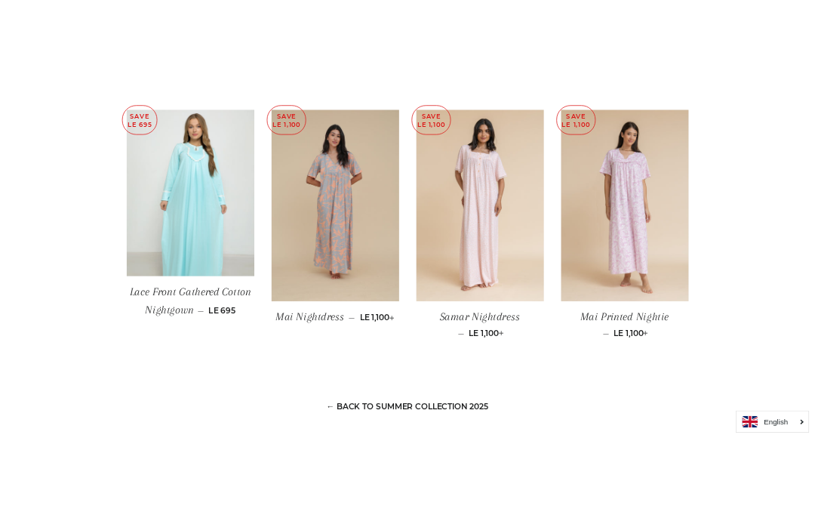
scroll to position [1208, 0]
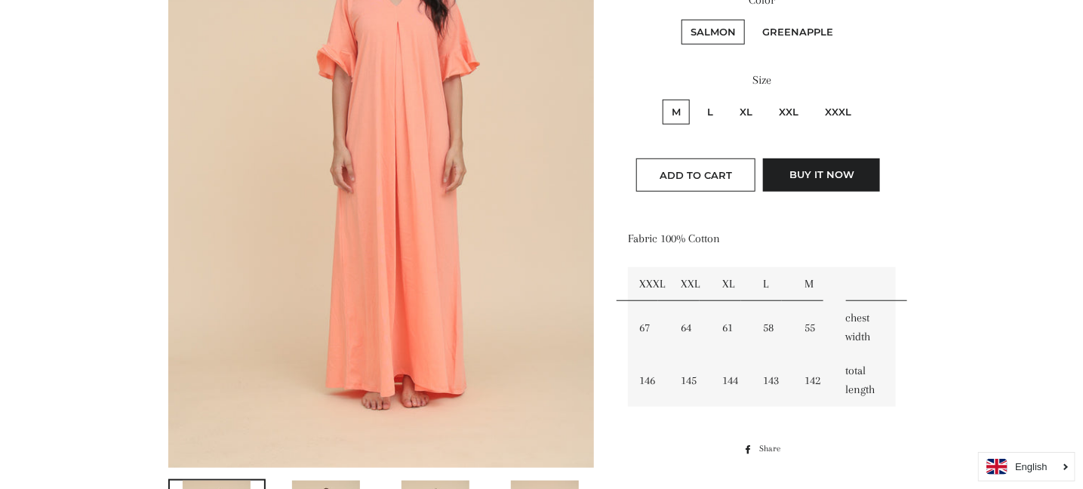
scroll to position [453, 0]
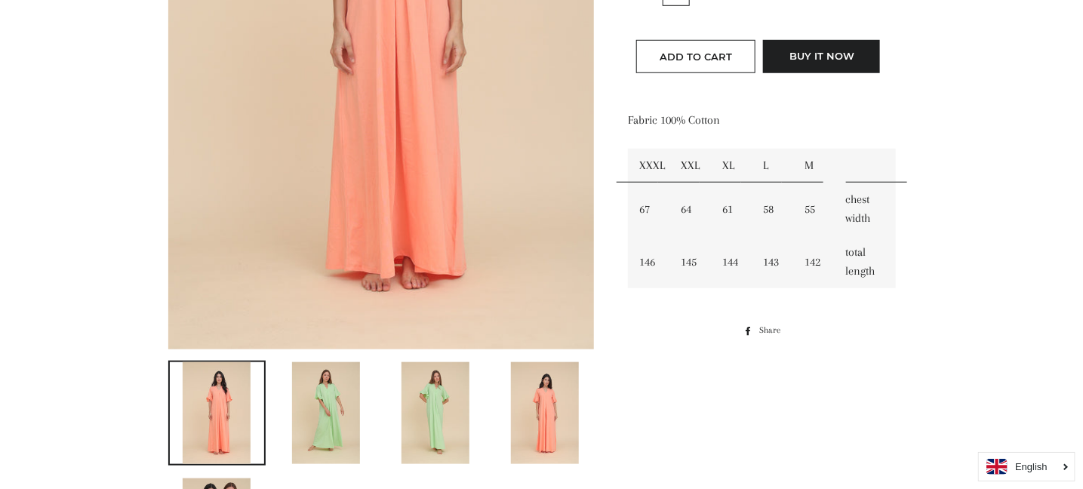
click at [415, 395] on img at bounding box center [436, 413] width 68 height 102
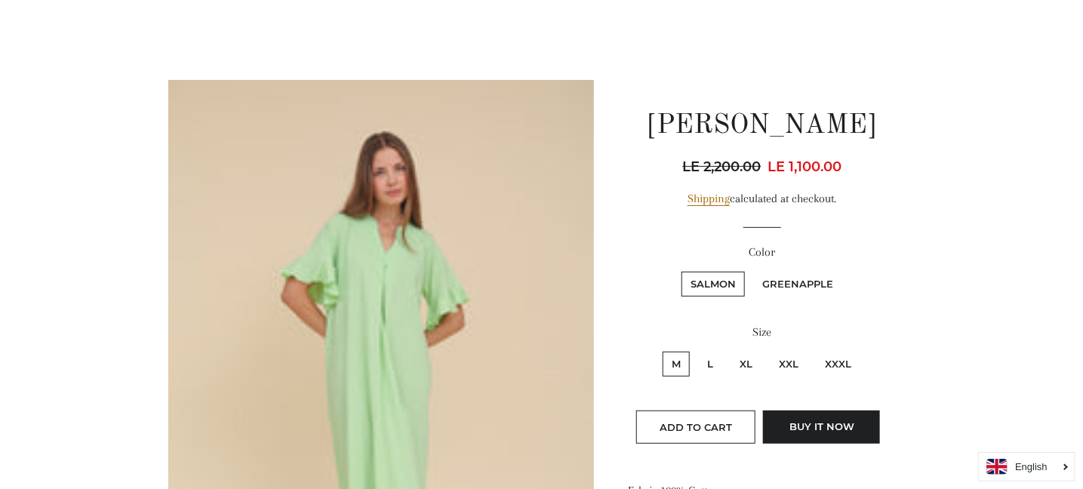
scroll to position [75, 0]
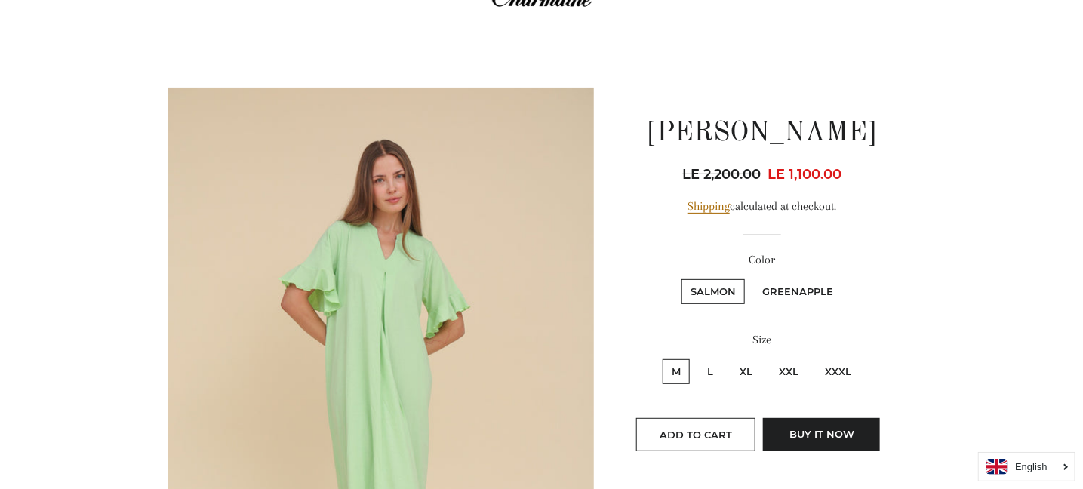
click at [841, 368] on label "XXXL" at bounding box center [838, 371] width 45 height 25
click at [815, 358] on input "XXXL" at bounding box center [814, 357] width 1 height 1
radio input "true"
click at [841, 368] on label "XXXL" at bounding box center [838, 371] width 45 height 25
click at [815, 358] on input "XXXL" at bounding box center [814, 357] width 1 height 1
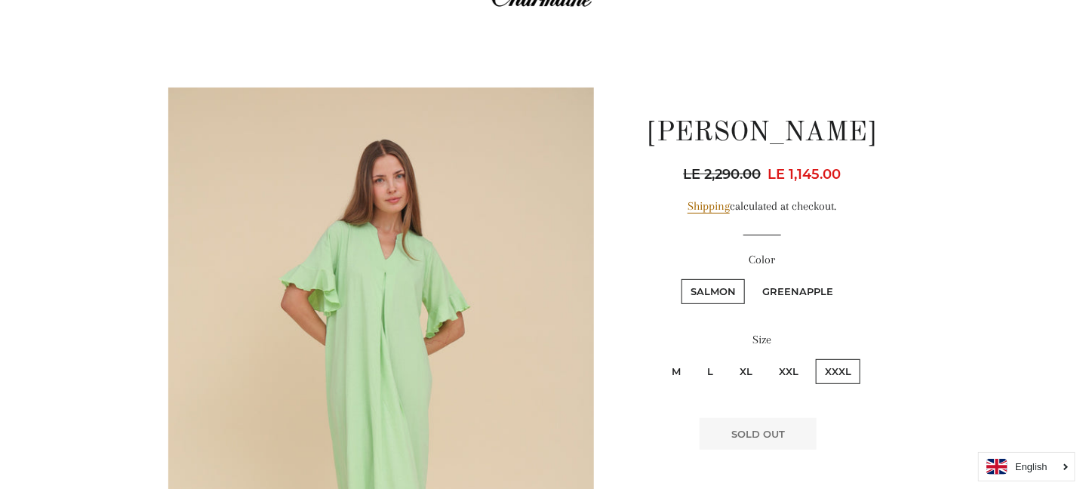
click at [783, 365] on label "XXL" at bounding box center [789, 371] width 38 height 25
click at [769, 358] on input "XXL" at bounding box center [768, 357] width 1 height 1
radio input "true"
click at [714, 288] on label "Salmon" at bounding box center [713, 291] width 63 height 25
click at [680, 278] on input "Salmon" at bounding box center [680, 277] width 1 height 1
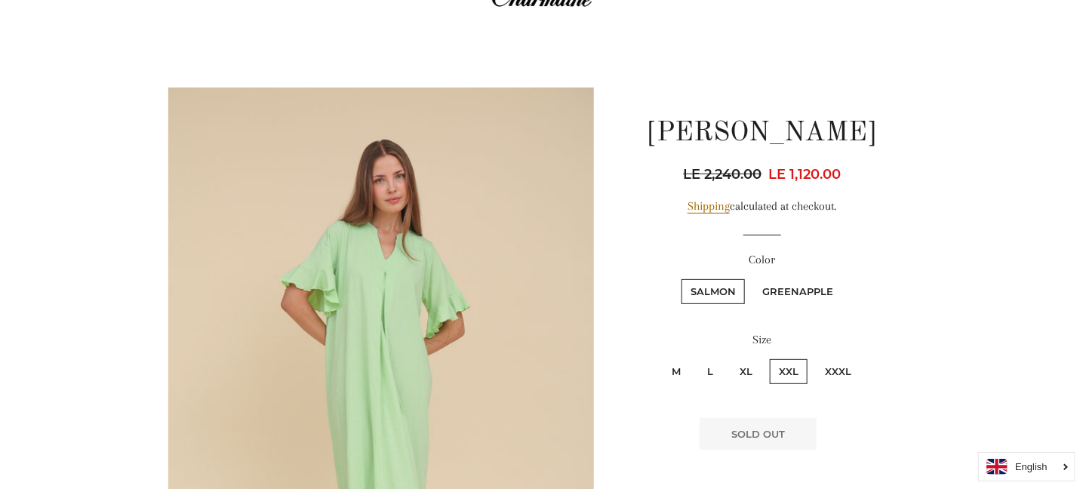
click at [783, 289] on label "Greenapple" at bounding box center [798, 291] width 89 height 25
click at [752, 278] on input "Greenapple" at bounding box center [751, 277] width 1 height 1
radio input "true"
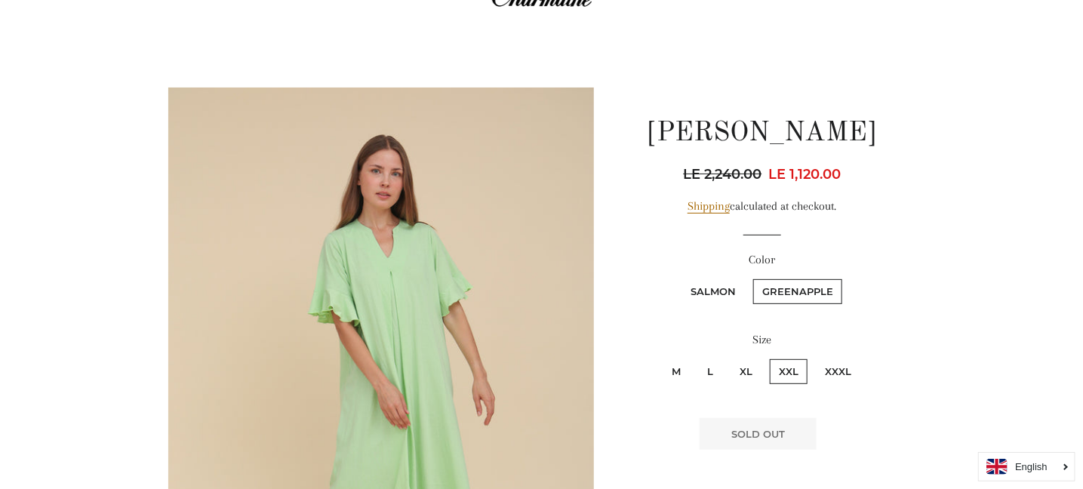
click at [834, 372] on label "XXXL" at bounding box center [838, 371] width 45 height 25
click at [815, 358] on input "XXXL" at bounding box center [814, 357] width 1 height 1
radio input "true"
click at [721, 285] on label "Salmon" at bounding box center [713, 291] width 63 height 25
click at [680, 278] on input "Salmon" at bounding box center [680, 277] width 1 height 1
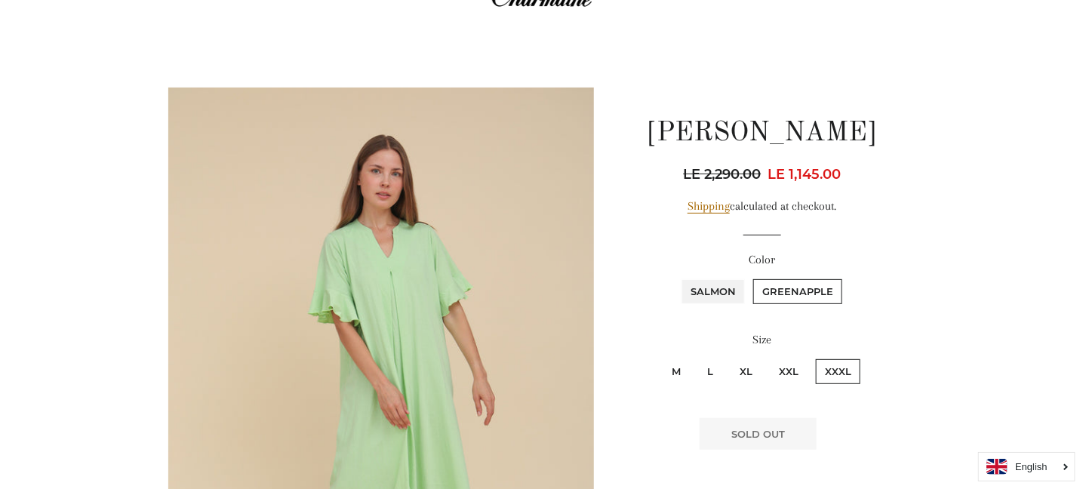
radio input "true"
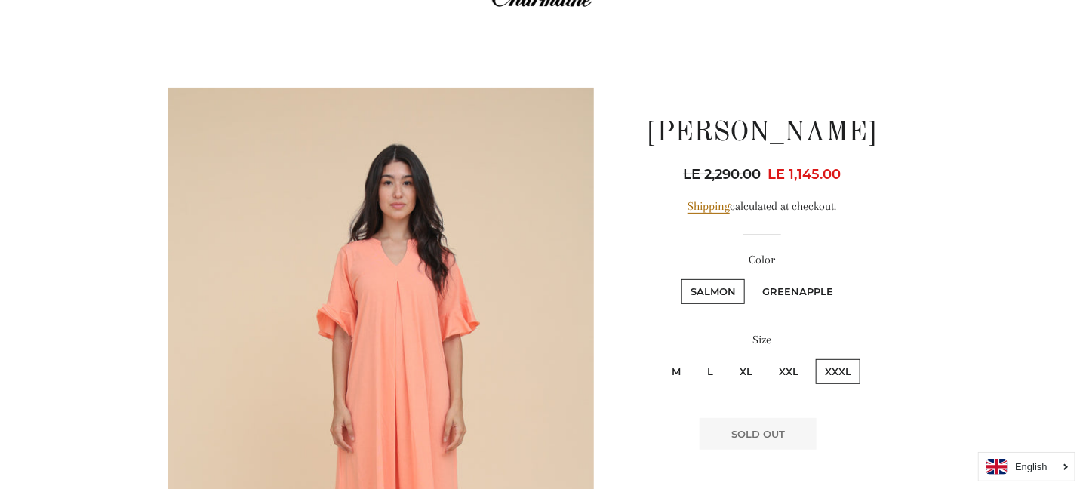
click at [783, 365] on label "XXL" at bounding box center [789, 371] width 38 height 25
click at [769, 358] on input "XXL" at bounding box center [768, 357] width 1 height 1
radio input "true"
click at [821, 368] on label "XXXL" at bounding box center [838, 371] width 45 height 25
click at [815, 358] on input "XXXL" at bounding box center [814, 357] width 1 height 1
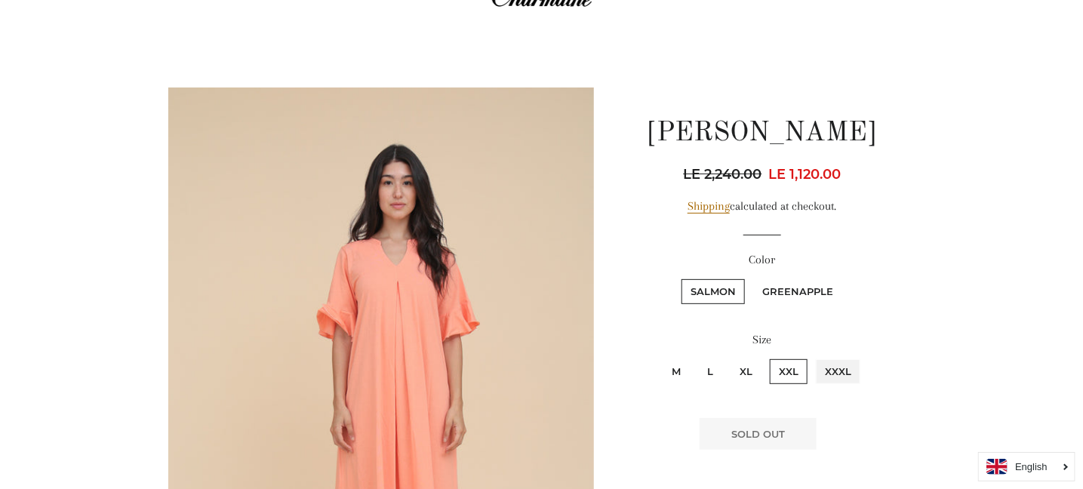
radio input "true"
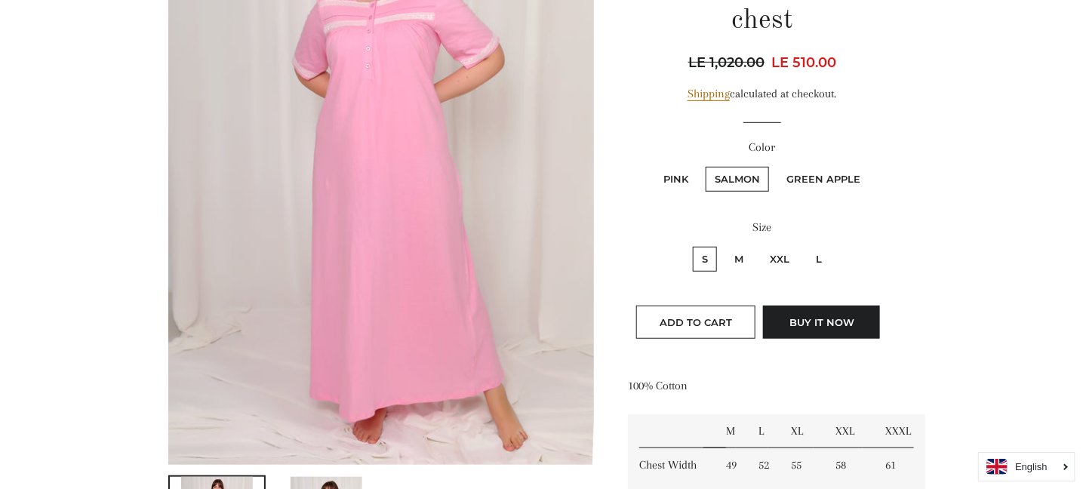
scroll to position [302, 0]
click at [783, 255] on label "XXL" at bounding box center [780, 258] width 38 height 25
click at [760, 245] on input "XXL" at bounding box center [759, 244] width 1 height 1
radio input "true"
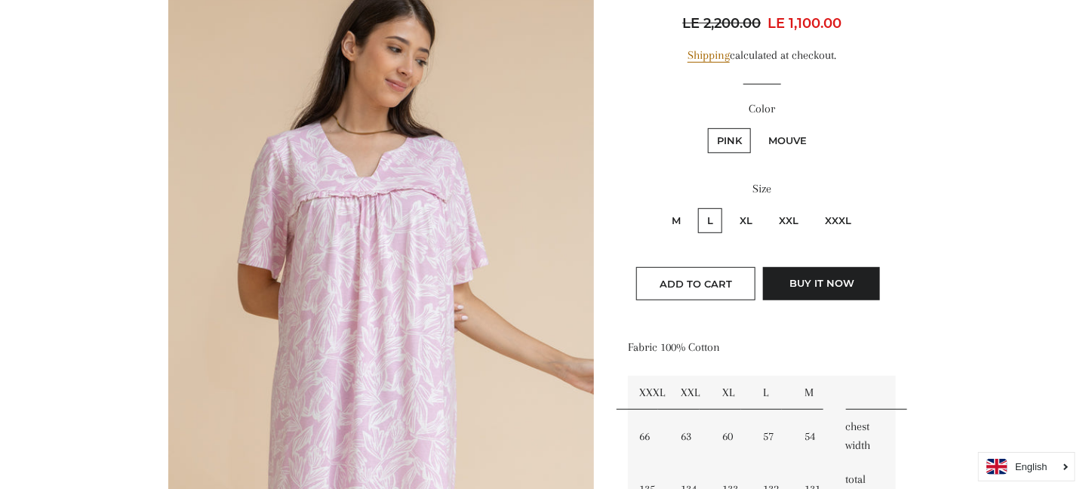
scroll to position [302, 0]
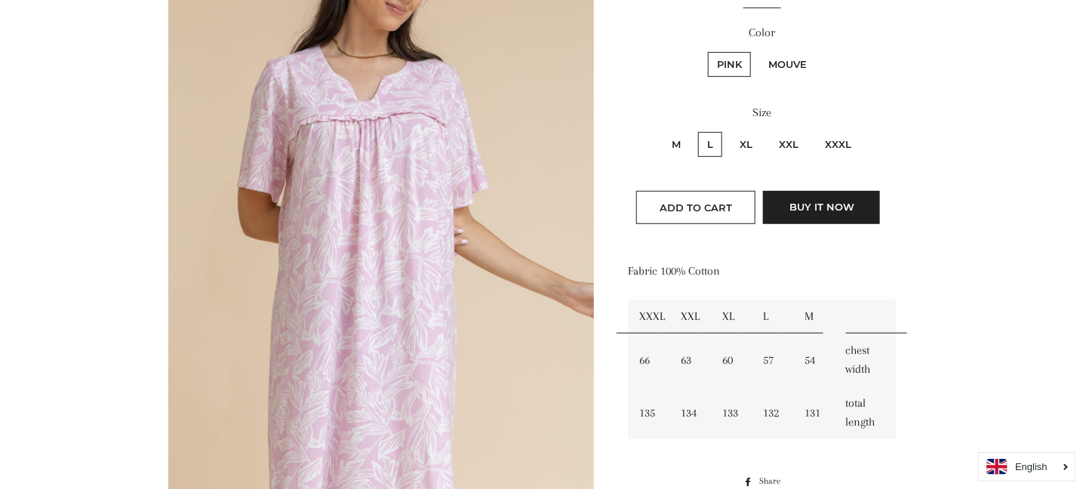
click at [841, 147] on label "XXXL" at bounding box center [838, 144] width 45 height 25
click at [815, 131] on input "XXXL" at bounding box center [814, 130] width 1 height 1
radio input "true"
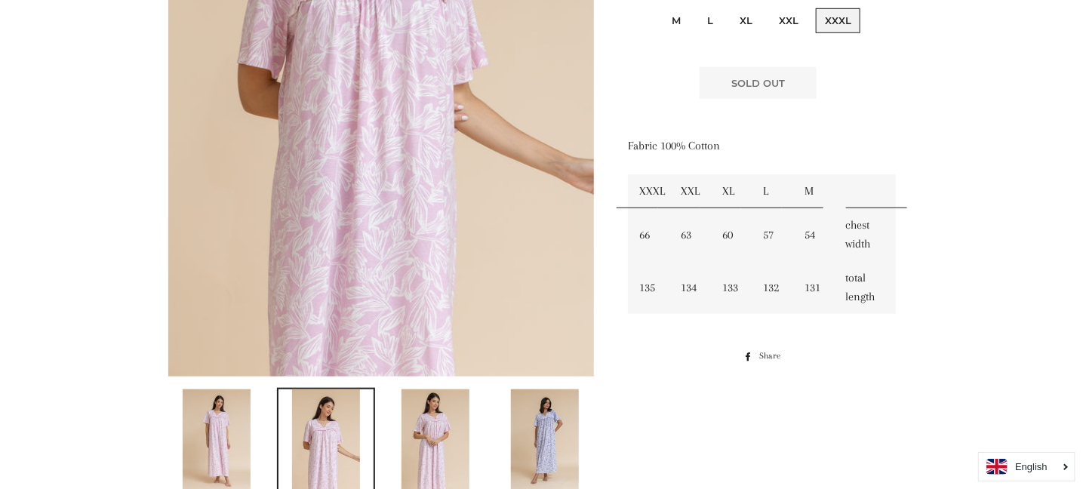
scroll to position [754, 0]
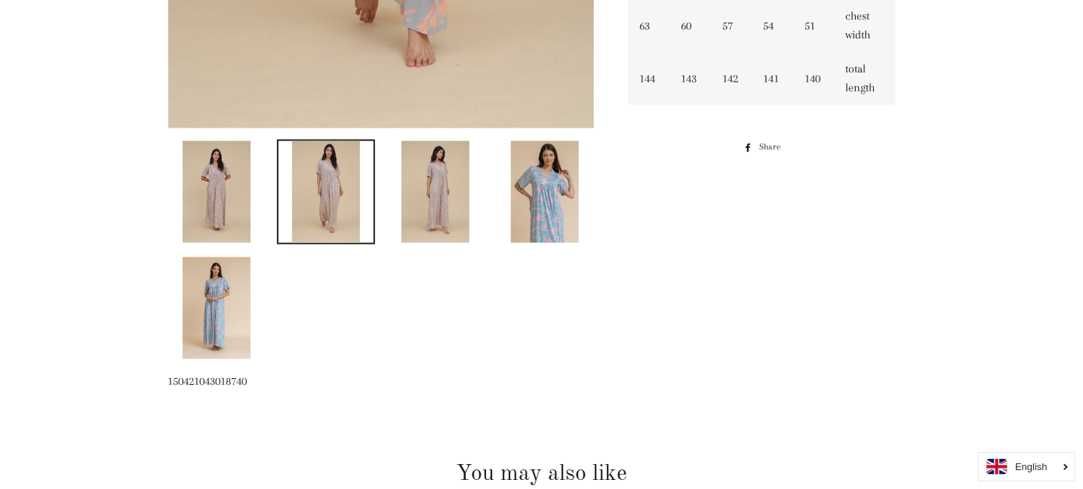
scroll to position [680, 0]
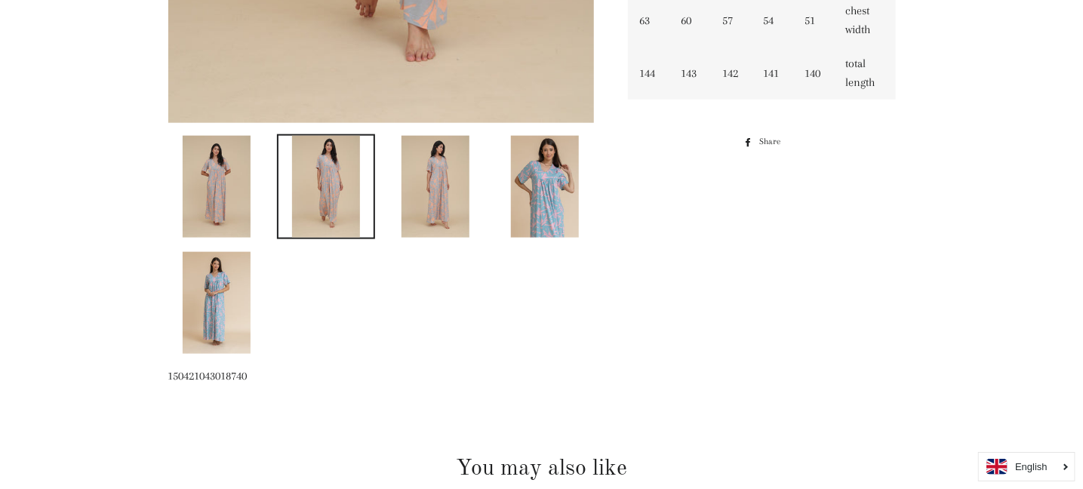
drag, startPoint x: 547, startPoint y: 203, endPoint x: 555, endPoint y: 202, distance: 8.4
click at [546, 203] on img at bounding box center [545, 187] width 68 height 102
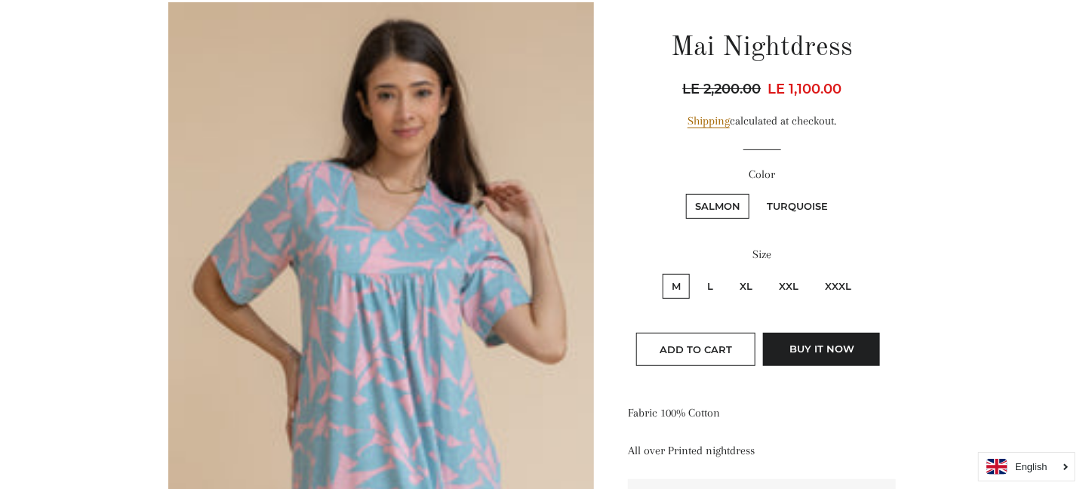
scroll to position [151, 0]
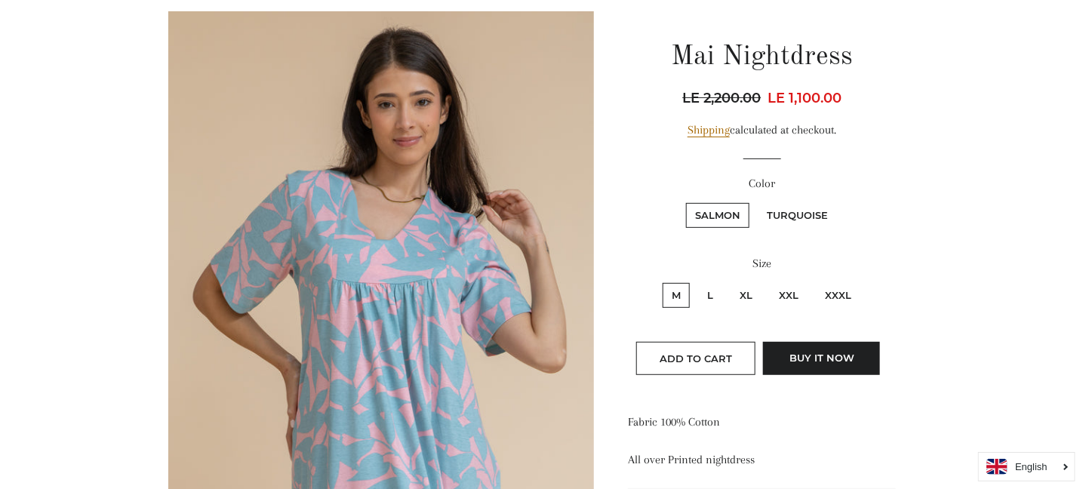
click at [794, 207] on label "Turquoise" at bounding box center [797, 215] width 79 height 25
click at [757, 202] on input "Turquoise" at bounding box center [756, 201] width 1 height 1
radio input "true"
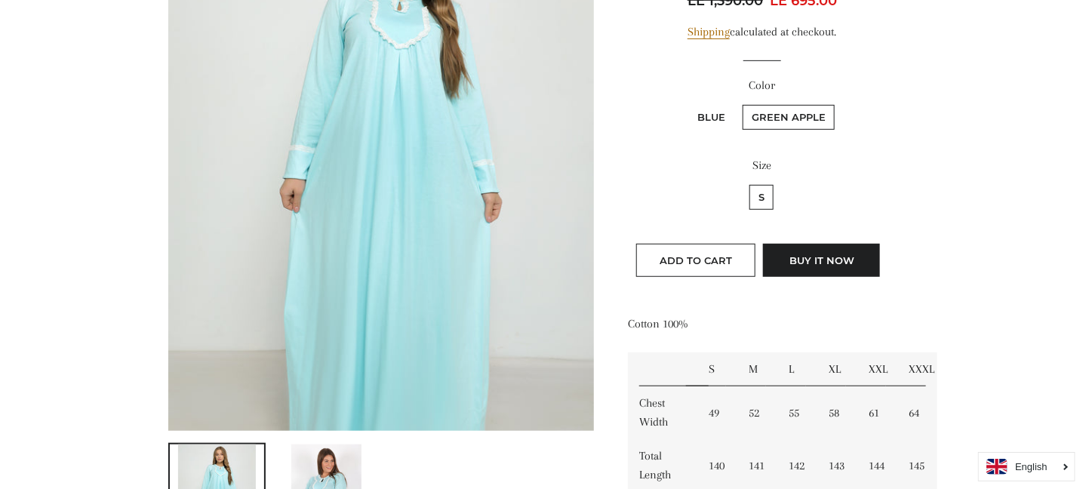
scroll to position [302, 0]
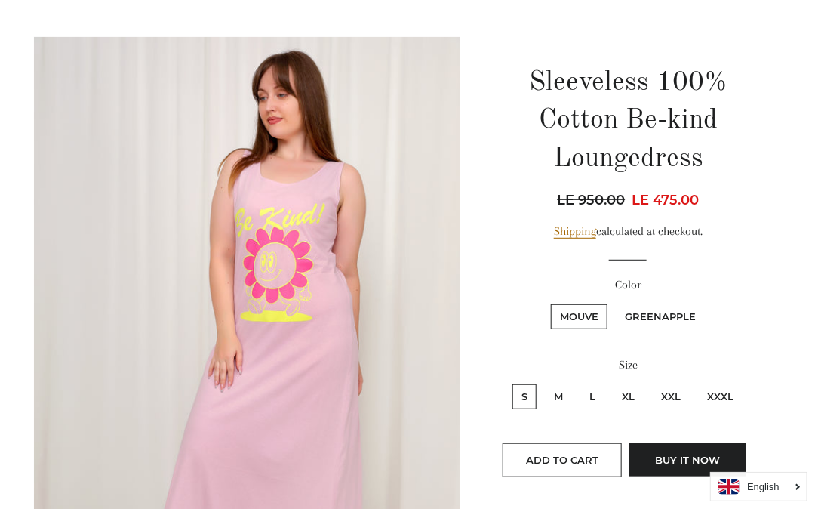
scroll to position [151, 0]
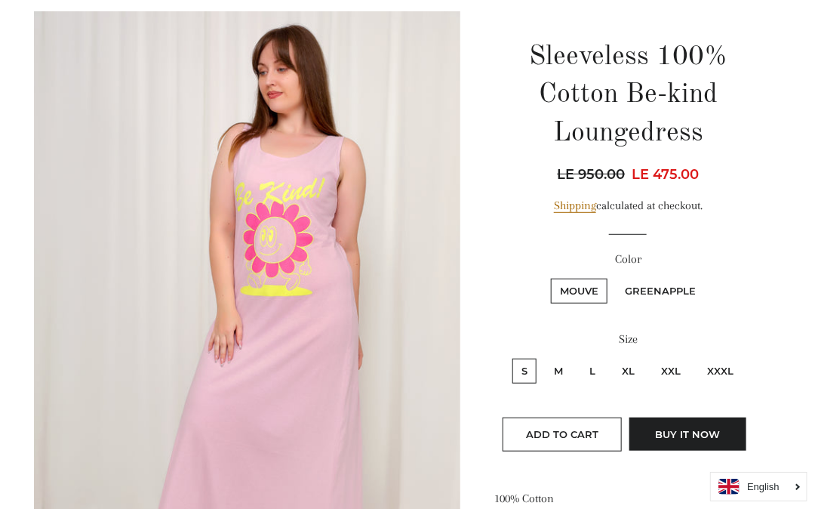
click at [723, 380] on label "XXXL" at bounding box center [720, 371] width 45 height 25
click at [697, 357] on input "XXXL" at bounding box center [696, 356] width 1 height 1
radio input "true"
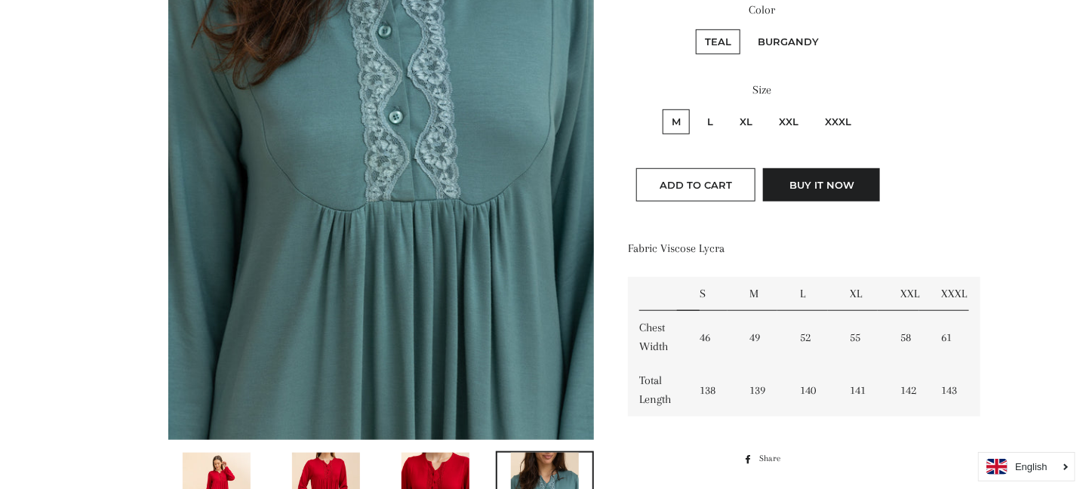
scroll to position [603, 0]
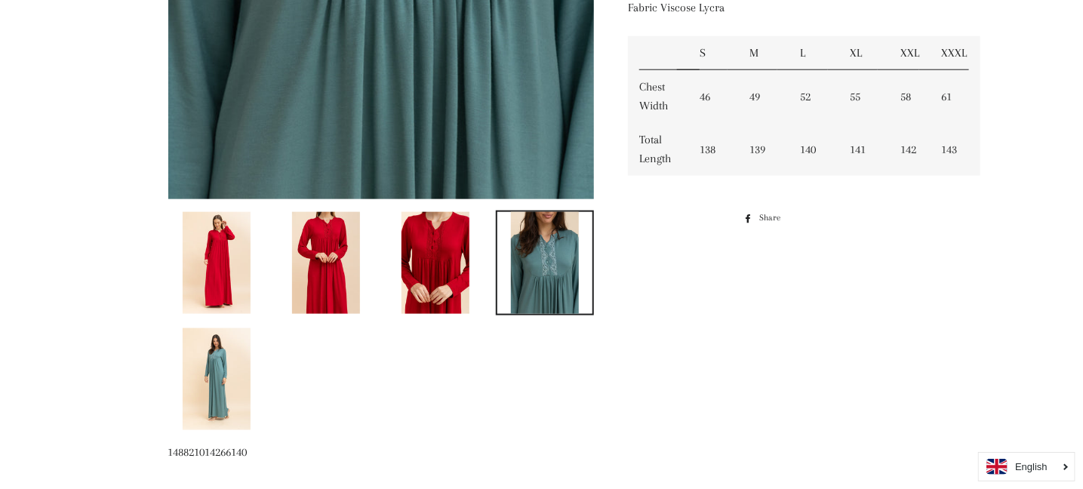
click at [554, 267] on img at bounding box center [545, 263] width 68 height 102
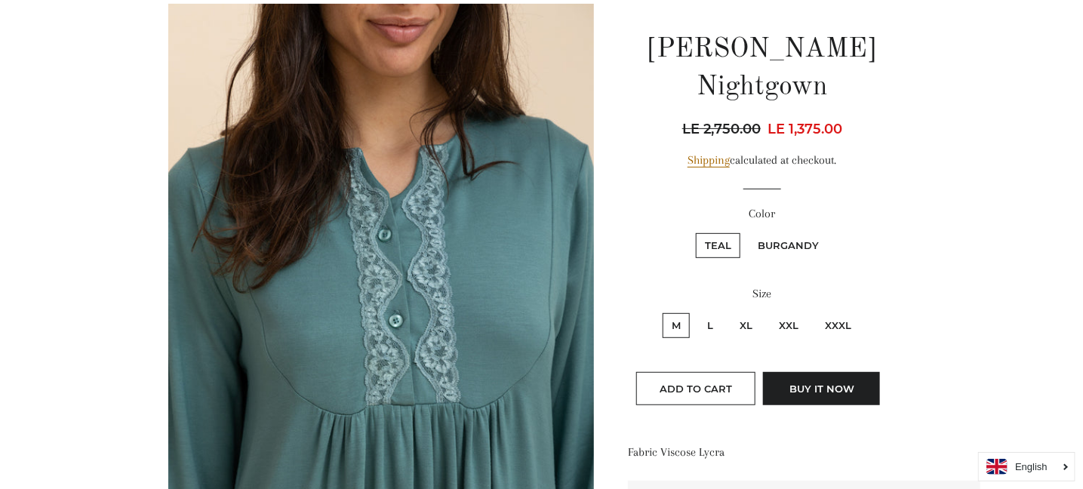
scroll to position [151, 0]
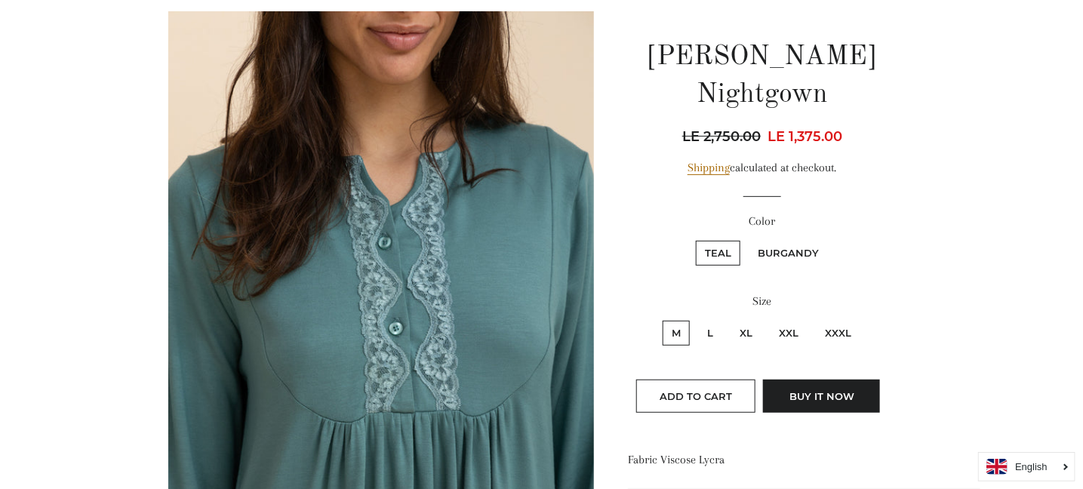
click at [852, 321] on label "XXXL" at bounding box center [838, 333] width 45 height 25
click at [815, 319] on input "XXXL" at bounding box center [814, 319] width 1 height 1
radio input "true"
click at [852, 321] on label "XXXL" at bounding box center [838, 333] width 45 height 25
click at [815, 319] on input "XXXL" at bounding box center [814, 319] width 1 height 1
